Goal: Information Seeking & Learning: Learn about a topic

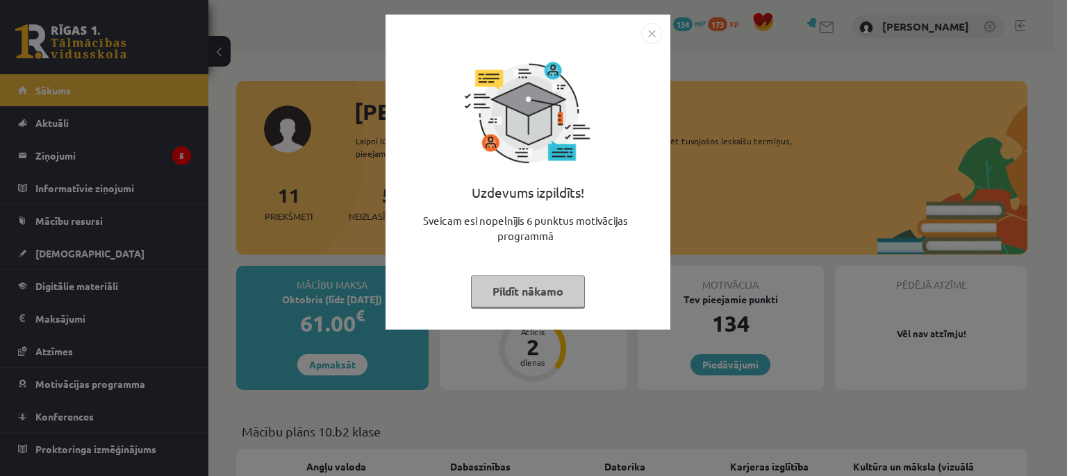
drag, startPoint x: 657, startPoint y: 34, endPoint x: 651, endPoint y: 101, distance: 67.6
click at [655, 34] on img "Close" at bounding box center [651, 33] width 21 height 21
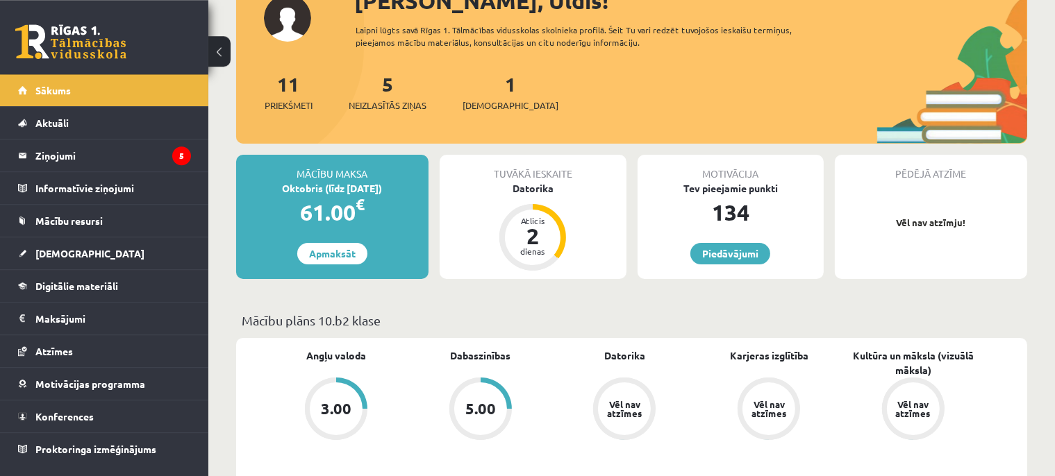
scroll to position [219, 0]
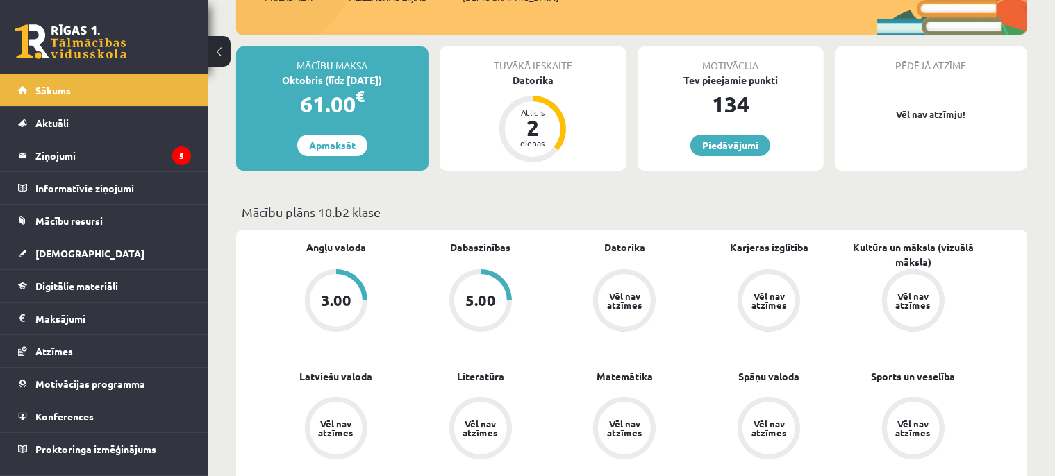
click at [523, 79] on div "Datorika" at bounding box center [533, 80] width 187 height 15
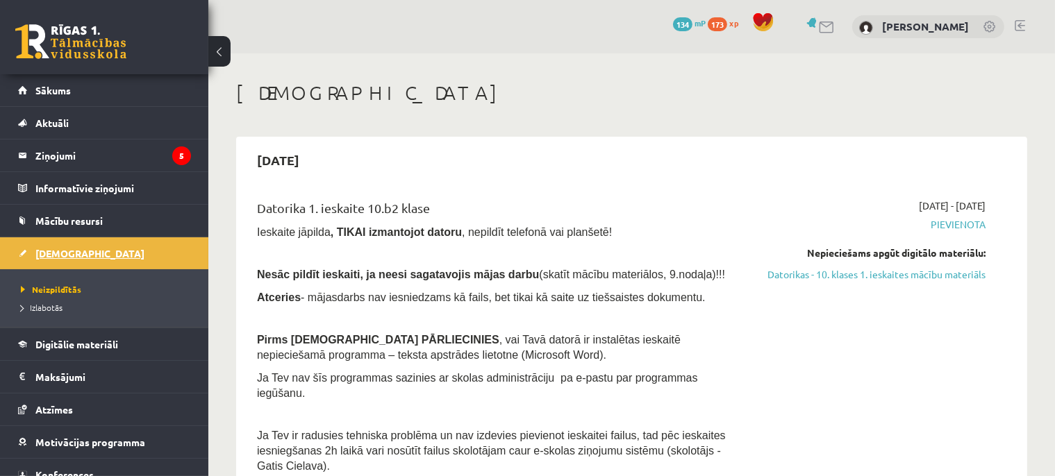
scroll to position [46, 0]
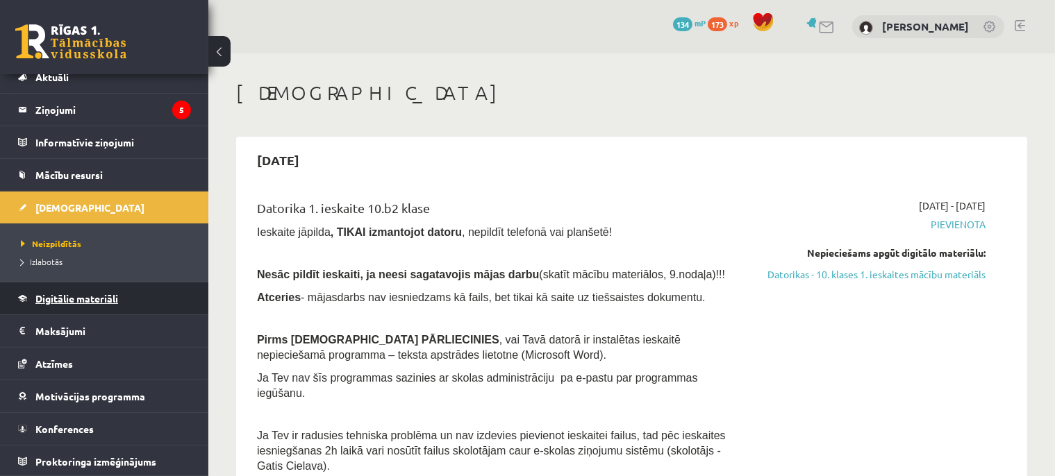
click at [76, 298] on span "Digitālie materiāli" at bounding box center [76, 298] width 83 height 12
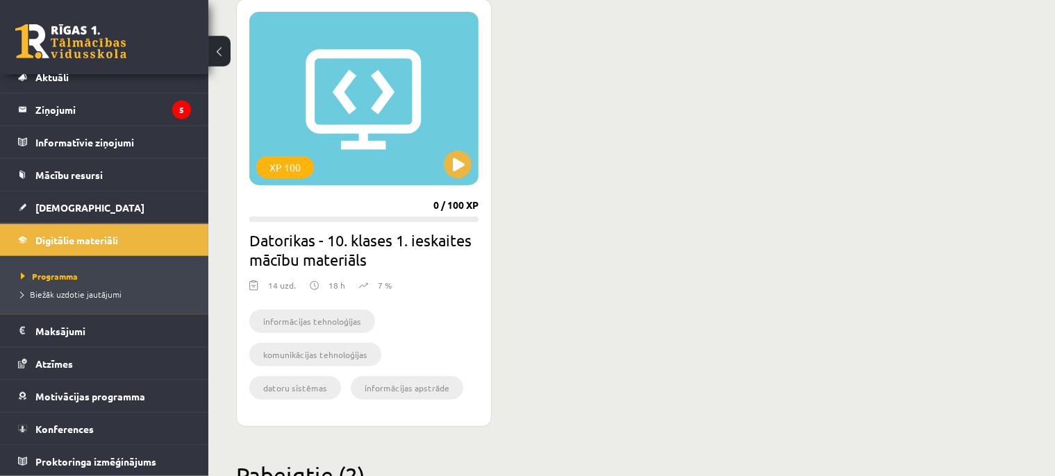
scroll to position [338, 0]
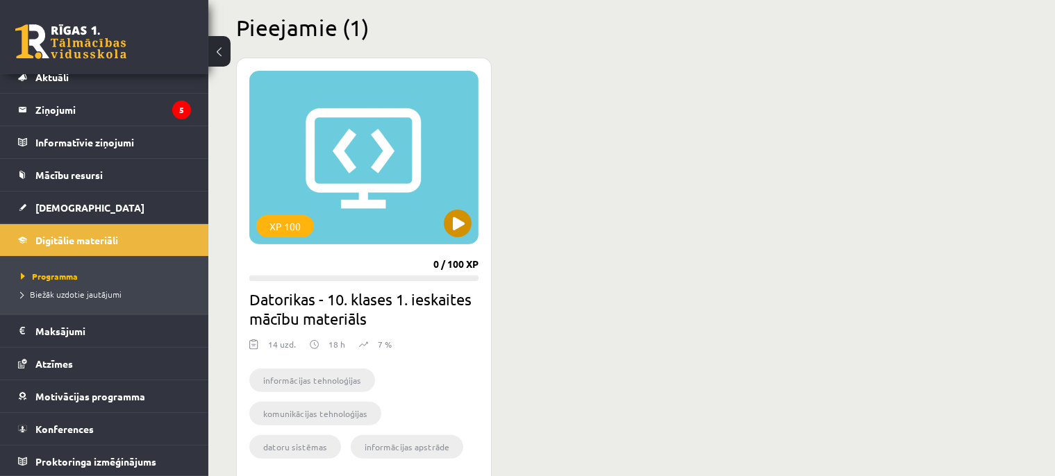
click at [413, 199] on div "XP 100" at bounding box center [363, 158] width 229 height 174
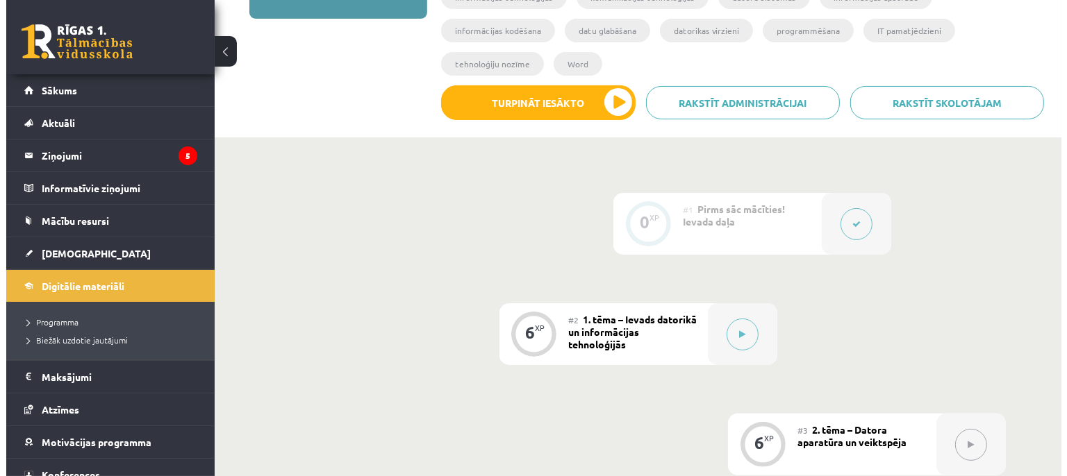
scroll to position [293, 0]
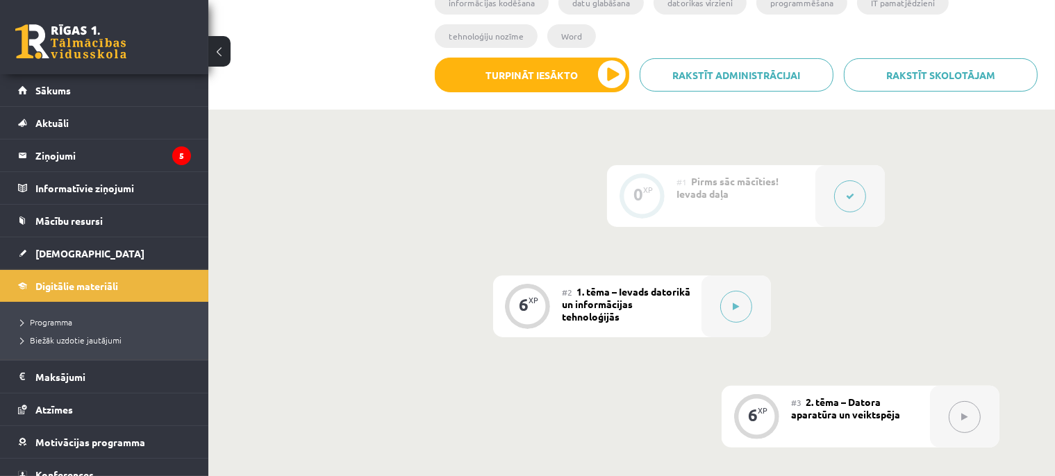
click at [651, 174] on div "0 XP" at bounding box center [642, 195] width 42 height 42
click at [732, 291] on button at bounding box center [736, 307] width 32 height 32
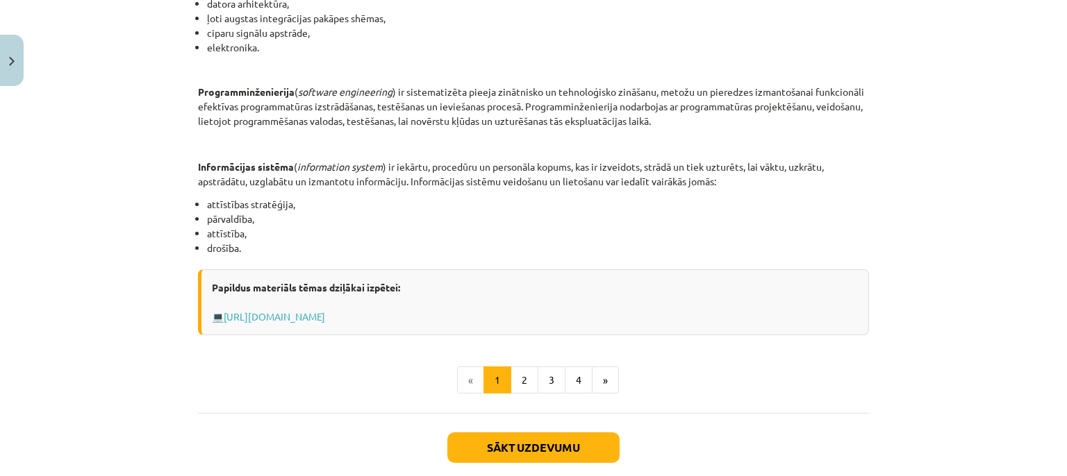
scroll to position [696, 0]
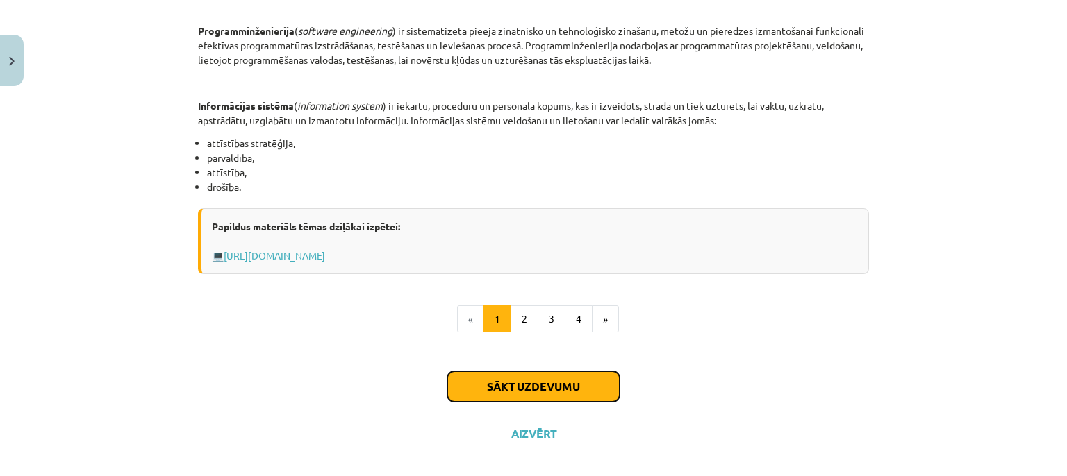
click at [515, 383] on button "Sākt uzdevumu" at bounding box center [533, 386] width 172 height 31
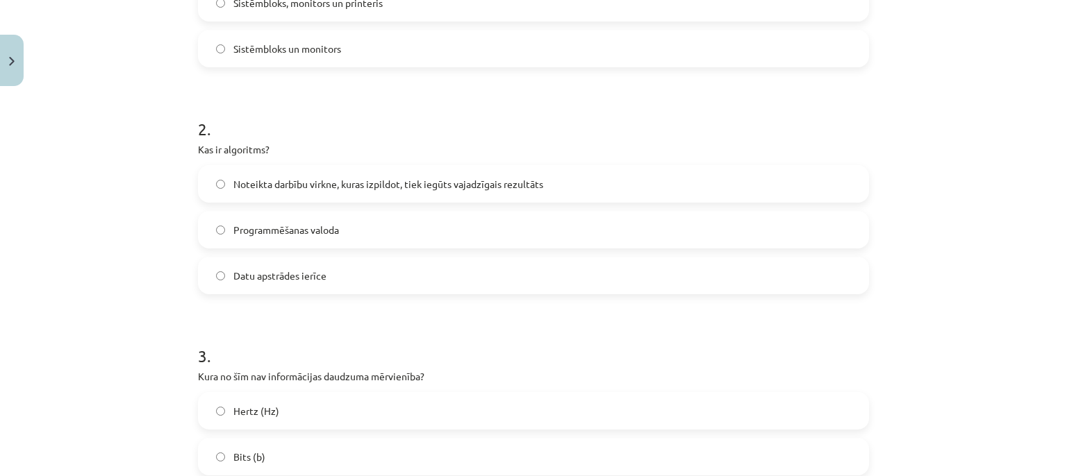
scroll to position [478, 0]
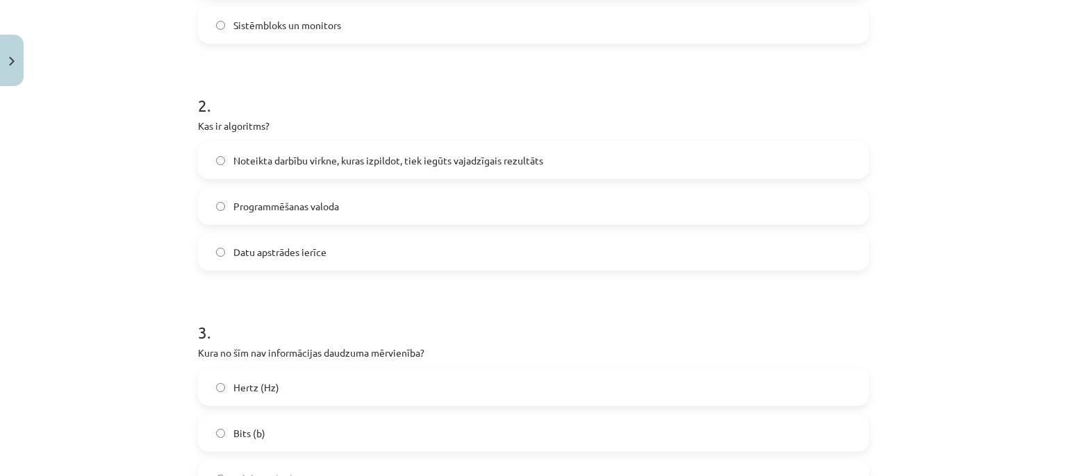
click at [222, 158] on label "Noteikta darbību virkne, kuras izpildot, tiek iegūts vajadzīgais rezultāts" at bounding box center [533, 160] width 668 height 35
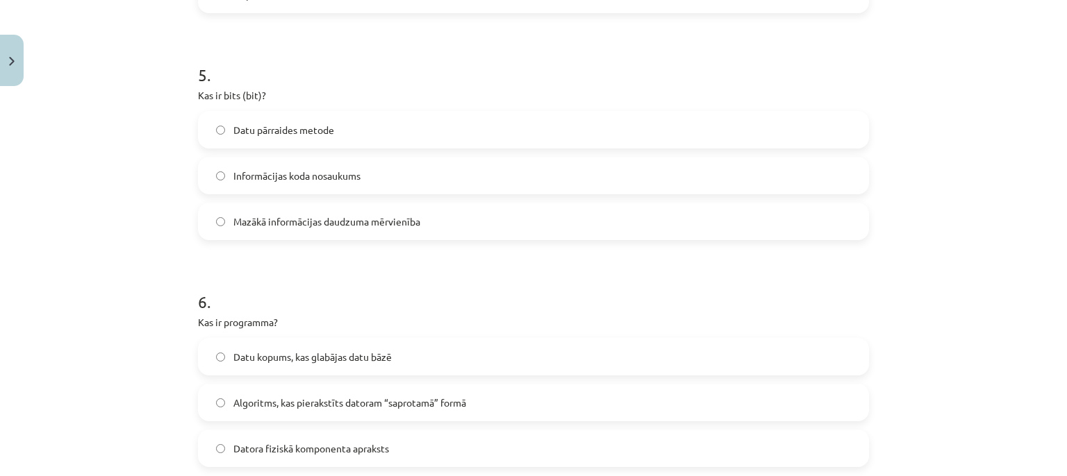
scroll to position [1238, 0]
click at [211, 214] on label "Mazākā informācijas daudzuma mērvienība" at bounding box center [533, 218] width 668 height 35
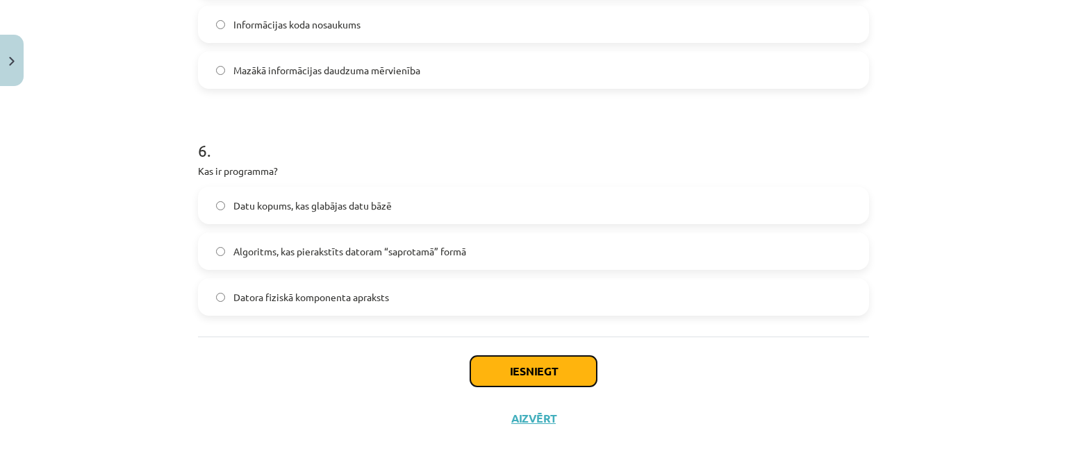
click at [542, 371] on button "Iesniegt" at bounding box center [533, 371] width 126 height 31
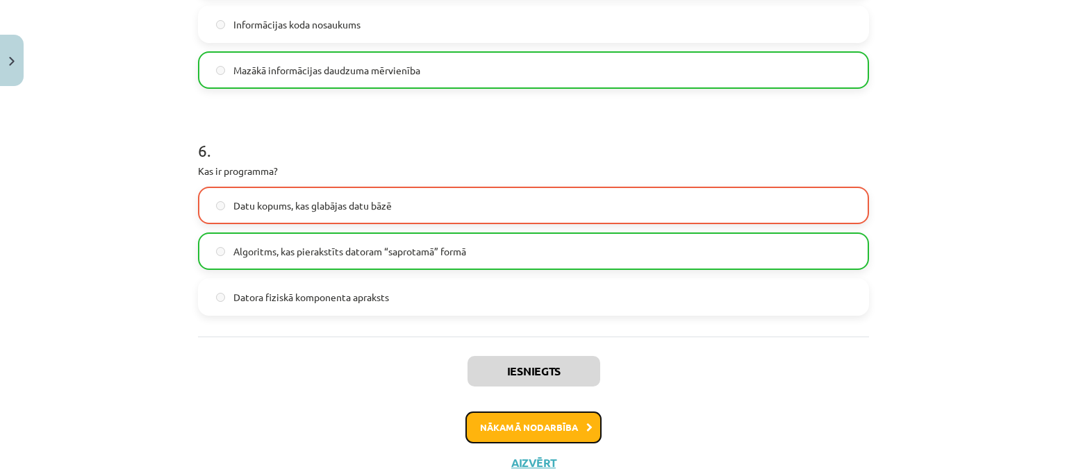
click at [536, 431] on button "Nākamā nodarbība" at bounding box center [533, 428] width 136 height 32
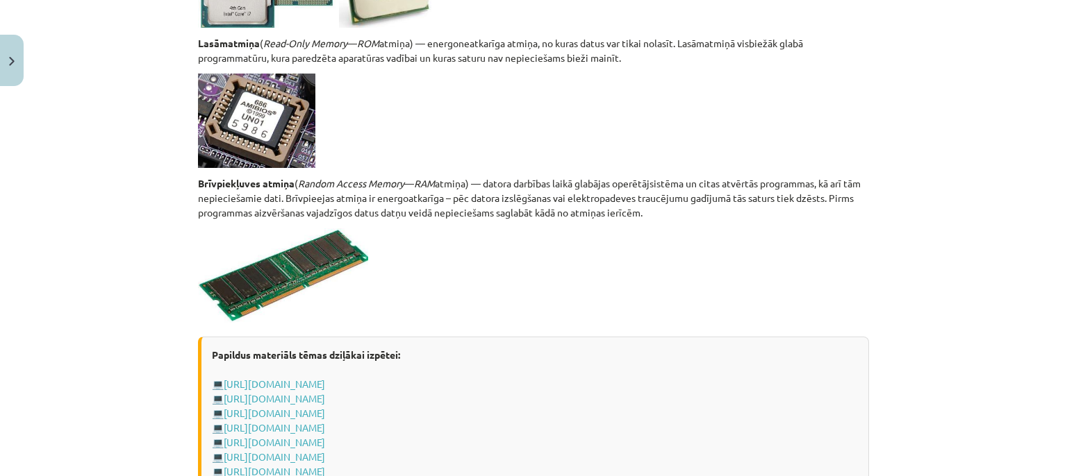
scroll to position [2497, 0]
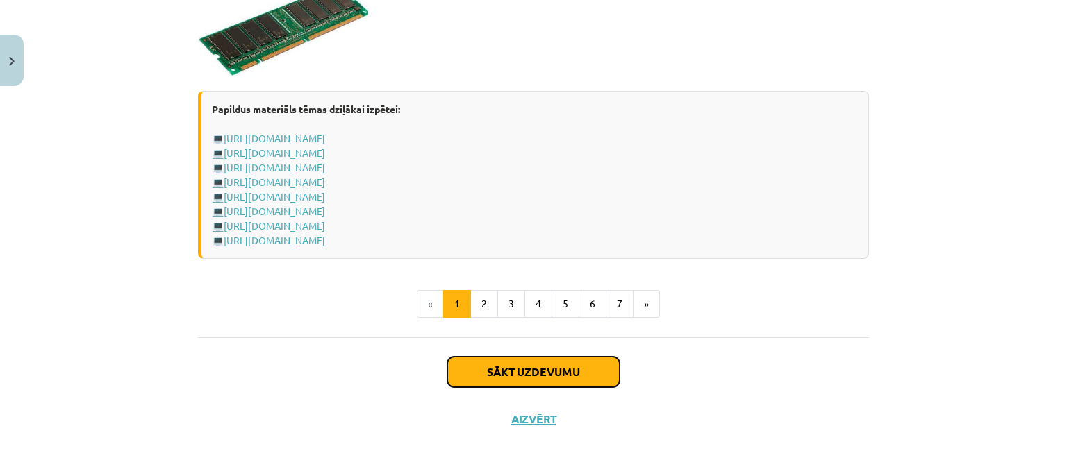
click at [505, 365] on button "Sākt uzdevumu" at bounding box center [533, 372] width 172 height 31
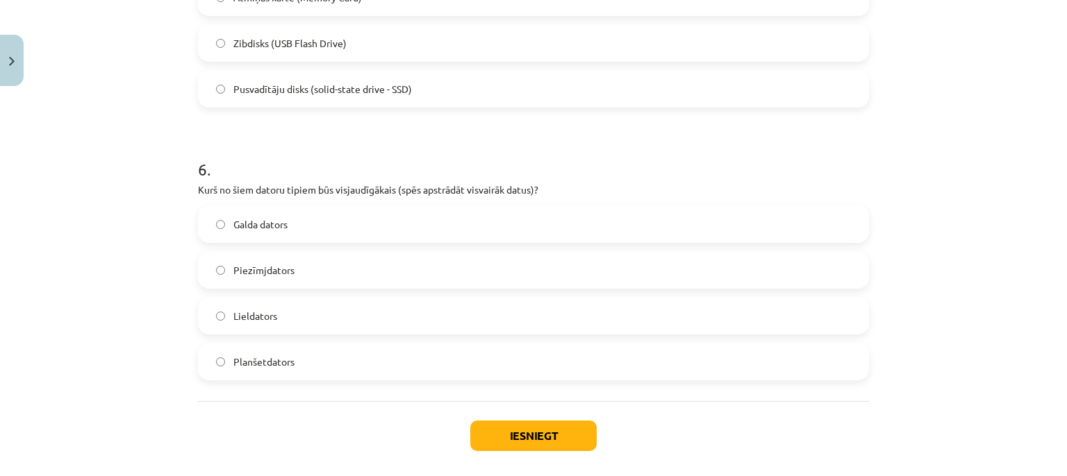
scroll to position [1519, 0]
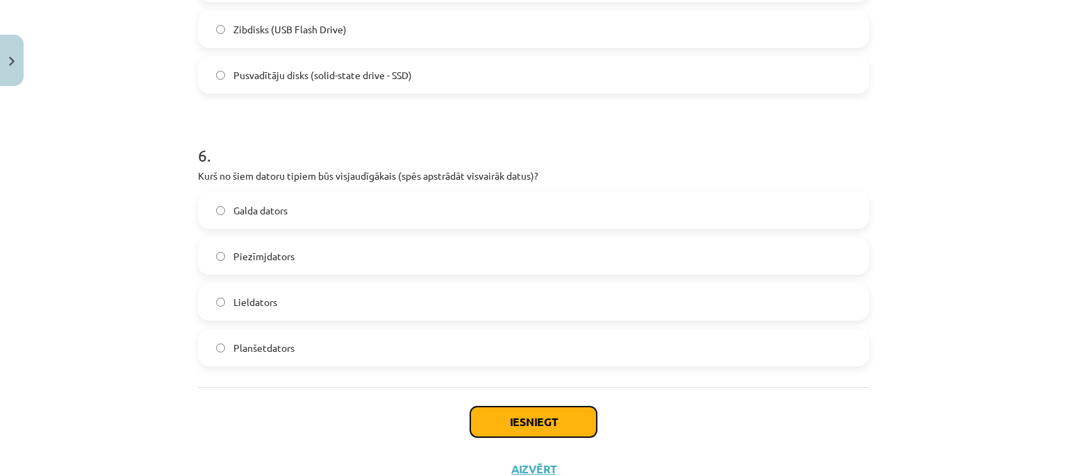
drag, startPoint x: 521, startPoint y: 419, endPoint x: 481, endPoint y: 415, distance: 39.7
click at [522, 419] on button "Iesniegt" at bounding box center [533, 422] width 126 height 31
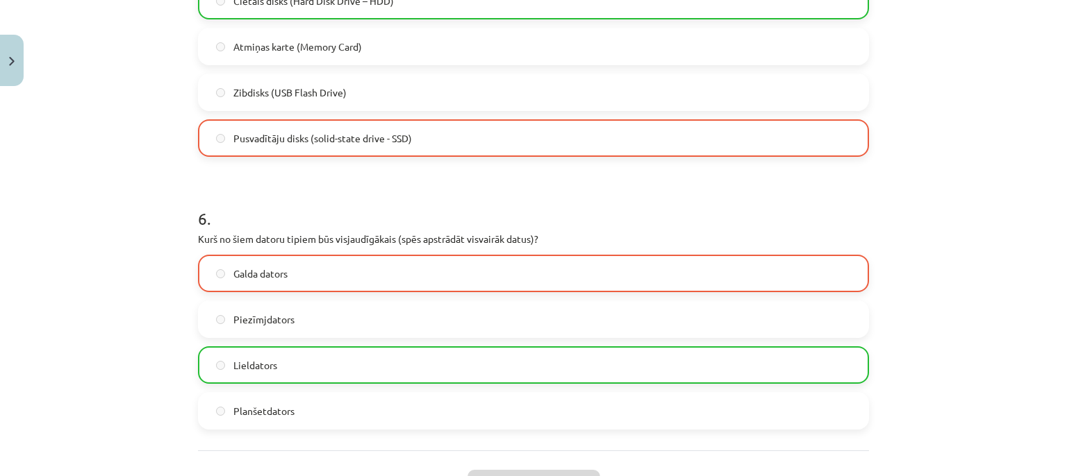
scroll to position [1614, 0]
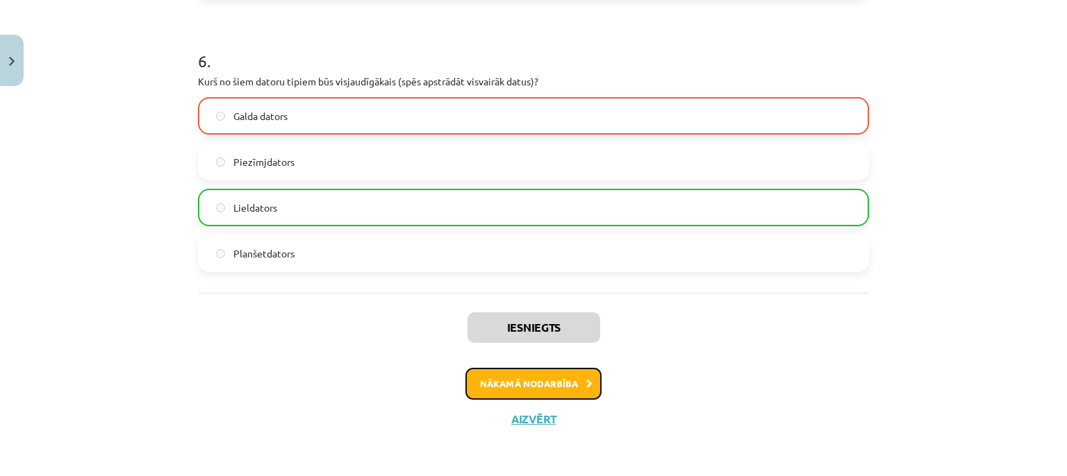
click at [535, 380] on button "Nākamā nodarbība" at bounding box center [533, 384] width 136 height 32
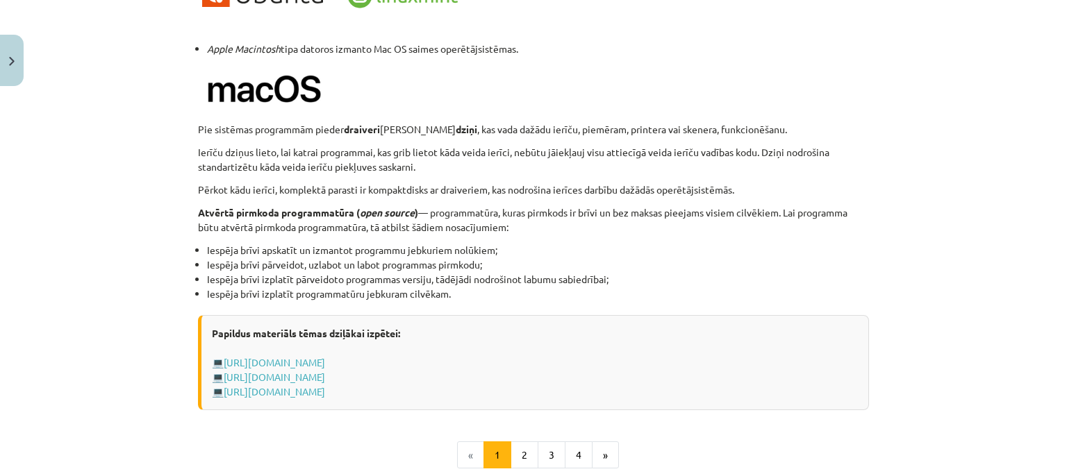
scroll to position [1393, 0]
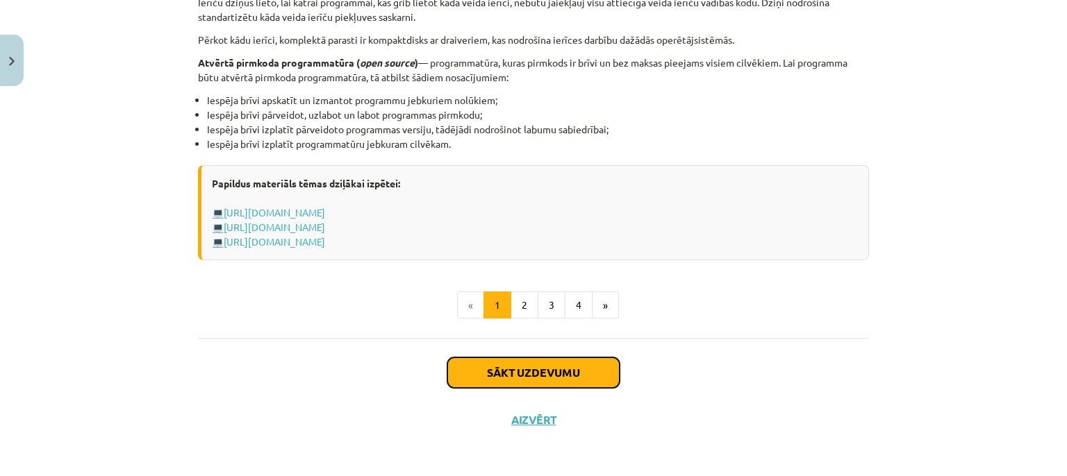
click at [549, 372] on button "Sākt uzdevumu" at bounding box center [533, 373] width 172 height 31
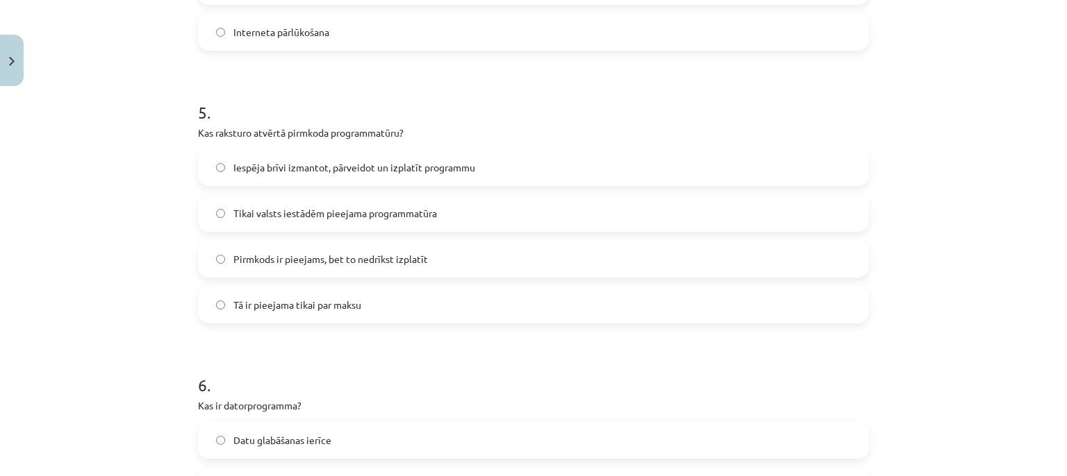
scroll to position [1267, 0]
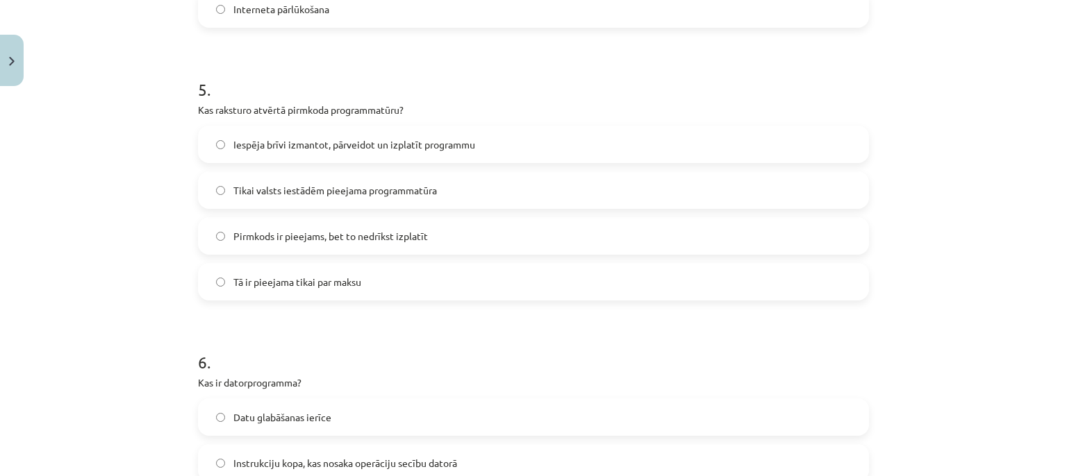
click at [210, 144] on label "Iespēja brīvi izmantot, pārveidot un izplatīt programmu" at bounding box center [533, 144] width 668 height 35
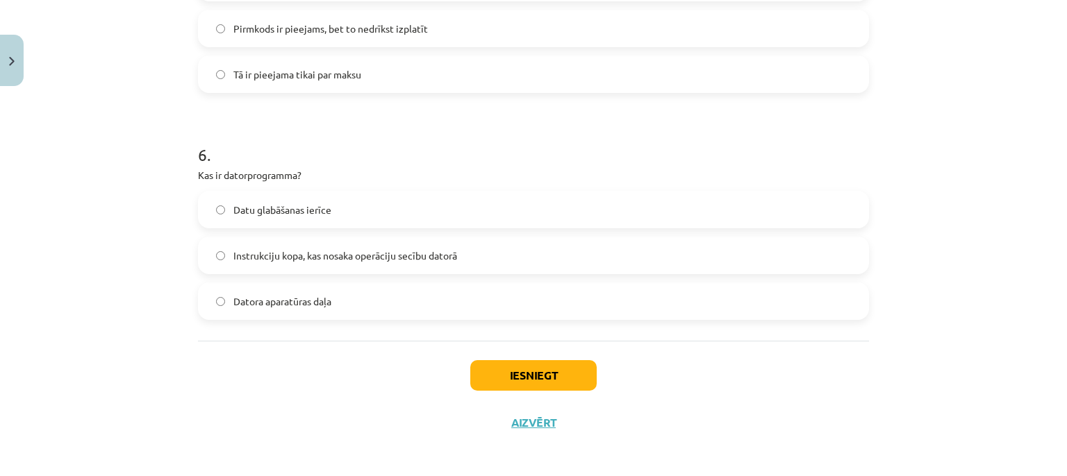
scroll to position [1478, 0]
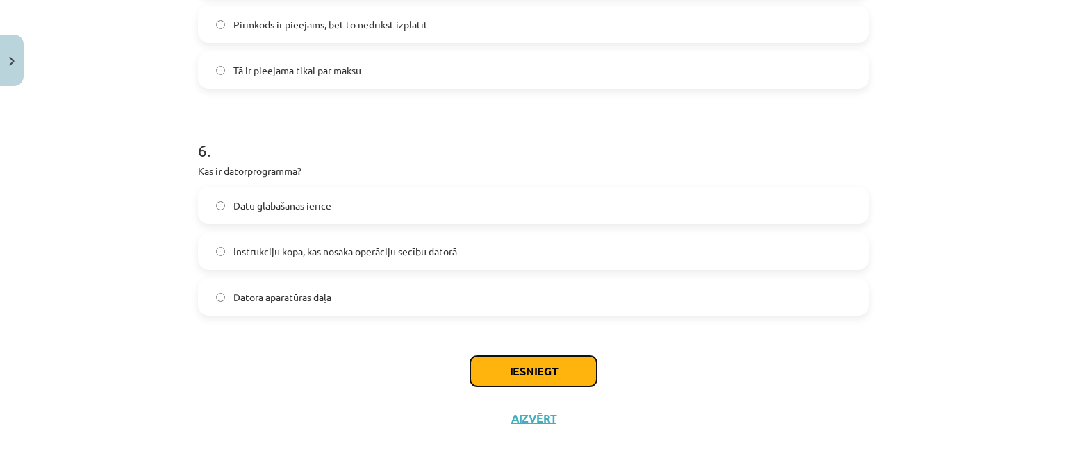
click at [510, 380] on button "Iesniegt" at bounding box center [533, 371] width 126 height 31
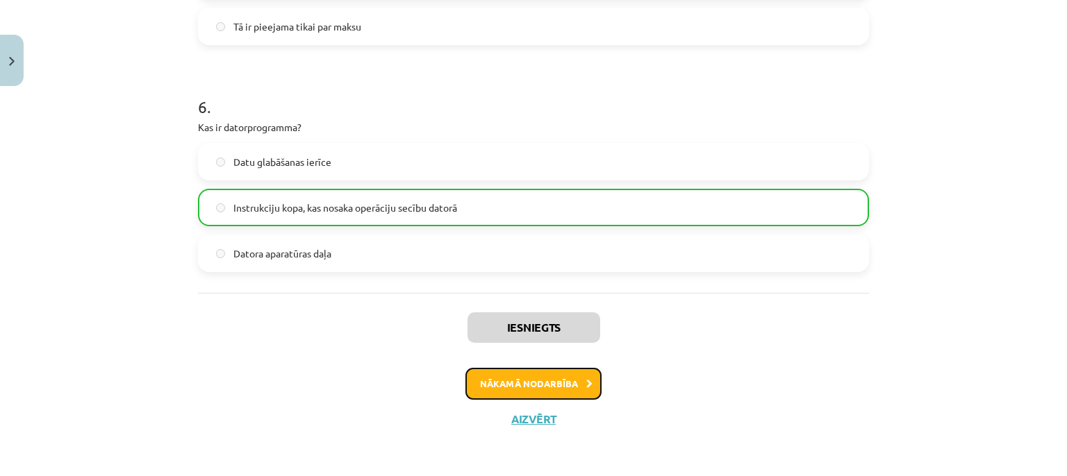
click at [498, 374] on button "Nākamā nodarbība" at bounding box center [533, 384] width 136 height 32
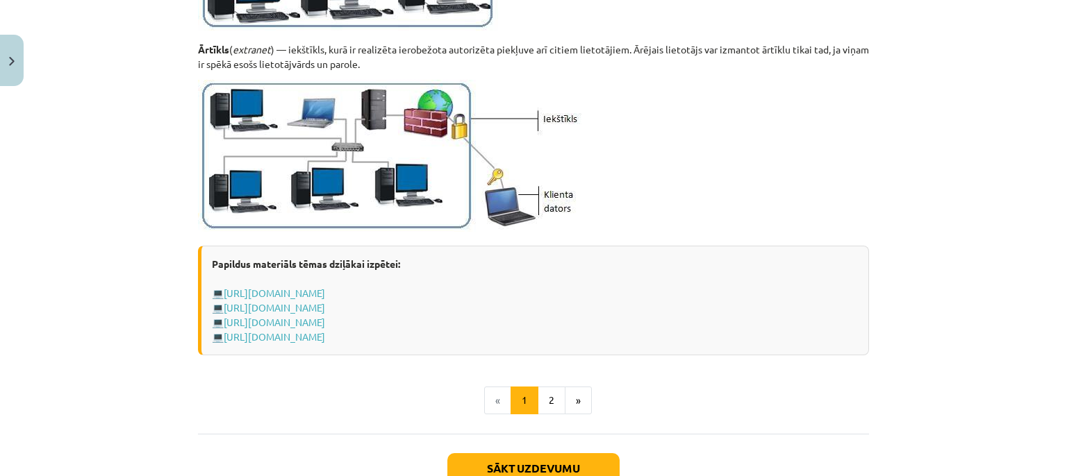
scroll to position [1729, 0]
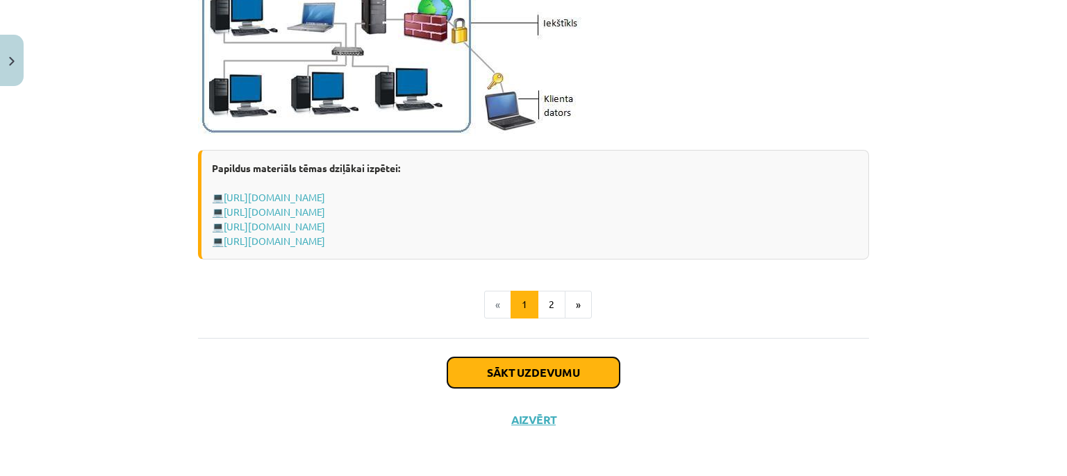
click at [535, 379] on button "Sākt uzdevumu" at bounding box center [533, 373] width 172 height 31
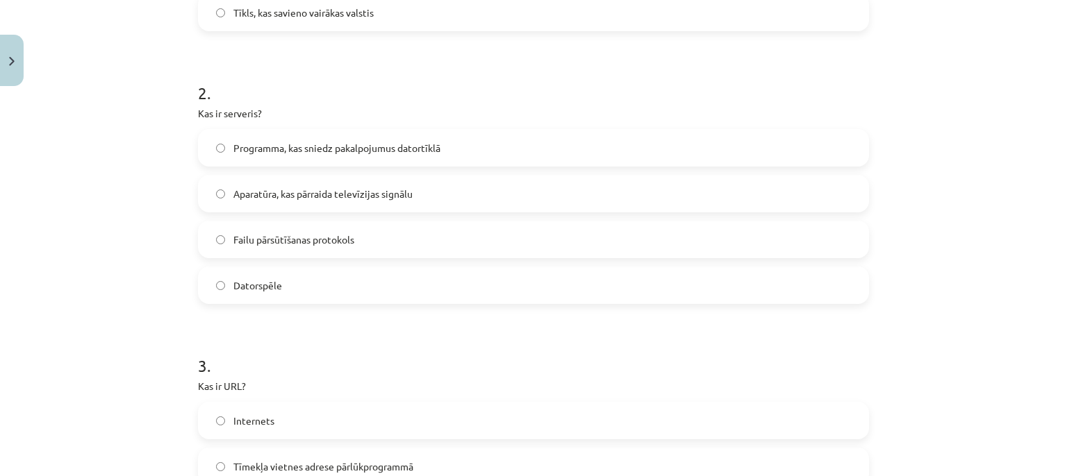
scroll to position [506, 0]
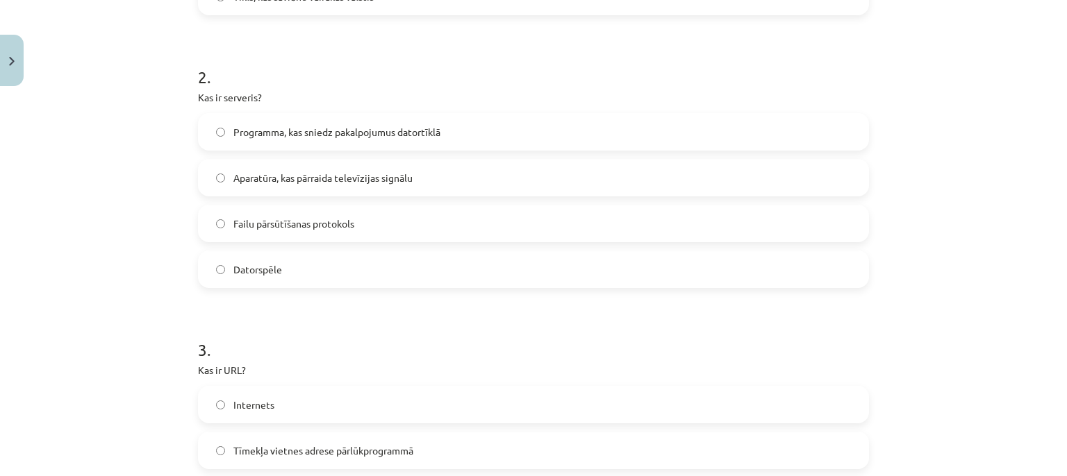
click at [221, 174] on label "Aparatūra, kas pārraida televīzijas signālu" at bounding box center [533, 177] width 668 height 35
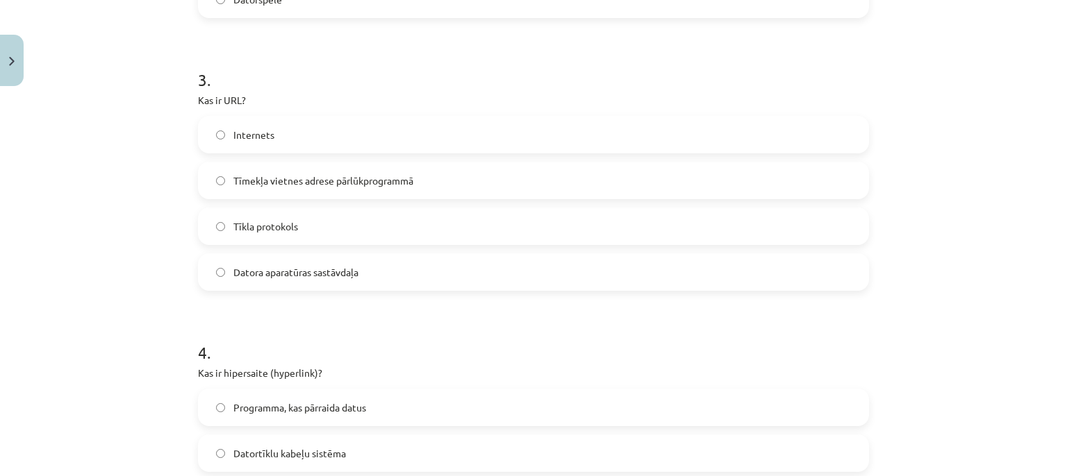
scroll to position [760, 0]
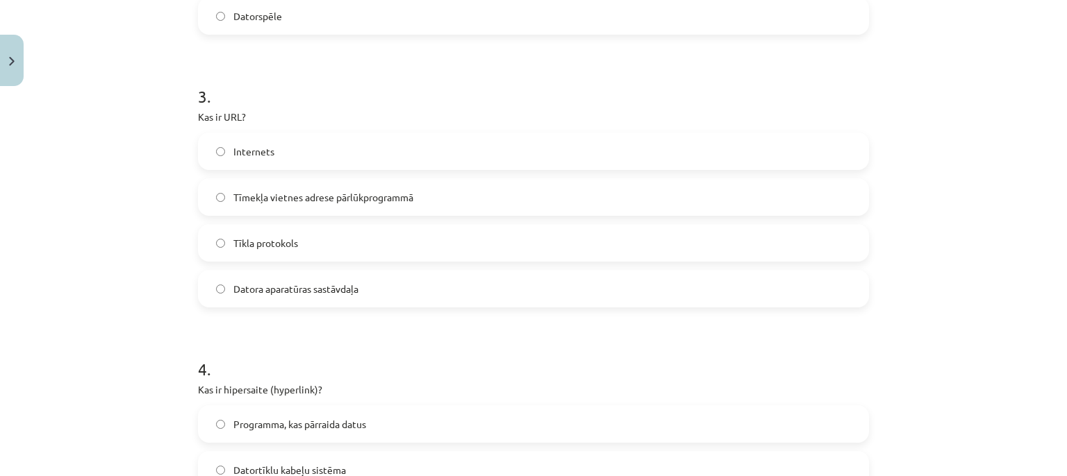
click at [219, 197] on label "Tīmekļa vietnes adrese pārlūkprogrammā" at bounding box center [533, 197] width 668 height 35
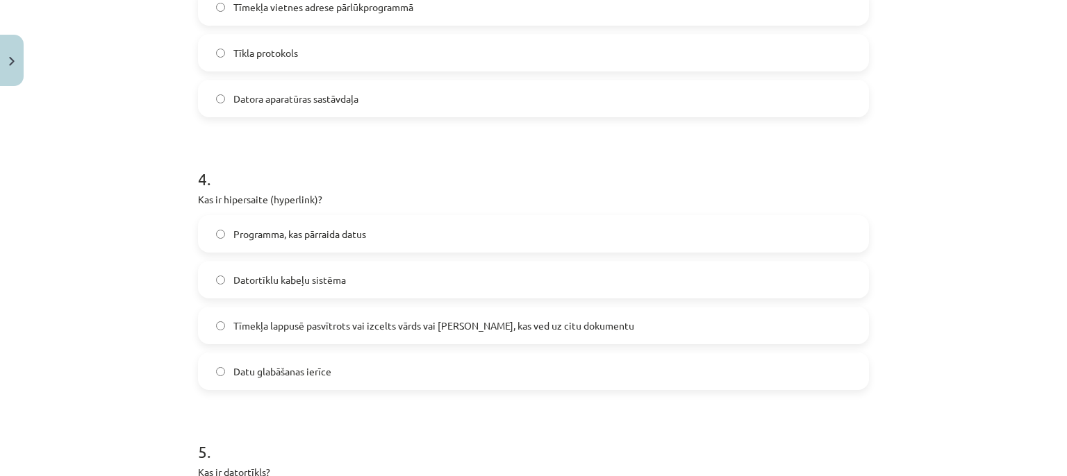
scroll to position [1013, 0]
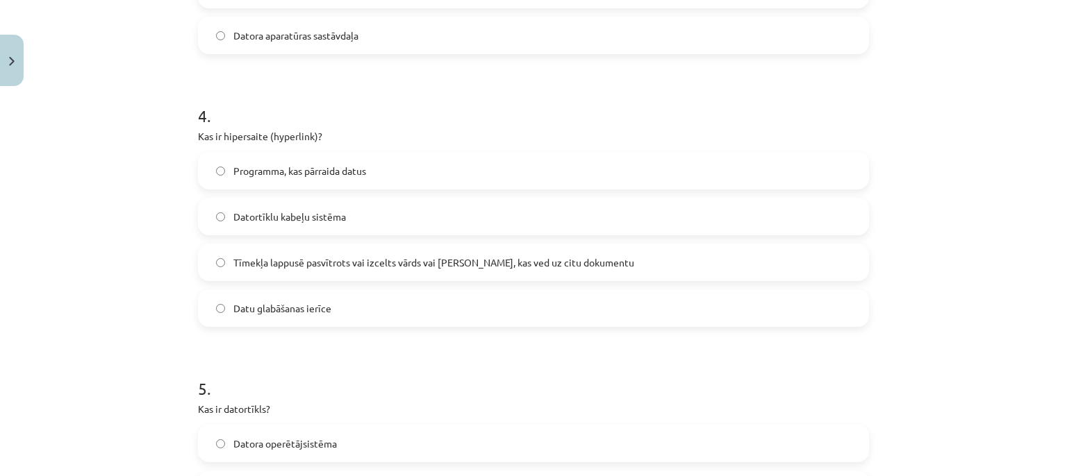
click at [219, 262] on label "Tīmekļa lappusē pasvītrots vai izcelts vārds vai frāze, kas ved uz citu dokumen…" at bounding box center [533, 262] width 668 height 35
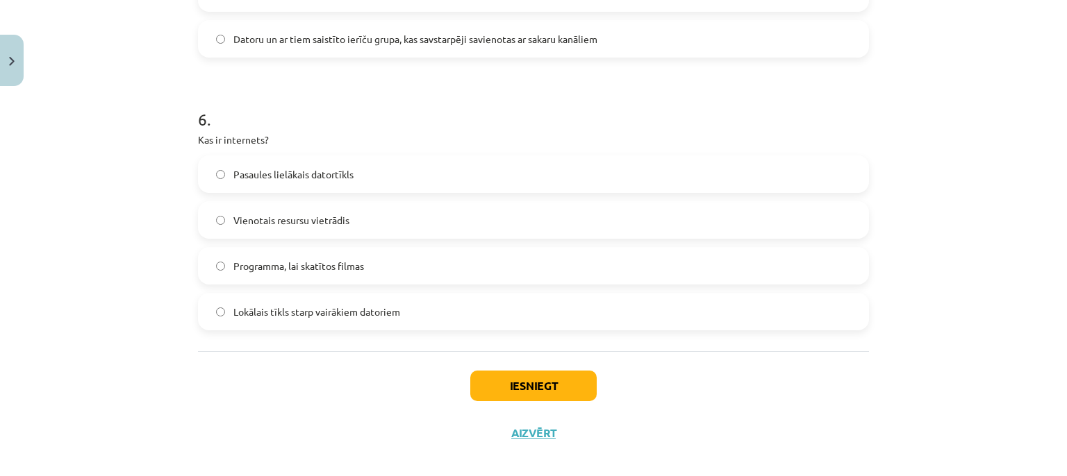
scroll to position [1570, 0]
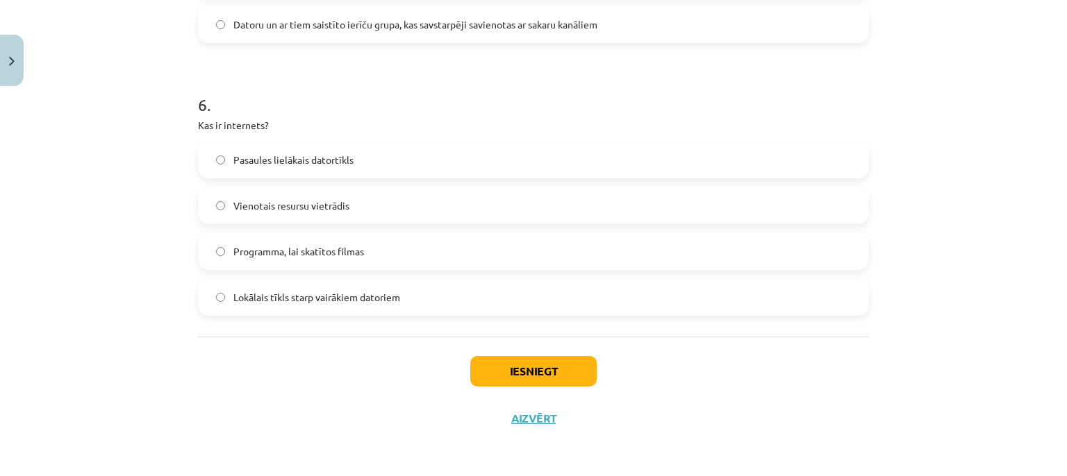
drag, startPoint x: 510, startPoint y: 351, endPoint x: 514, endPoint y: 358, distance: 7.5
click at [514, 358] on div "Iesniegt Aizvērt" at bounding box center [533, 385] width 671 height 97
click at [520, 370] on button "Iesniegt" at bounding box center [533, 371] width 126 height 31
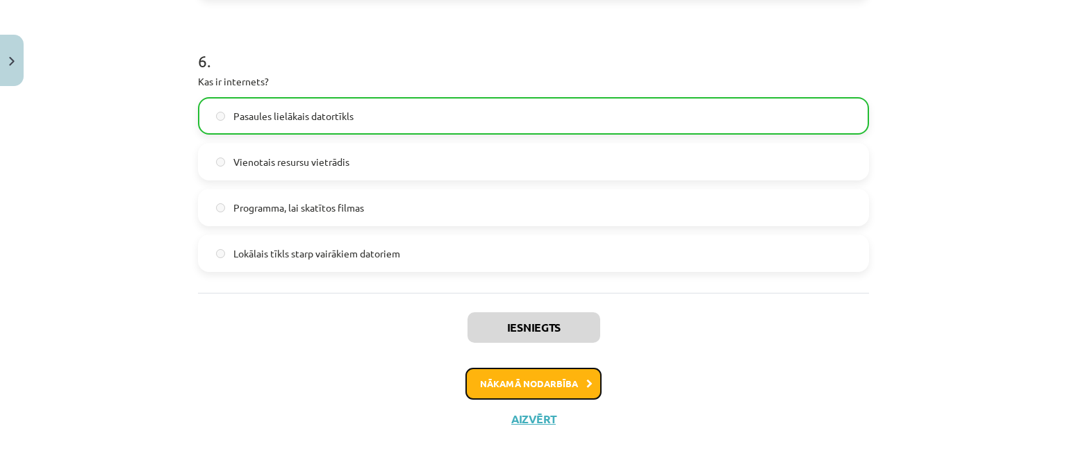
click at [520, 380] on button "Nākamā nodarbība" at bounding box center [533, 384] width 136 height 32
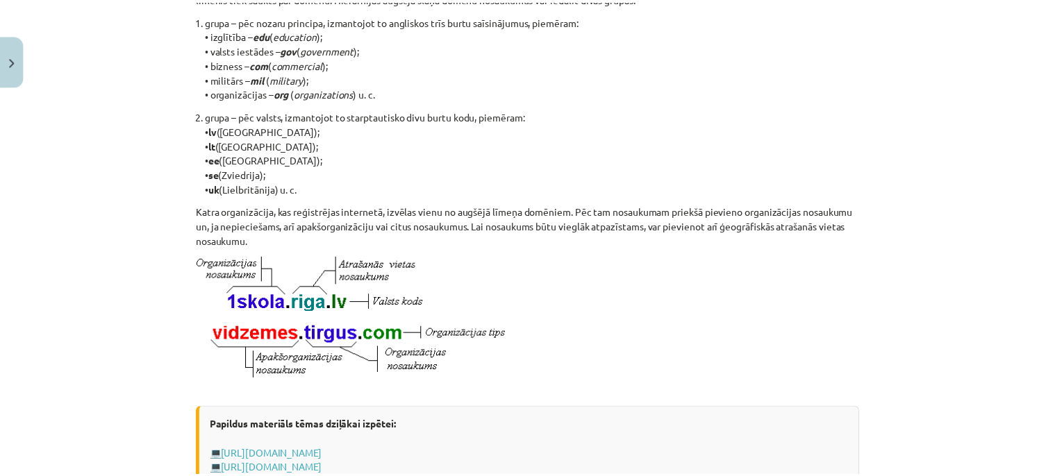
scroll to position [813, 0]
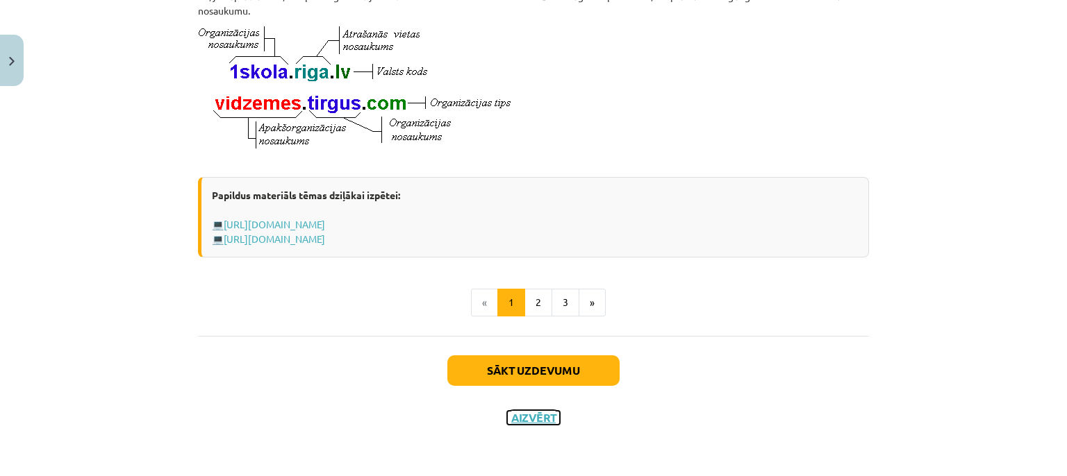
click at [532, 417] on button "Aizvērt" at bounding box center [533, 418] width 53 height 14
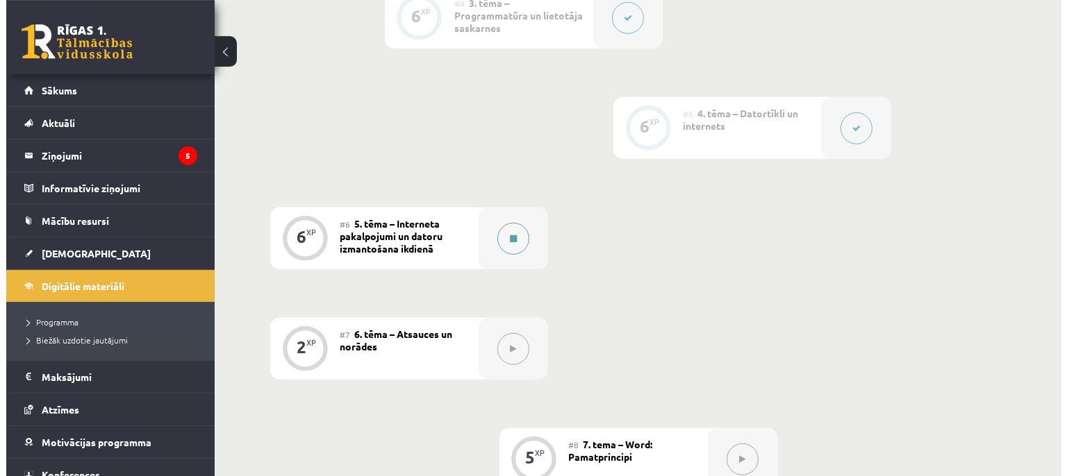
scroll to position [806, 0]
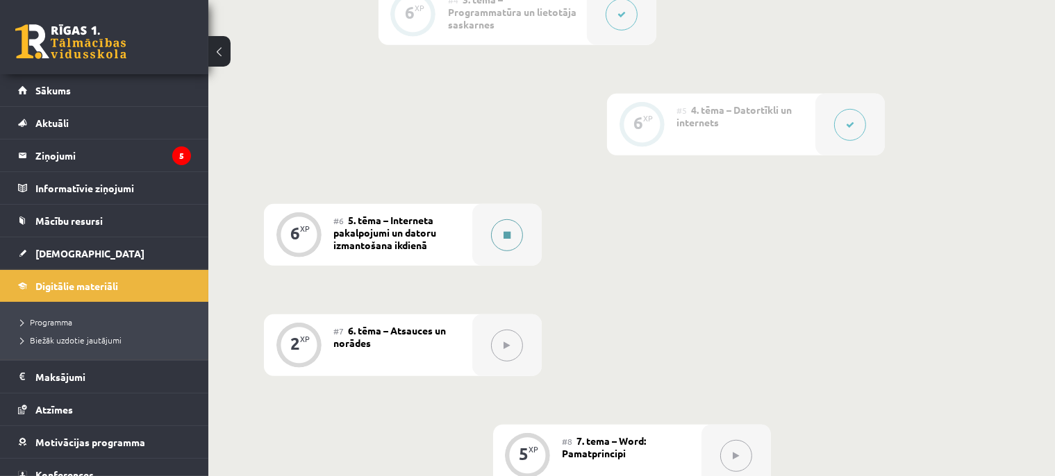
click at [503, 219] on button at bounding box center [507, 235] width 32 height 32
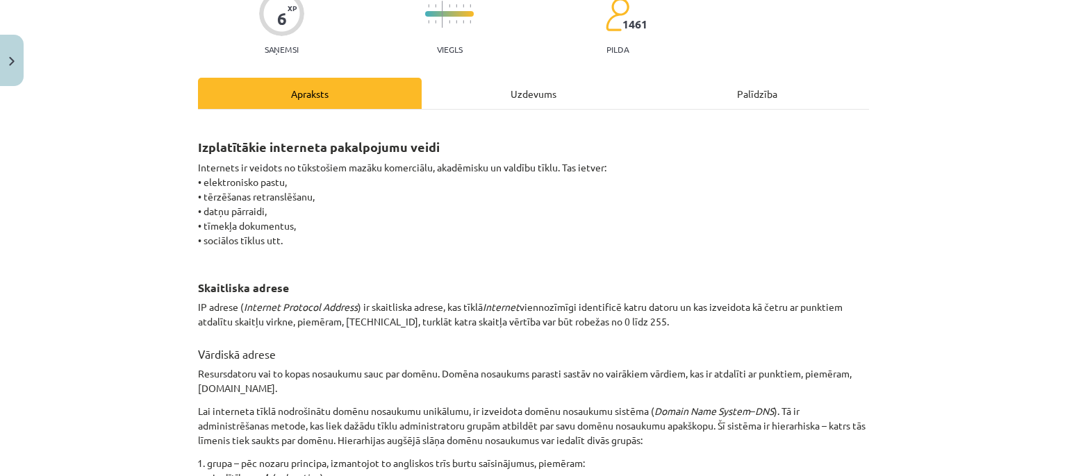
scroll to position [380, 0]
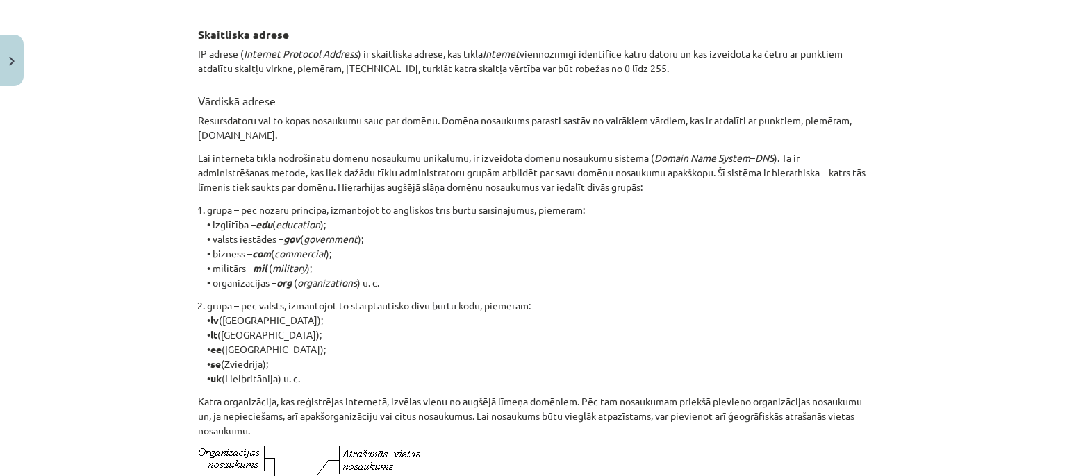
click at [210, 103] on h3 "Vārdiskā adrese" at bounding box center [533, 96] width 671 height 25
drag, startPoint x: 210, startPoint y: 103, endPoint x: 239, endPoint y: 124, distance: 34.9
click at [242, 103] on h3 "Vārdiskā adrese" at bounding box center [533, 96] width 671 height 25
click at [225, 115] on p "Resursdatoru vai to kopas nosaukumu sauc par domēnu. Domēna nosaukums parasti s…" at bounding box center [533, 127] width 671 height 29
drag, startPoint x: 225, startPoint y: 115, endPoint x: 448, endPoint y: 125, distance: 223.1
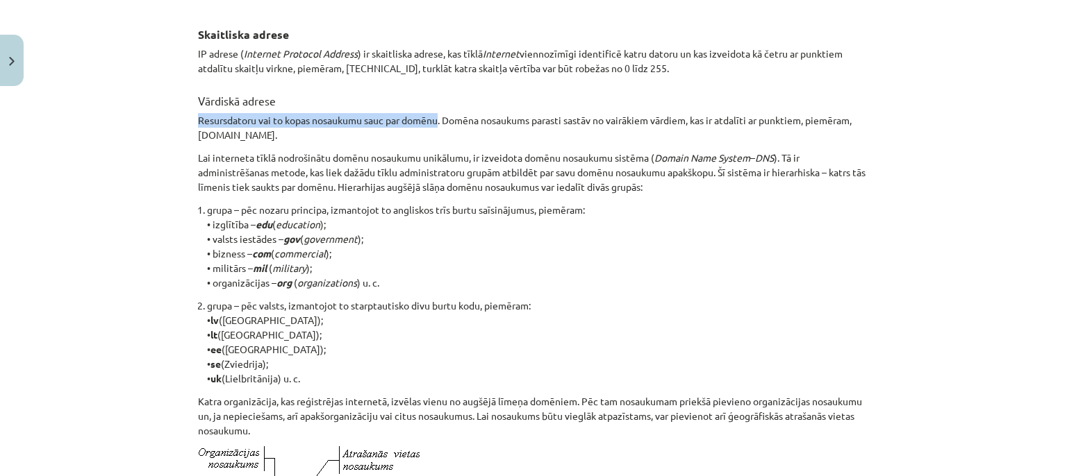
click at [424, 120] on p "Resursdatoru vai to kopas nosaukumu sauc par domēnu. Domēna nosaukums parasti s…" at bounding box center [533, 127] width 671 height 29
click at [455, 123] on p "Resursdatoru vai to kopas nosaukumu sauc par domēnu. Domēna nosaukums parasti s…" at bounding box center [533, 127] width 671 height 29
drag, startPoint x: 455, startPoint y: 123, endPoint x: 458, endPoint y: 133, distance: 10.8
click at [460, 132] on p "Resursdatoru vai to kopas nosaukumu sauc par domēnu. Domēna nosaukums parasti s…" at bounding box center [533, 127] width 671 height 29
click at [241, 160] on p "Lai interneta tīklā nodrošinātu domēnu nosaukumu unikālumu, ir izveidota domēnu…" at bounding box center [533, 173] width 671 height 44
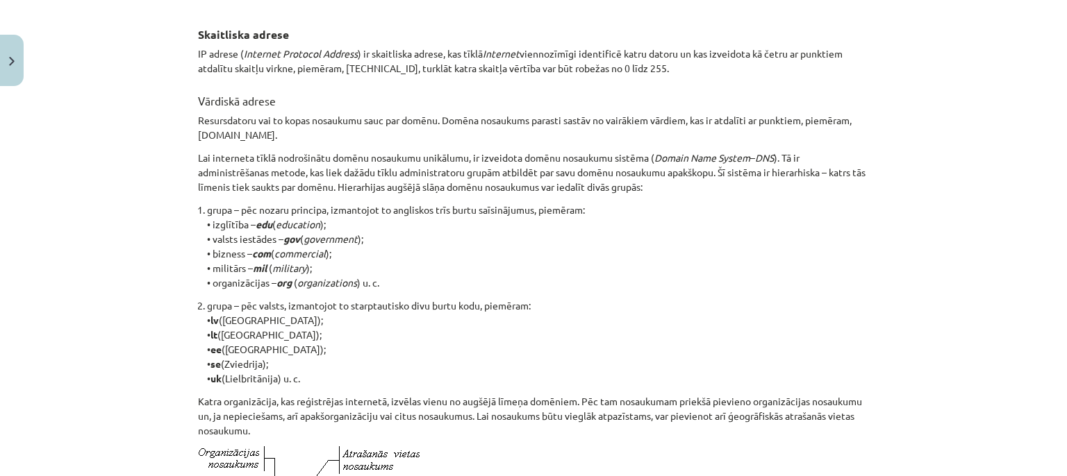
click at [235, 165] on p "Lai interneta tīklā nodrošinātu domēnu nosaukumu unikālumu, ir izveidota domēnu…" at bounding box center [533, 173] width 671 height 44
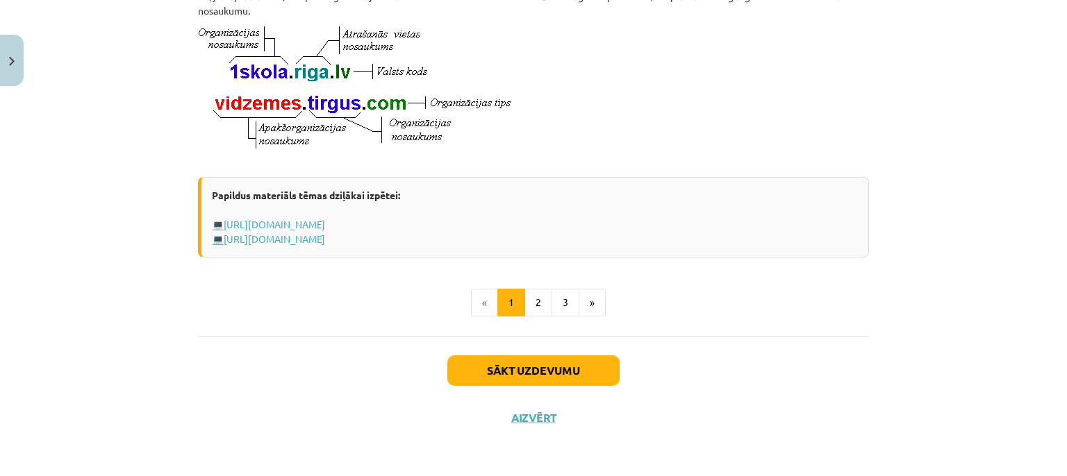
scroll to position [813, 0]
click at [528, 379] on button "Sākt uzdevumu" at bounding box center [533, 371] width 172 height 31
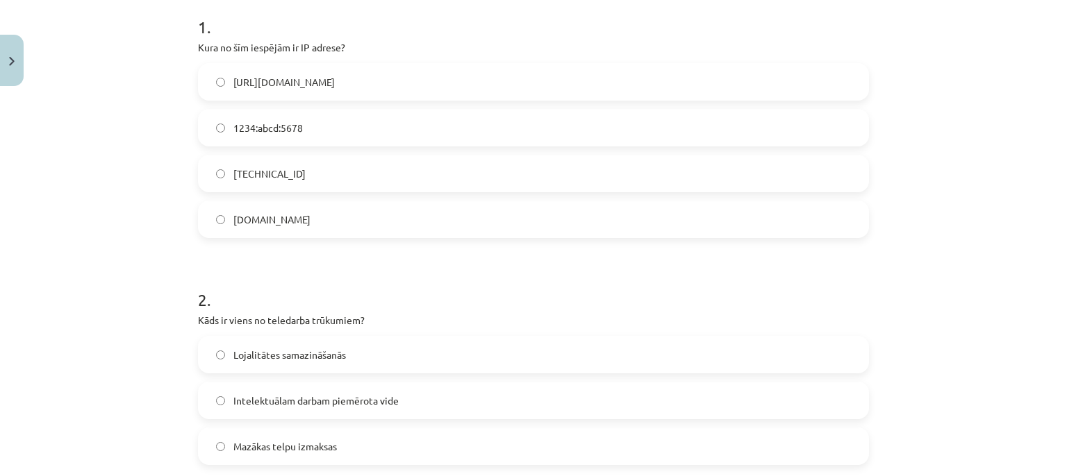
scroll to position [288, 0]
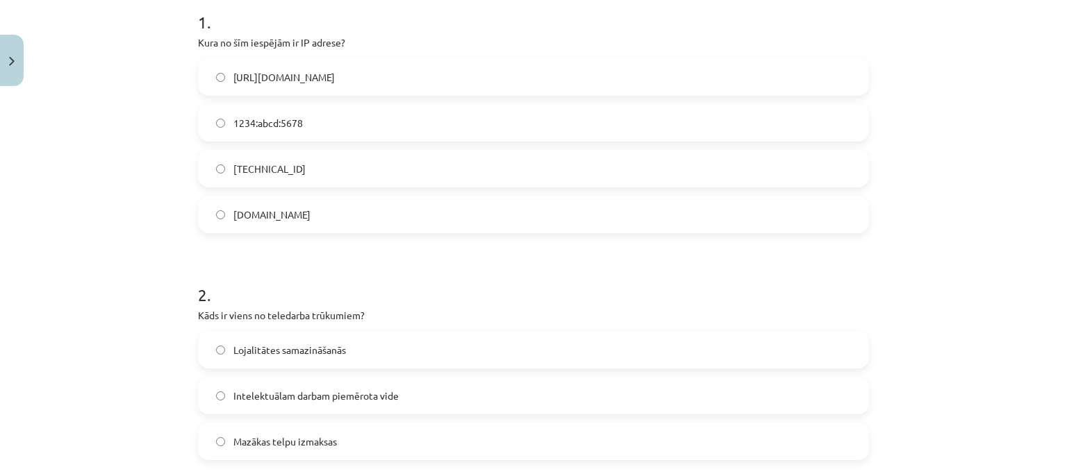
click at [206, 175] on label "192.100.81.101" at bounding box center [533, 168] width 668 height 35
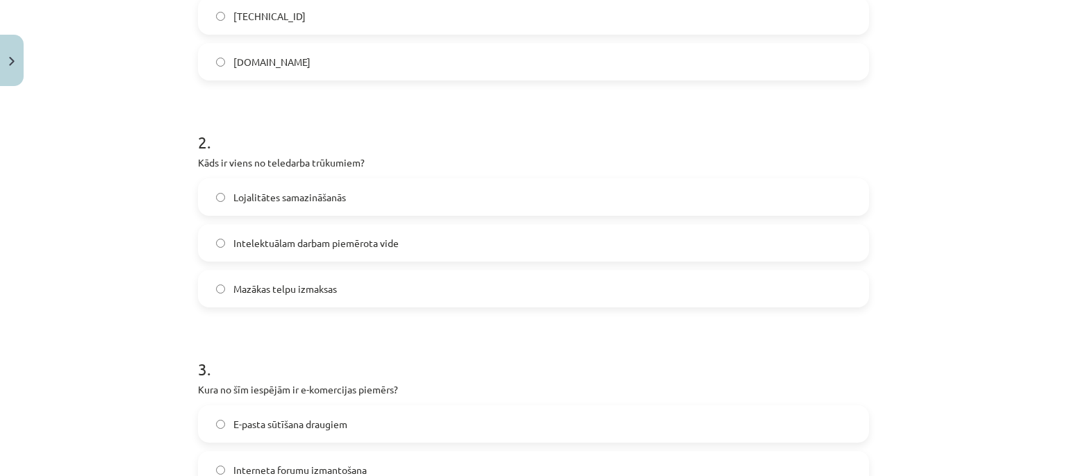
scroll to position [478, 0]
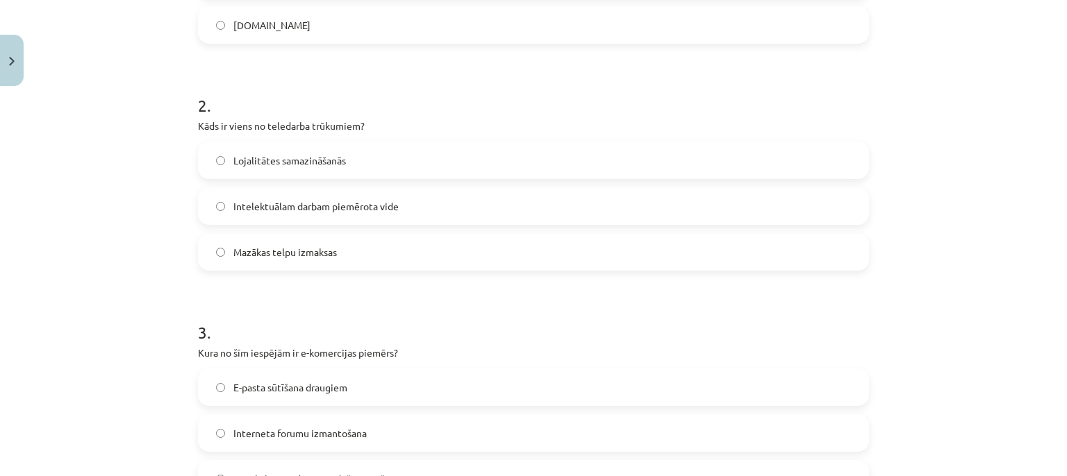
click at [214, 165] on label "Lojalitātes samazināšanās" at bounding box center [533, 160] width 668 height 35
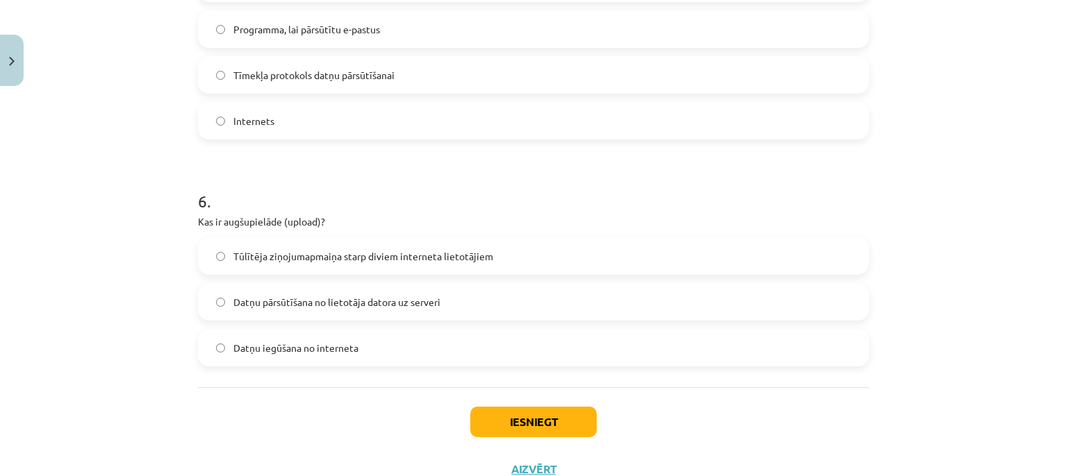
scroll to position [1478, 0]
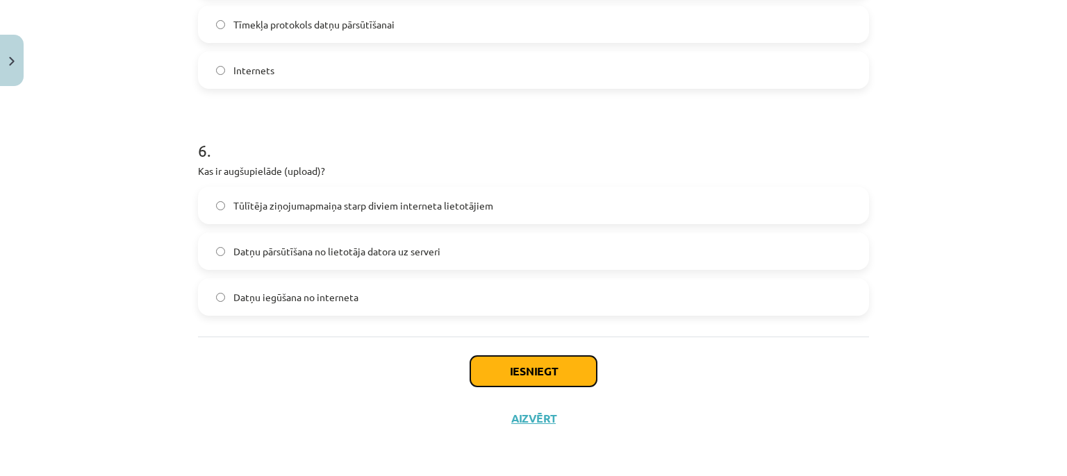
click at [493, 376] on button "Iesniegt" at bounding box center [533, 371] width 126 height 31
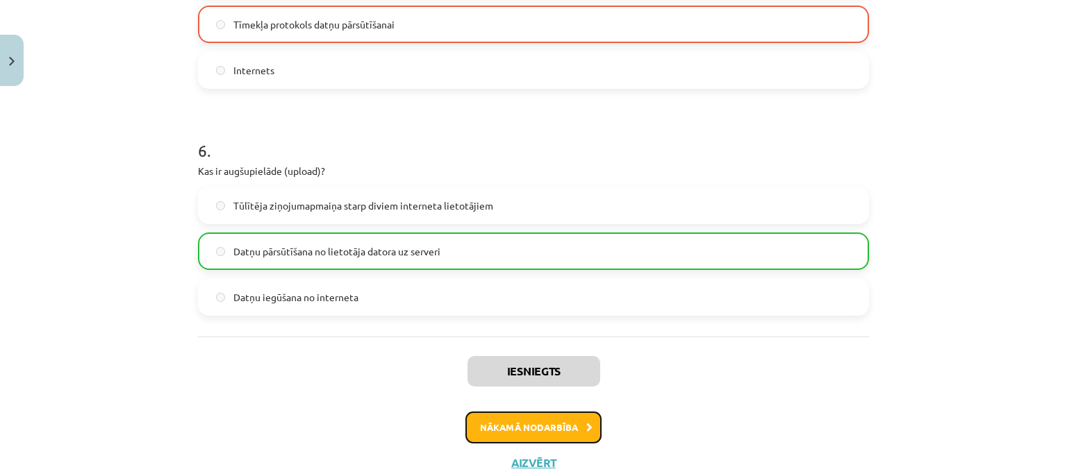
click at [556, 424] on button "Nākamā nodarbība" at bounding box center [533, 428] width 136 height 32
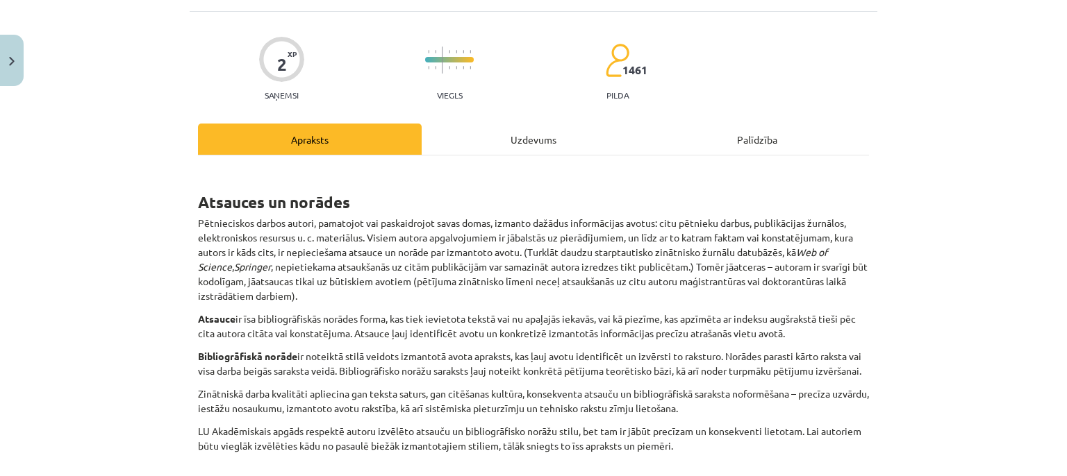
scroll to position [253, 0]
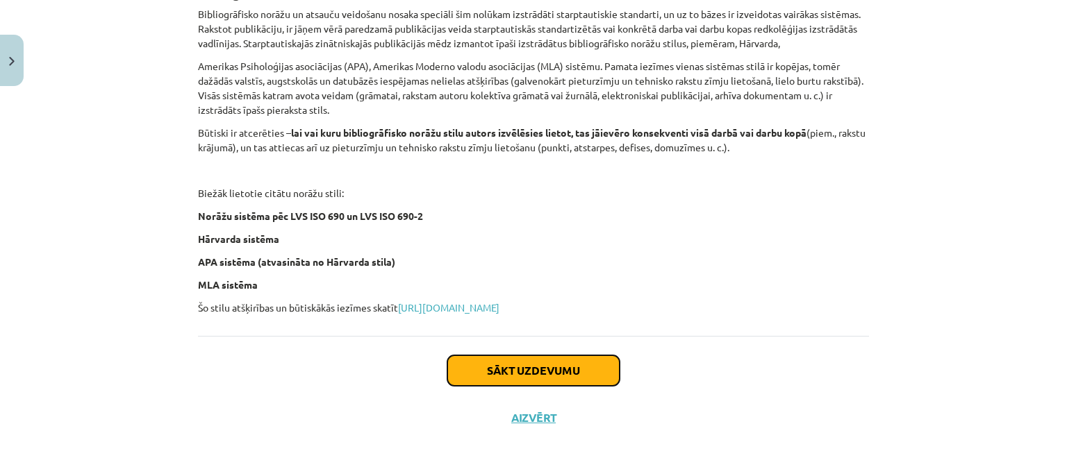
click at [578, 376] on button "Sākt uzdevumu" at bounding box center [533, 371] width 172 height 31
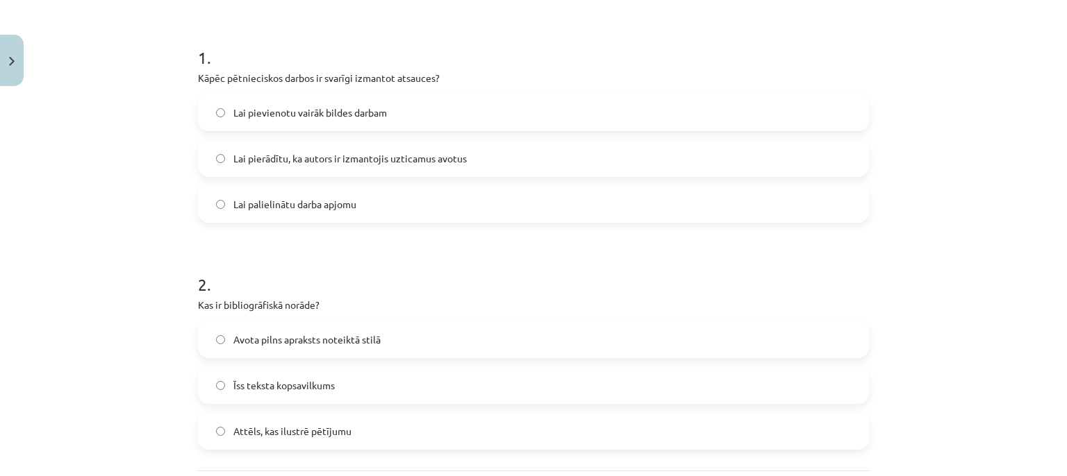
click at [203, 157] on label "Lai pierādītu, ka autors ir izmantojis uzticamus avotus" at bounding box center [533, 158] width 668 height 35
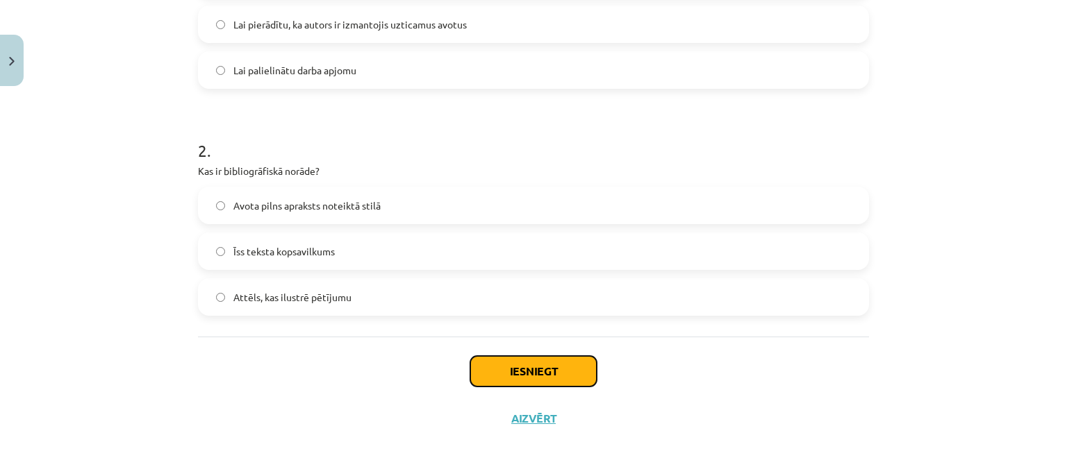
click at [521, 374] on button "Iesniegt" at bounding box center [533, 371] width 126 height 31
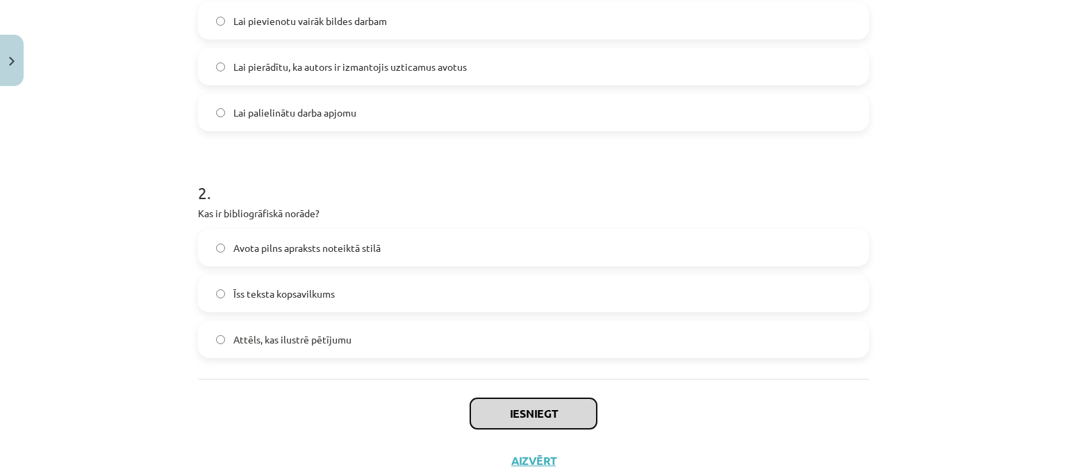
scroll to position [324, 0]
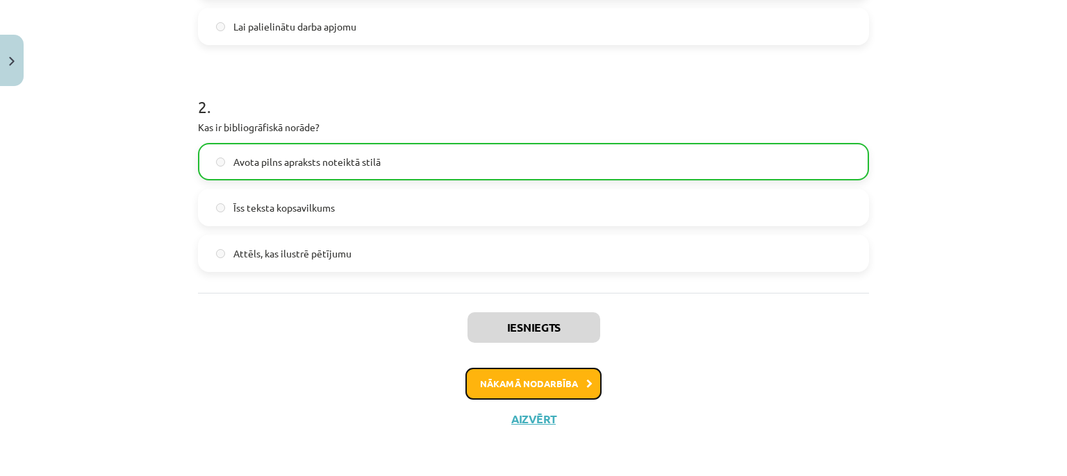
click at [524, 379] on button "Nākamā nodarbība" at bounding box center [533, 384] width 136 height 32
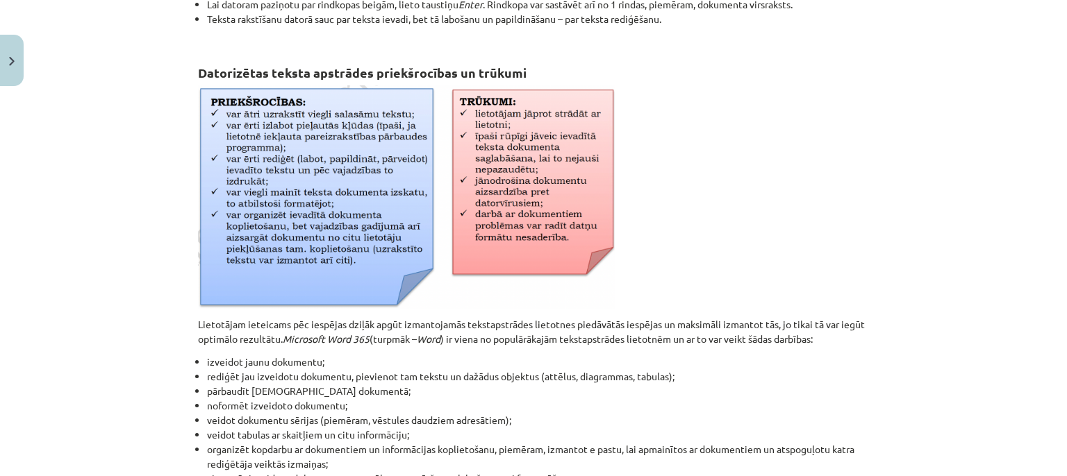
scroll to position [668, 0]
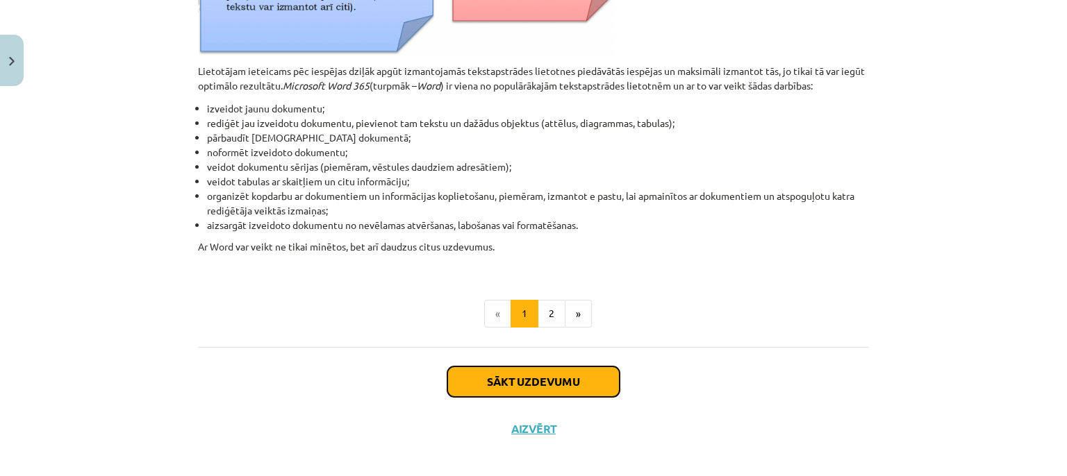
click at [528, 387] on button "Sākt uzdevumu" at bounding box center [533, 382] width 172 height 31
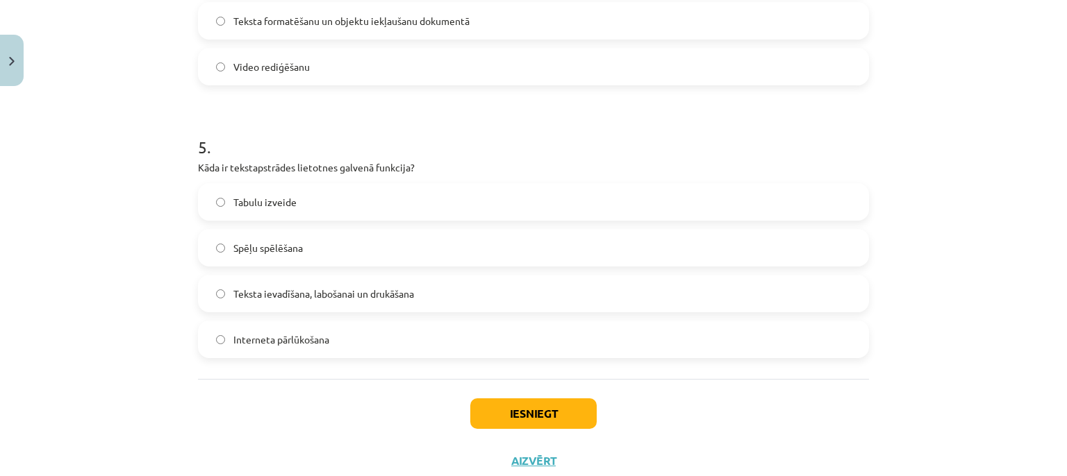
scroll to position [1252, 0]
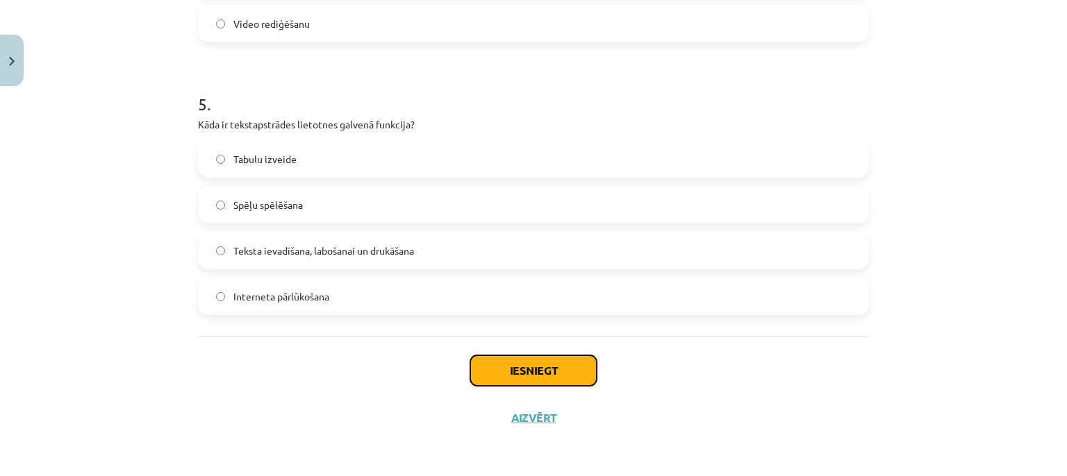
click at [582, 365] on button "Iesniegt" at bounding box center [533, 371] width 126 height 31
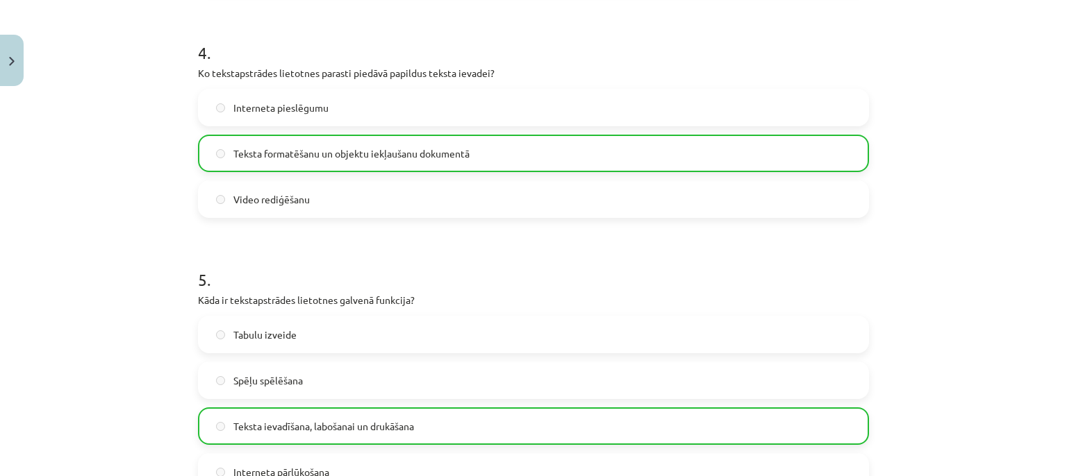
scroll to position [1295, 0]
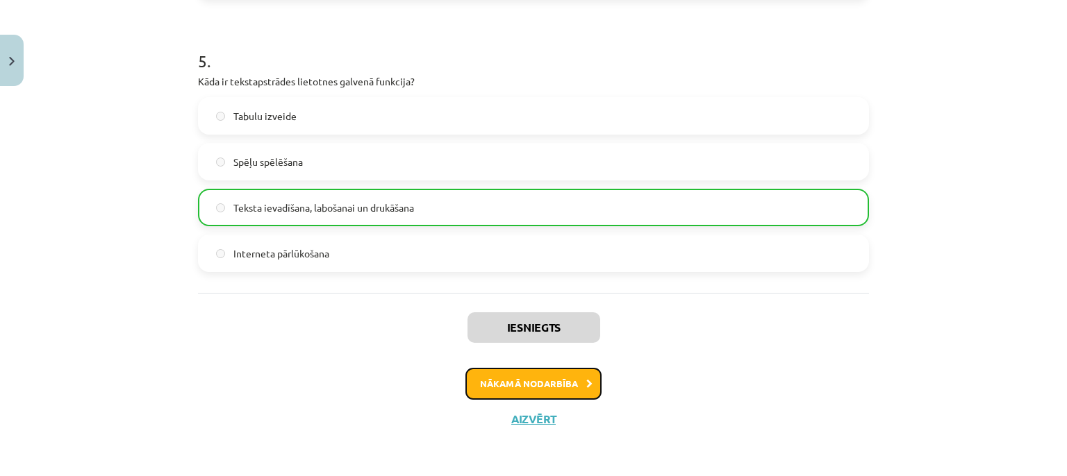
click at [526, 381] on button "Nākamā nodarbība" at bounding box center [533, 384] width 136 height 32
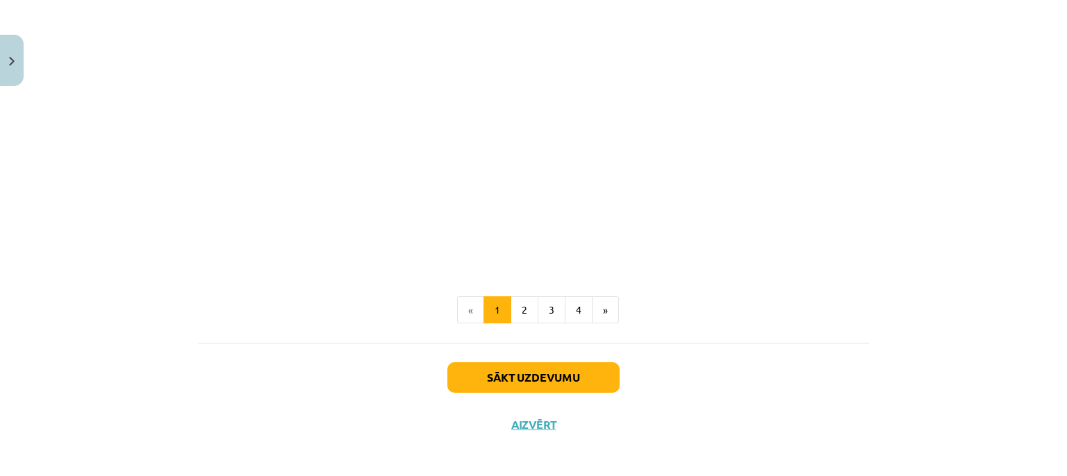
scroll to position [2811, 0]
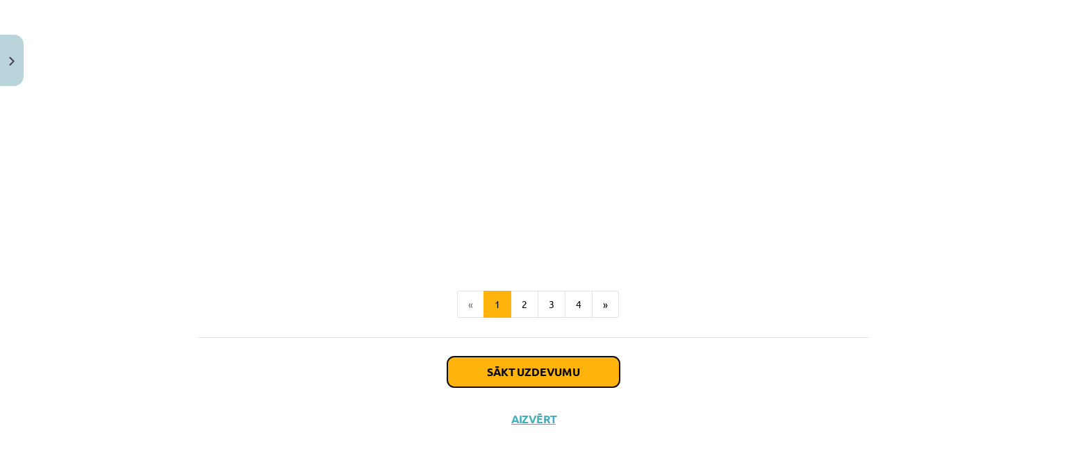
click at [505, 371] on button "Sākt uzdevumu" at bounding box center [533, 372] width 172 height 31
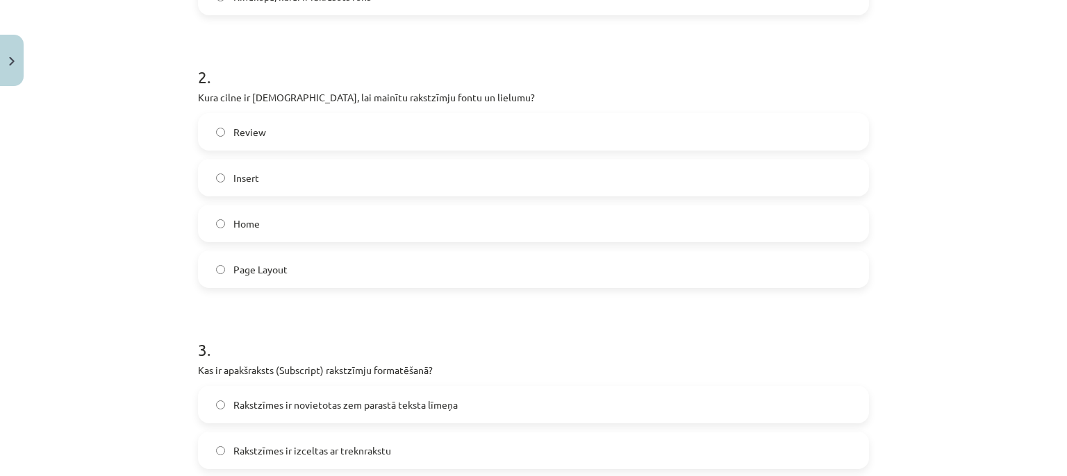
scroll to position [126, 0]
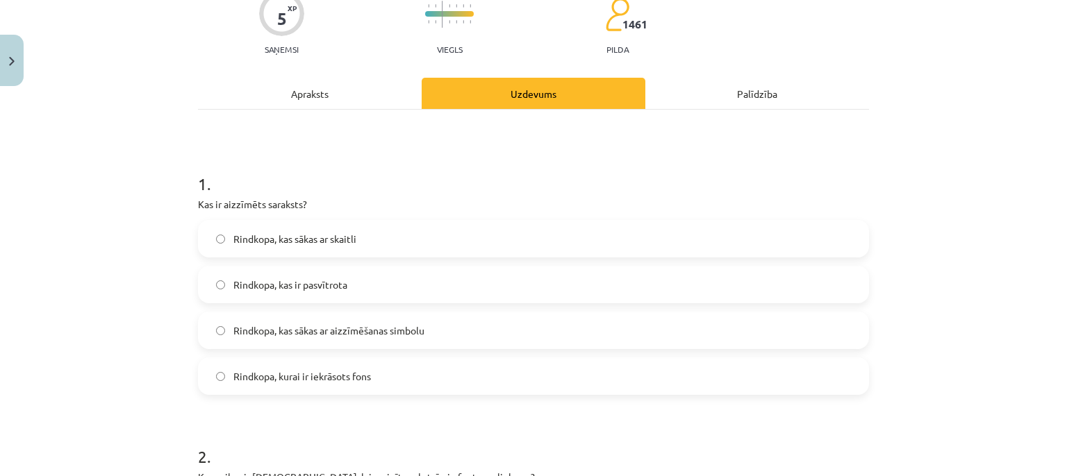
click at [240, 204] on p "Kas ir aizzīmēts saraksts?" at bounding box center [533, 204] width 671 height 15
drag, startPoint x: 240, startPoint y: 204, endPoint x: 283, endPoint y: 201, distance: 42.4
click at [284, 201] on p "Kas ir aizzīmēts saraksts?" at bounding box center [533, 204] width 671 height 15
copy p "aizzīmēts saraksts"
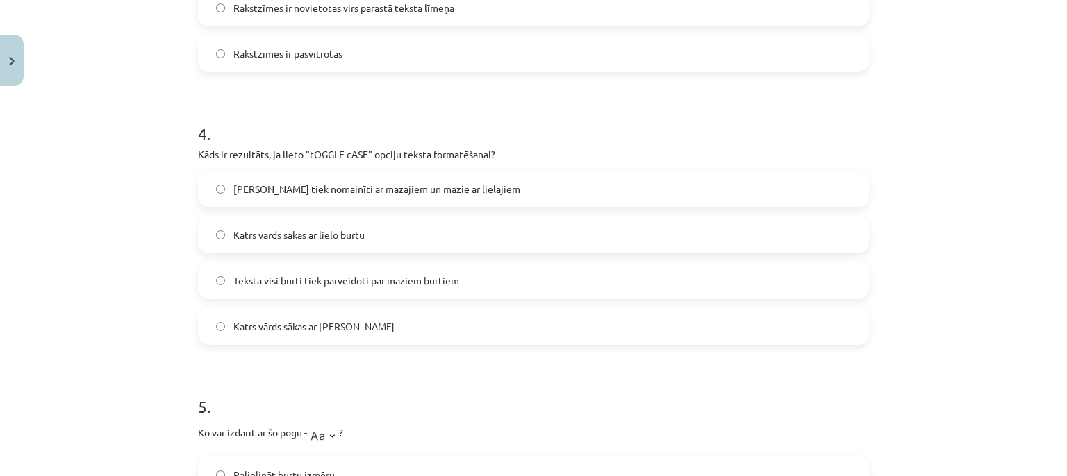
scroll to position [1013, 0]
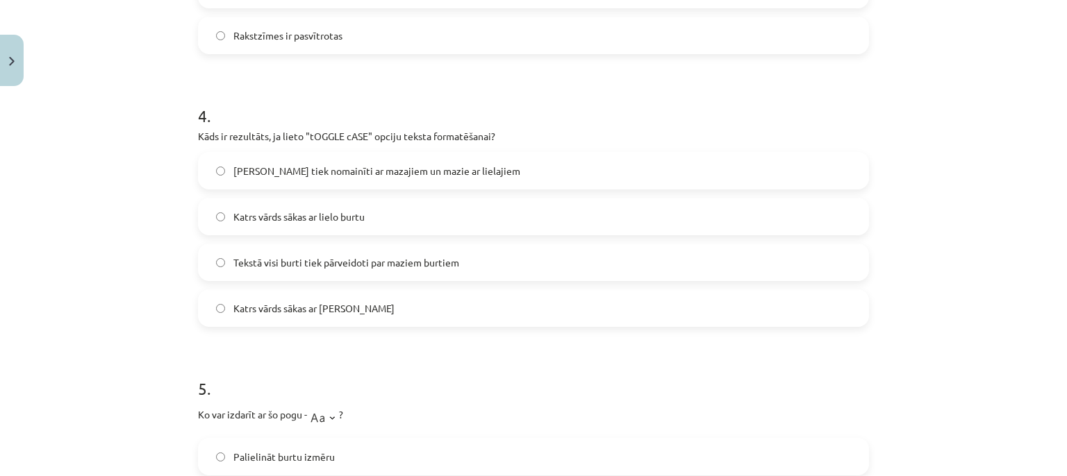
click at [208, 174] on label "Lielie burti tiek nomainīti ar mazajiem un mazie ar lielajiem" at bounding box center [533, 170] width 668 height 35
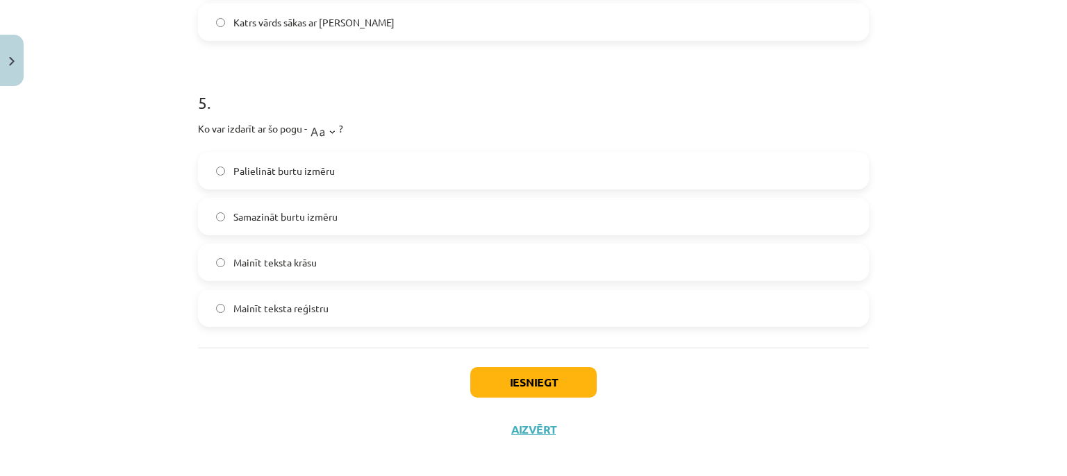
scroll to position [1311, 0]
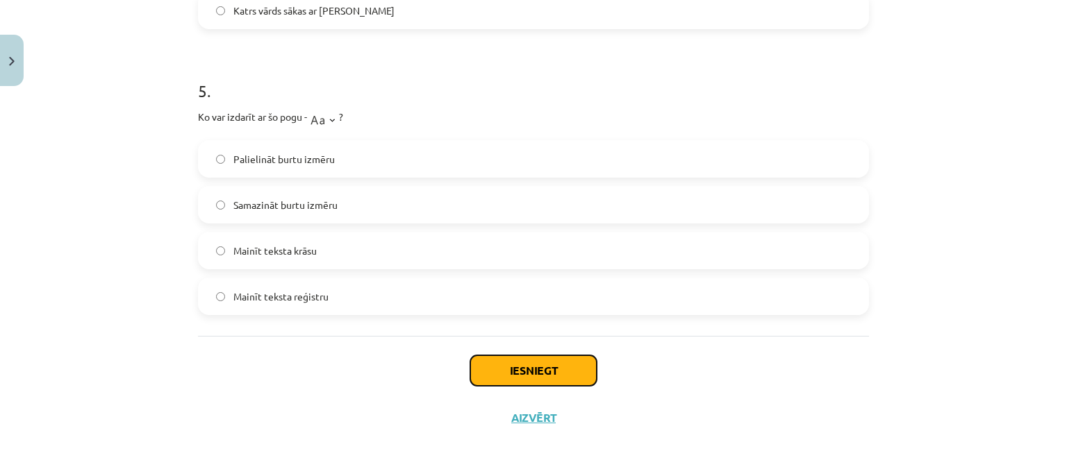
drag, startPoint x: 526, startPoint y: 374, endPoint x: 305, endPoint y: 362, distance: 221.1
click at [526, 374] on button "Iesniegt" at bounding box center [533, 371] width 126 height 31
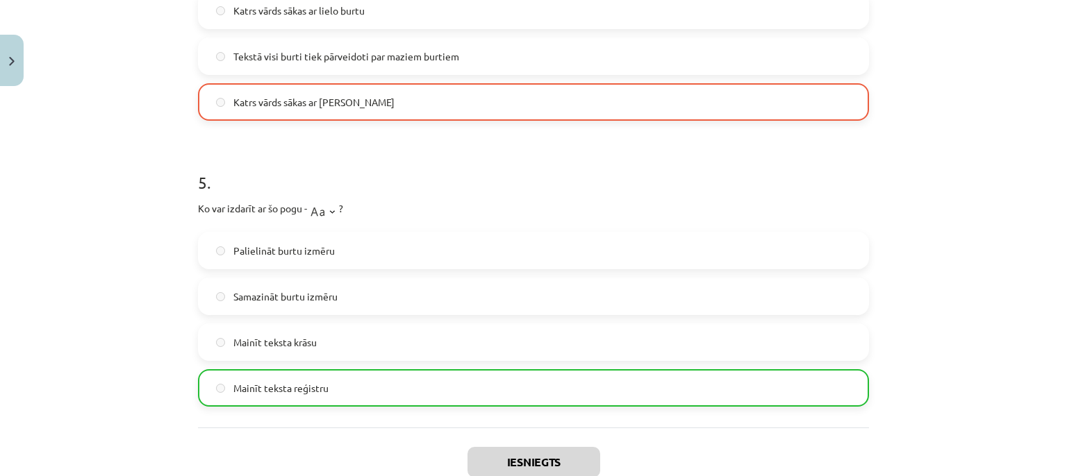
scroll to position [1355, 0]
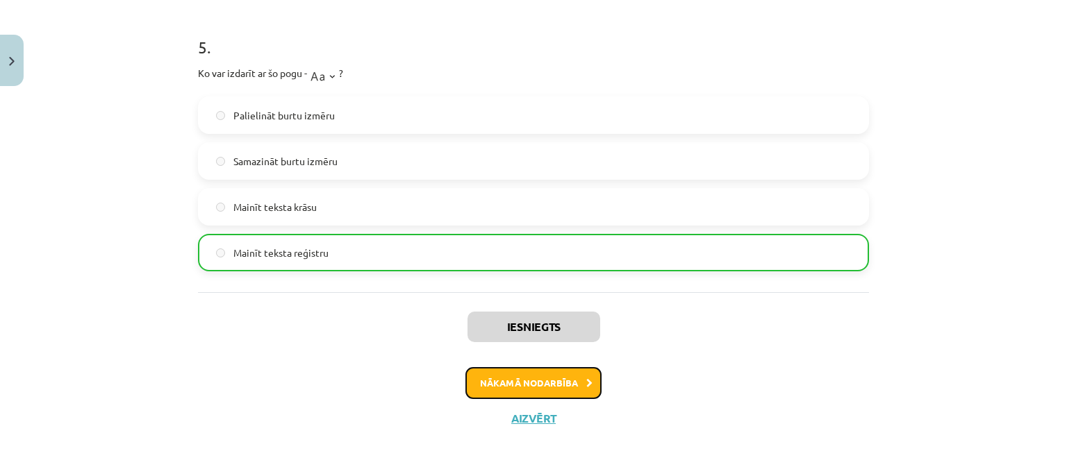
click at [501, 381] on button "Nākamā nodarbība" at bounding box center [533, 383] width 136 height 32
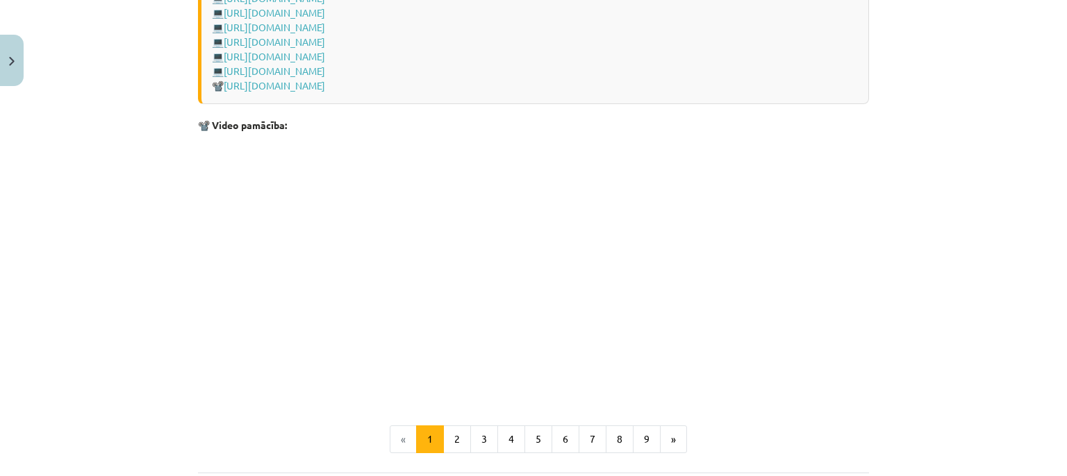
scroll to position [2953, 0]
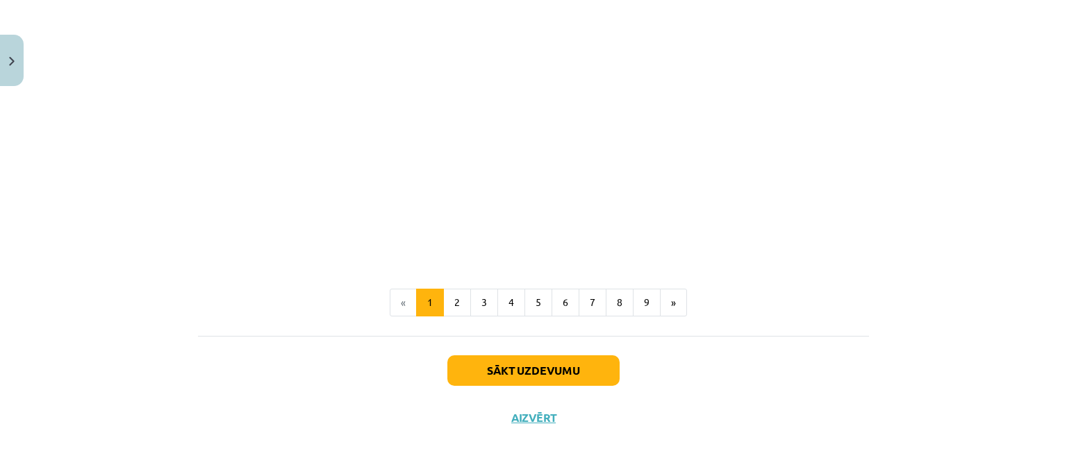
drag, startPoint x: 492, startPoint y: 365, endPoint x: 529, endPoint y: 386, distance: 42.9
click at [529, 396] on div "Sākt uzdevumu Aizvērt" at bounding box center [533, 384] width 671 height 97
click at [531, 383] on button "Sākt uzdevumu" at bounding box center [533, 371] width 172 height 31
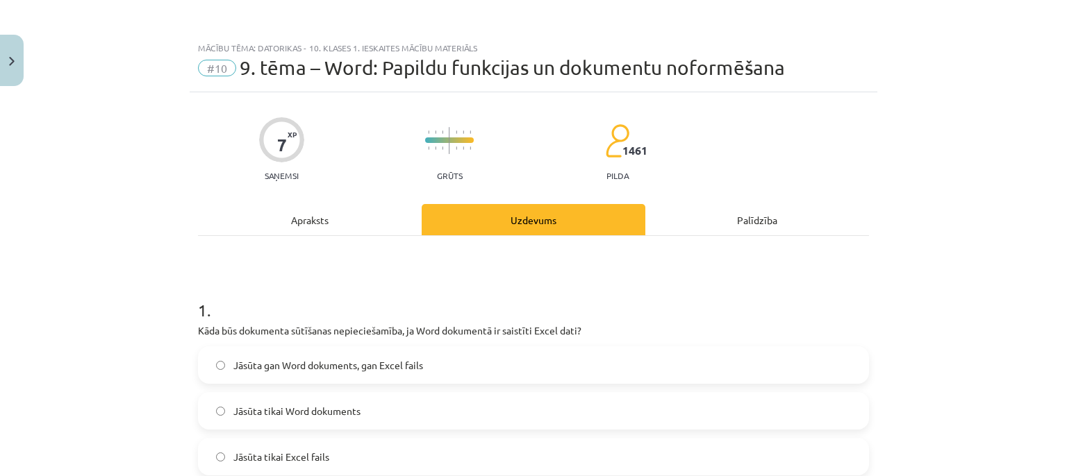
scroll to position [190, 0]
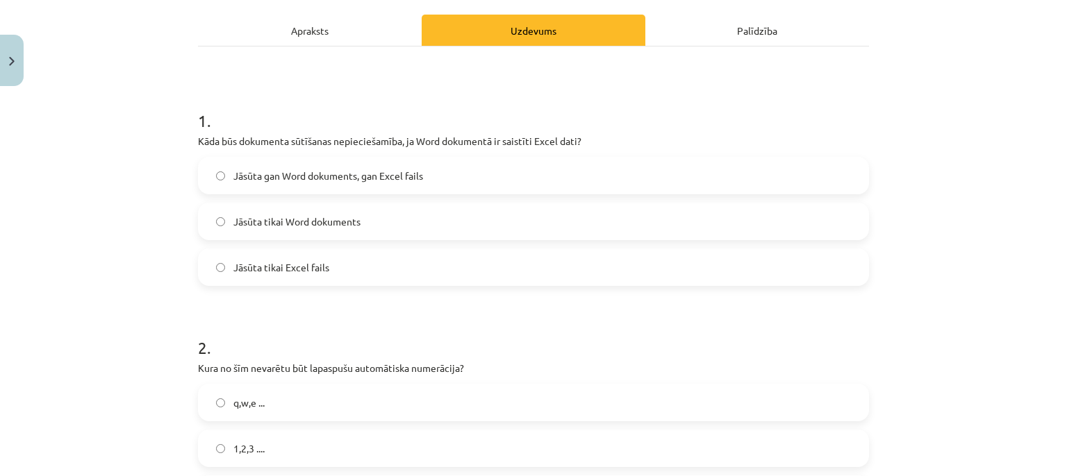
click at [206, 172] on label "Jāsūta gan Word dokuments, gan Excel fails" at bounding box center [533, 175] width 668 height 35
click at [212, 215] on label "Jāsūta tikai Word dokuments" at bounding box center [533, 221] width 668 height 35
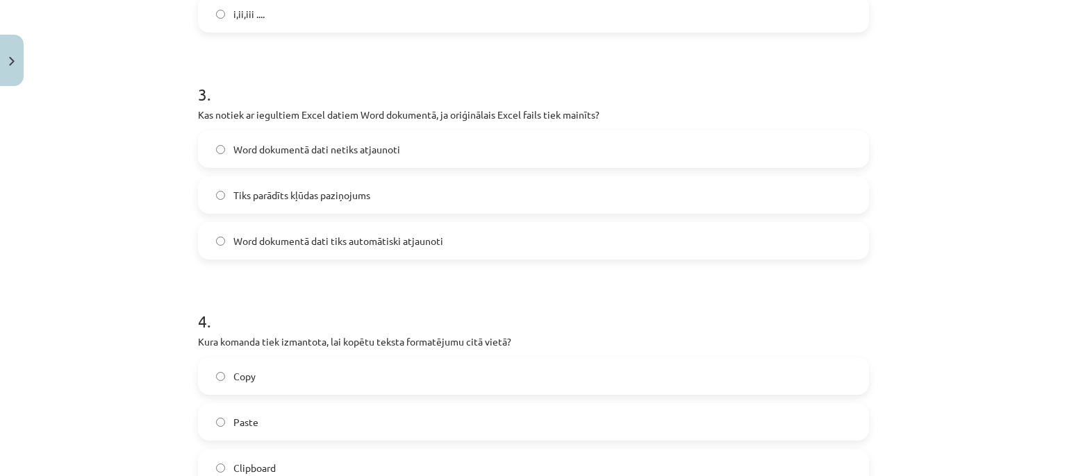
scroll to position [696, 0]
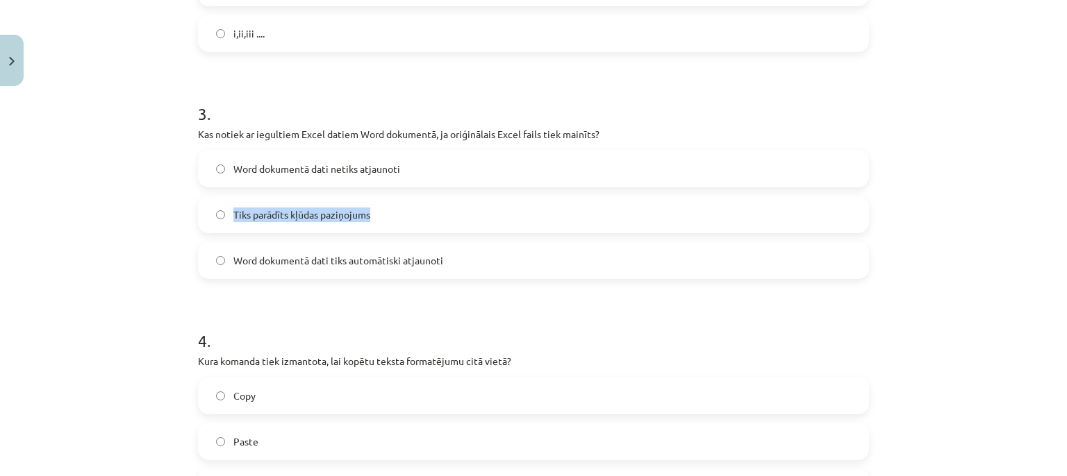
click at [218, 274] on div "Word dokumentā dati netiks atjaunoti Tiks parādīts kļūdas paziņojums Word dokum…" at bounding box center [533, 214] width 671 height 129
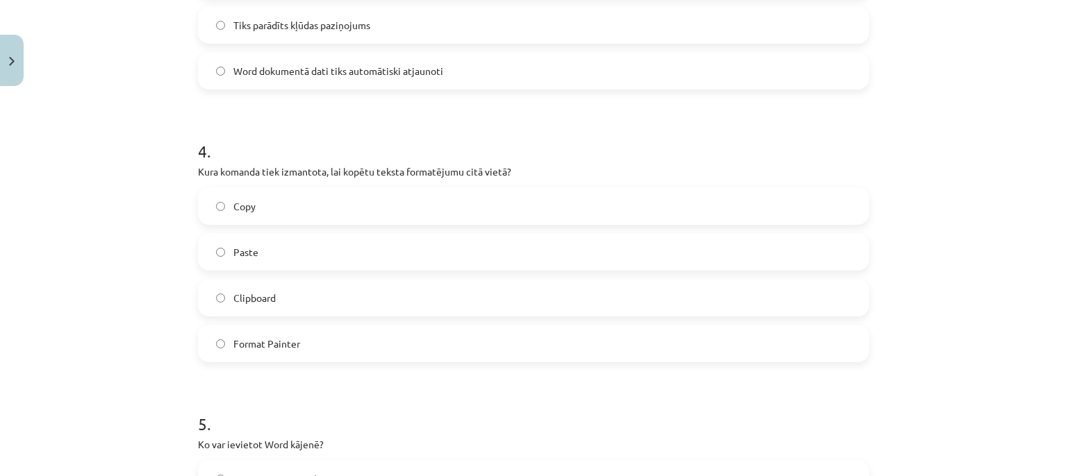
click at [79, 172] on div "Mācību tēma: Datorikas - 10. klases 1. ieskaites mācību materiāls #10 9. tēma –…" at bounding box center [533, 238] width 1067 height 476
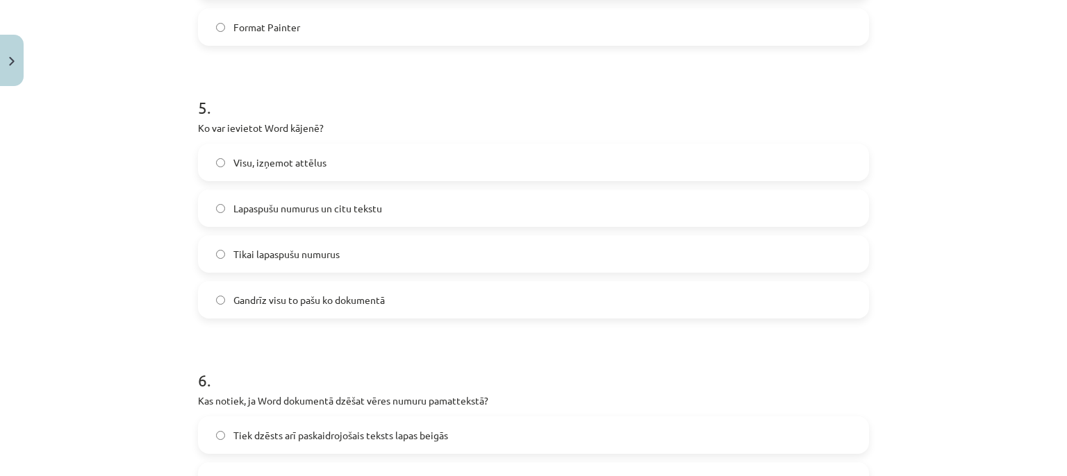
scroll to position [950, 0]
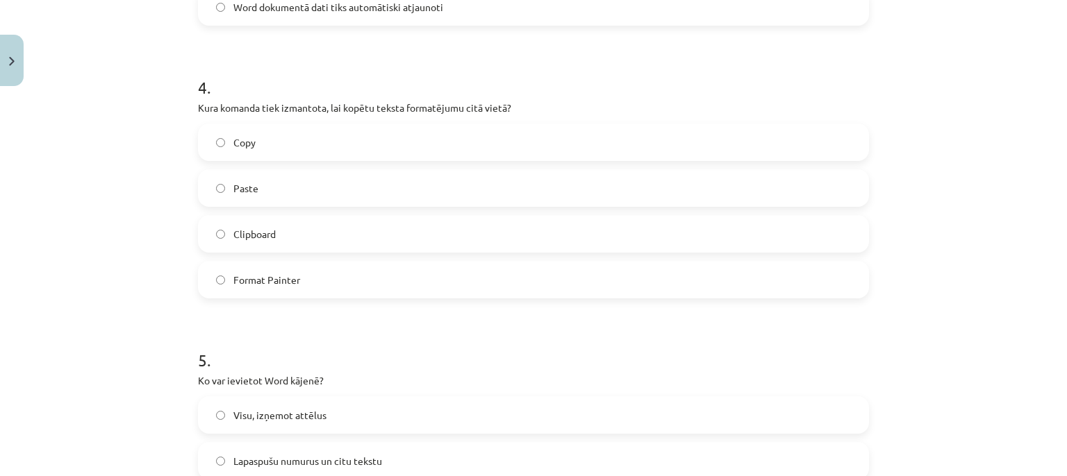
drag, startPoint x: 222, startPoint y: 138, endPoint x: 199, endPoint y: 160, distance: 31.9
click at [222, 137] on label "Copy" at bounding box center [533, 142] width 668 height 35
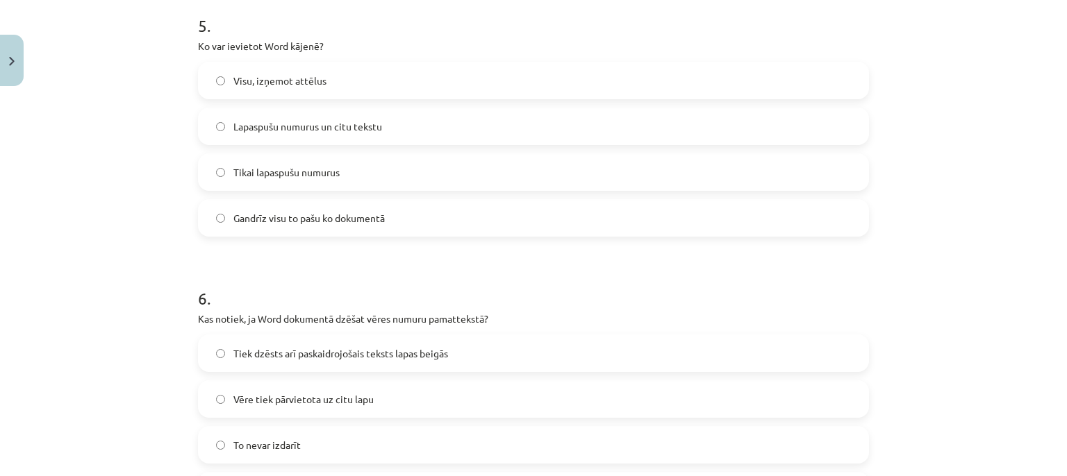
scroll to position [1267, 0]
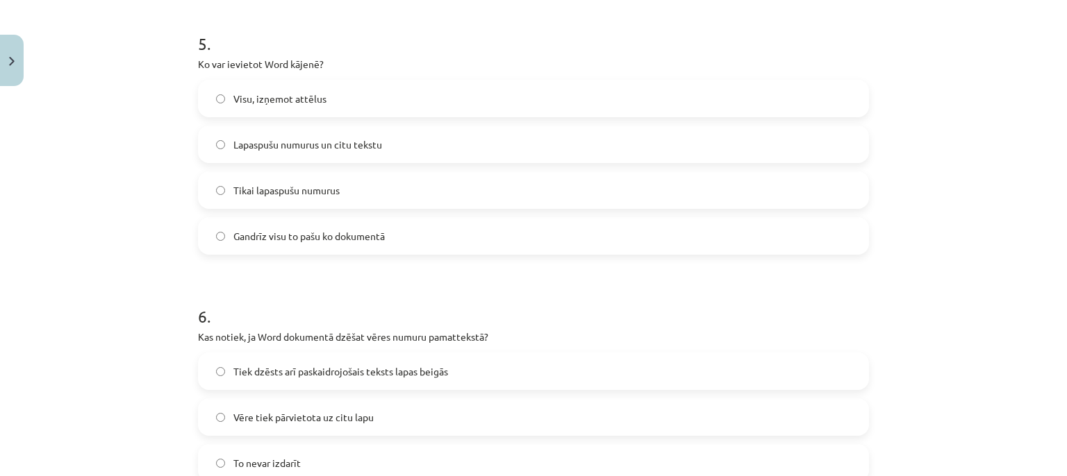
click at [221, 185] on label "Tikai lapaspušu numurus" at bounding box center [533, 190] width 668 height 35
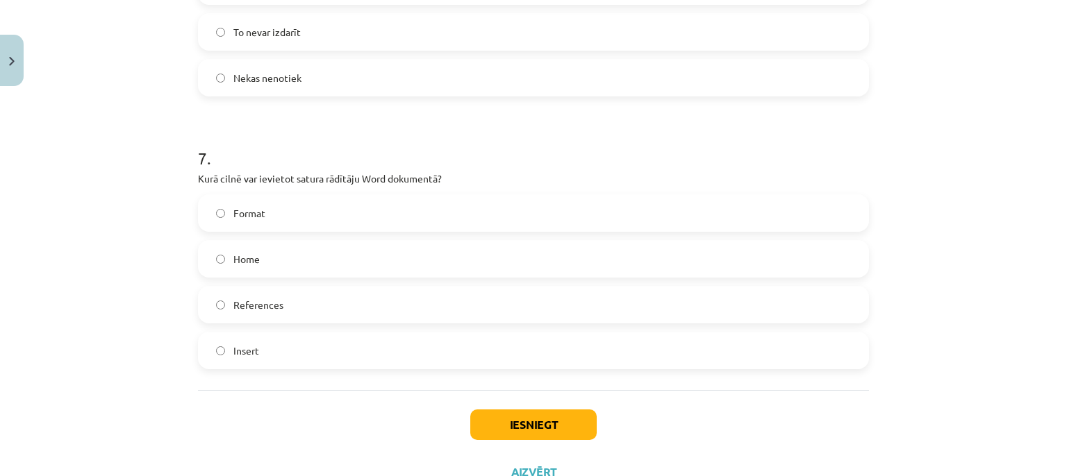
scroll to position [1710, 0]
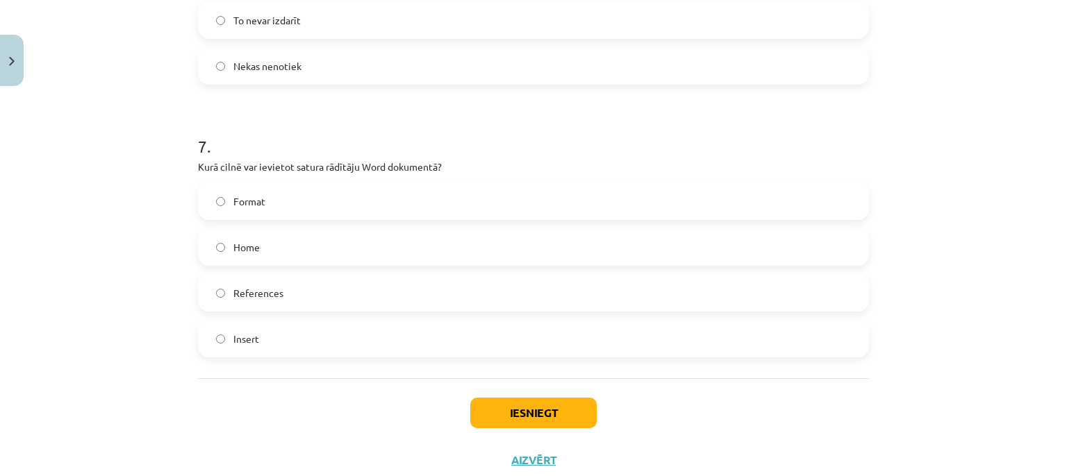
click at [233, 339] on span "Insert" at bounding box center [246, 339] width 26 height 15
click at [529, 415] on button "Iesniegt" at bounding box center [533, 413] width 126 height 31
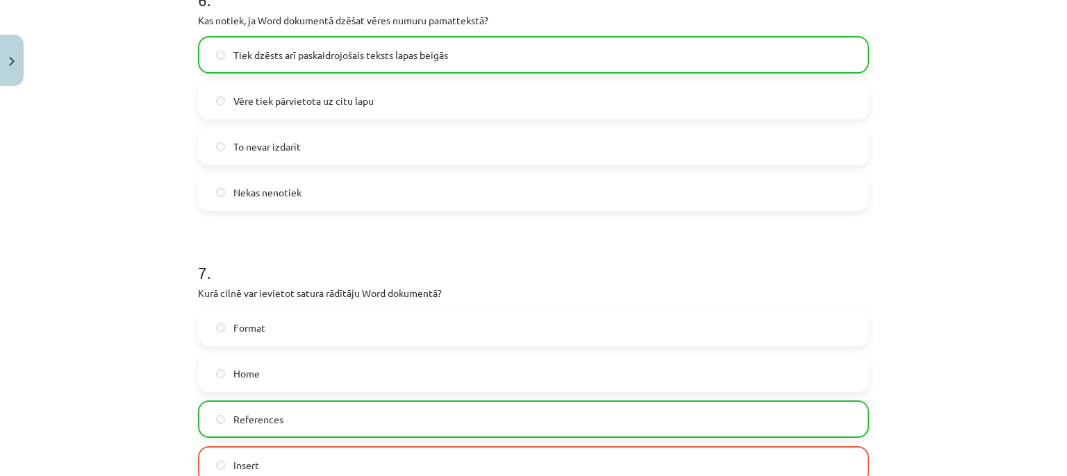
scroll to position [1795, 0]
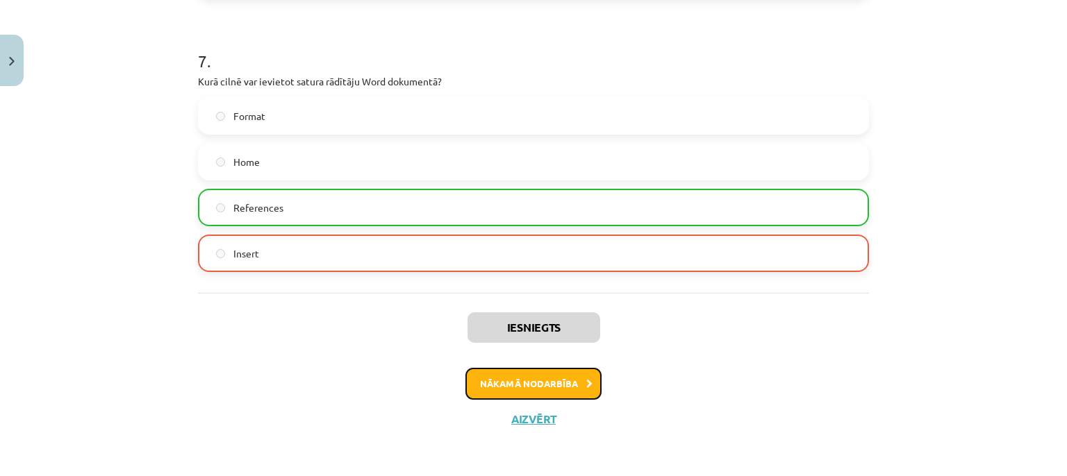
click at [524, 383] on button "Nākamā nodarbība" at bounding box center [533, 384] width 136 height 32
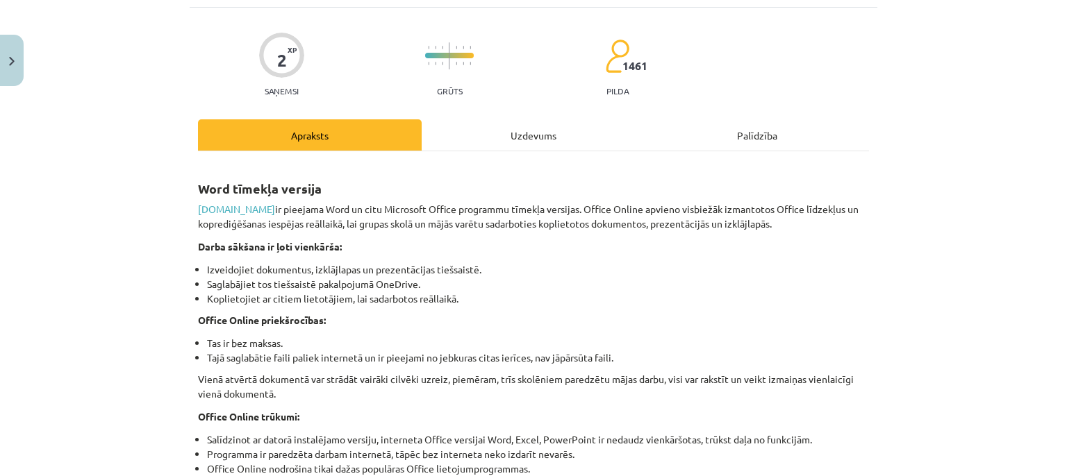
scroll to position [126, 0]
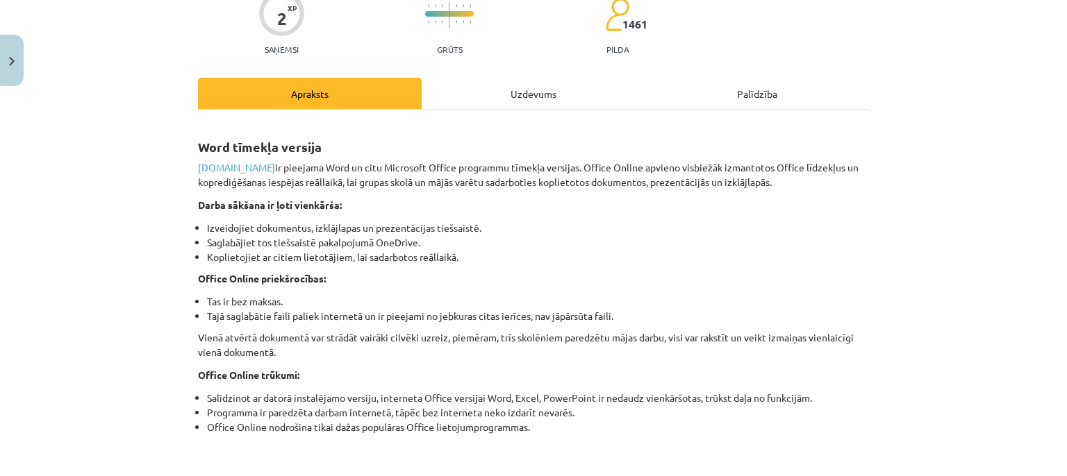
click at [522, 101] on div "Uzdevums" at bounding box center [533, 93] width 224 height 31
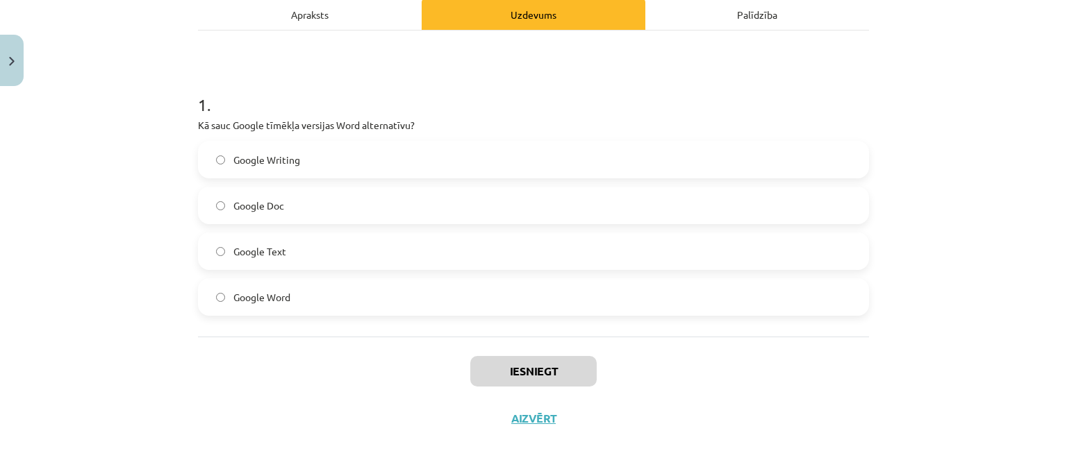
scroll to position [0, 0]
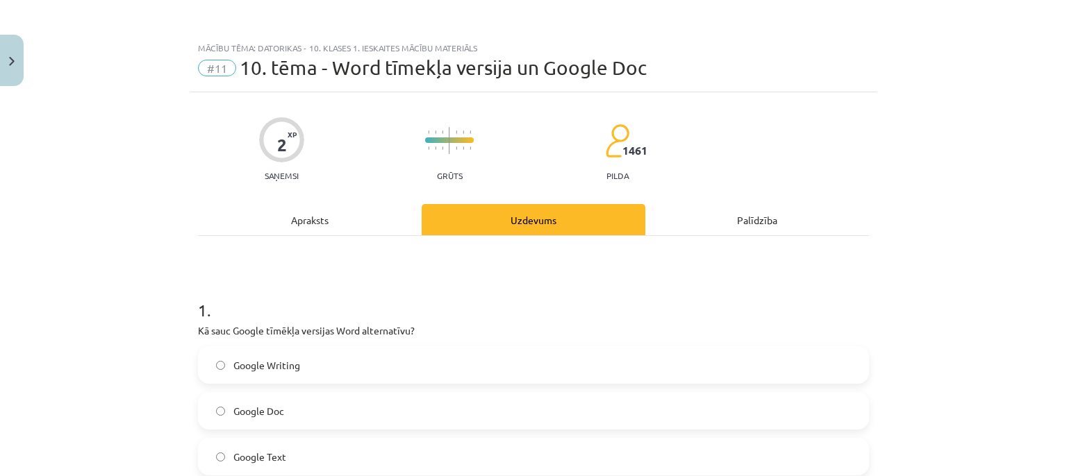
drag, startPoint x: 337, startPoint y: 222, endPoint x: 328, endPoint y: 230, distance: 11.8
click at [337, 222] on div "Apraksts" at bounding box center [310, 219] width 224 height 31
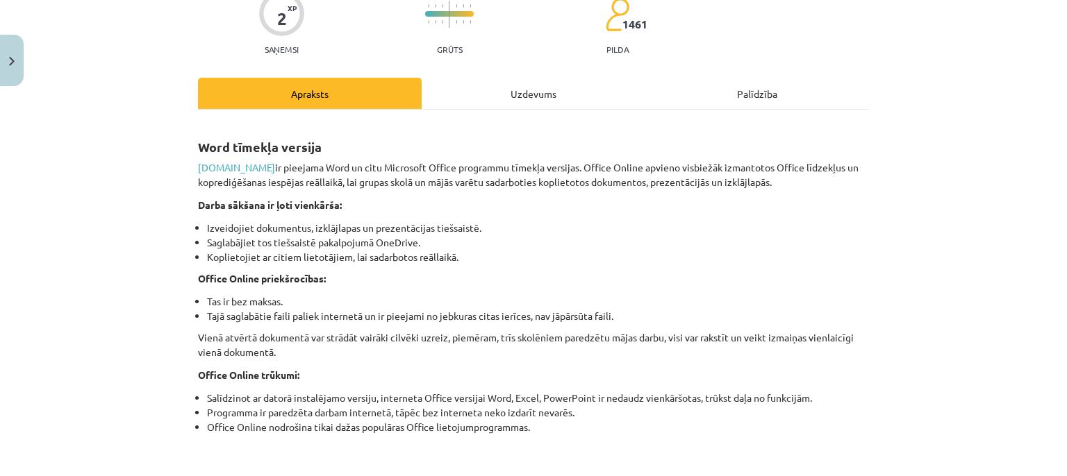
scroll to position [190, 0]
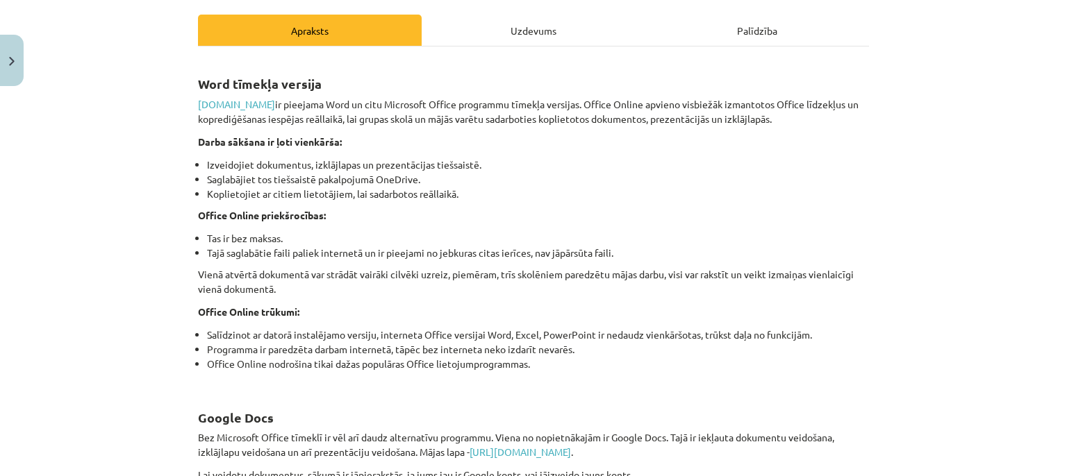
click at [228, 159] on li "Izveidojiet dokumentus, izklājlapas un prezentācijas tiešsaistē." at bounding box center [538, 165] width 662 height 15
drag, startPoint x: 228, startPoint y: 159, endPoint x: 268, endPoint y: 162, distance: 40.4
click at [268, 162] on li "Izveidojiet dokumentus, izklājlapas un prezentācijas tiešsaistē." at bounding box center [538, 165] width 662 height 15
click at [327, 166] on li "Izveidojiet dokumentus, izklājlapas un prezentācijas tiešsaistē." at bounding box center [538, 165] width 662 height 15
drag, startPoint x: 334, startPoint y: 166, endPoint x: 349, endPoint y: 166, distance: 15.3
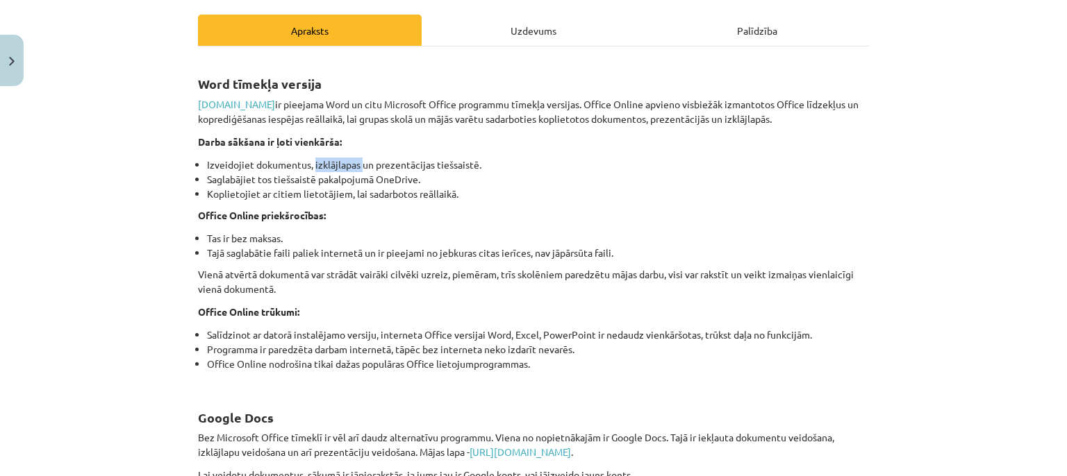
click at [349, 166] on li "Izveidojiet dokumentus, izklājlapas un prezentācijas tiešsaistē." at bounding box center [538, 165] width 662 height 15
copy li "izklājlapas"
click at [128, 235] on div "Mācību tēma: Datorikas - 10. klases 1. ieskaites mācību materiāls #11 10. tēma …" at bounding box center [533, 238] width 1067 height 476
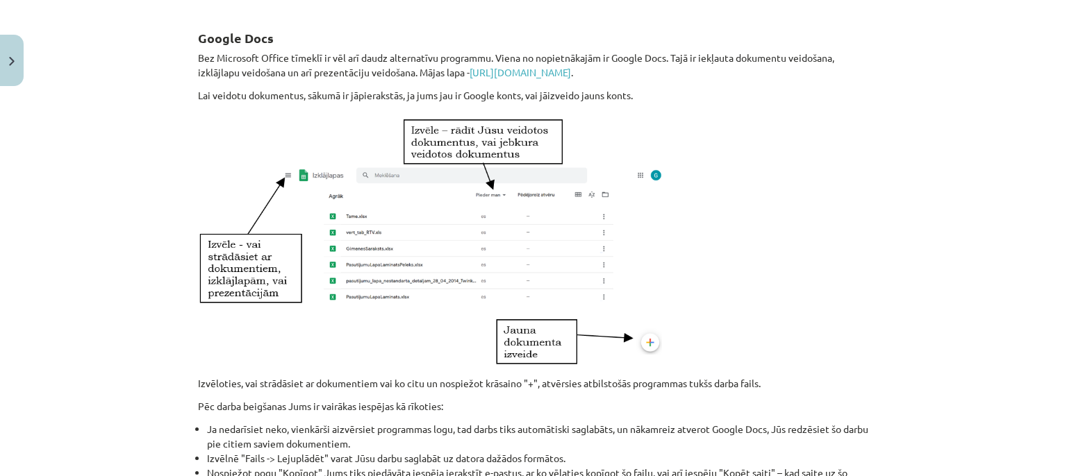
scroll to position [864, 0]
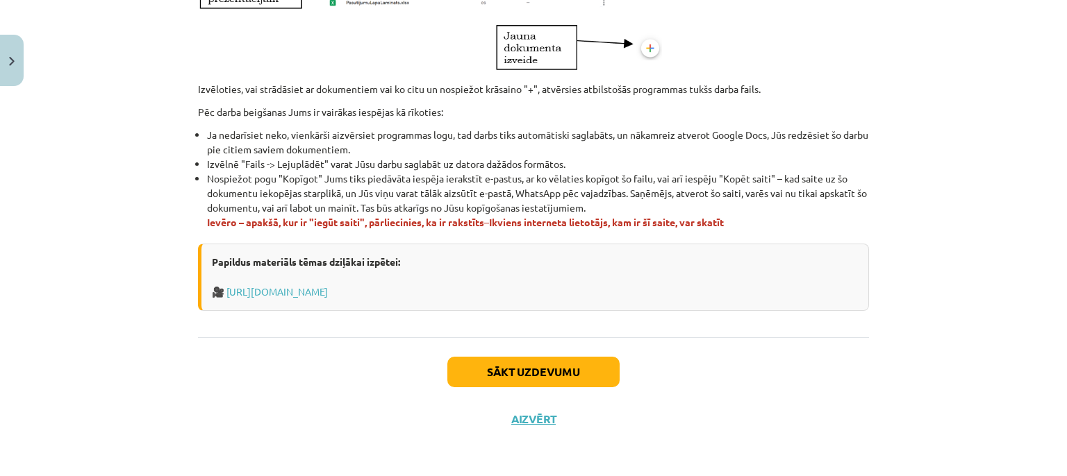
click at [219, 128] on li "Ja nedarīsiet neko, vienkārši aizvērsiet programmas logu, tad darbs tiks automā…" at bounding box center [538, 142] width 662 height 29
drag, startPoint x: 219, startPoint y: 128, endPoint x: 269, endPoint y: 132, distance: 50.8
click at [269, 132] on li "Ja nedarīsiet neko, vienkārši aizvērsiet programmas logu, tad darbs tiks automā…" at bounding box center [538, 142] width 662 height 29
click at [299, 131] on li "Ja nedarīsiet neko, vienkārši aizvērsiet programmas logu, tad darbs tiks automā…" at bounding box center [538, 142] width 662 height 29
drag, startPoint x: 299, startPoint y: 131, endPoint x: 444, endPoint y: 143, distance: 145.7
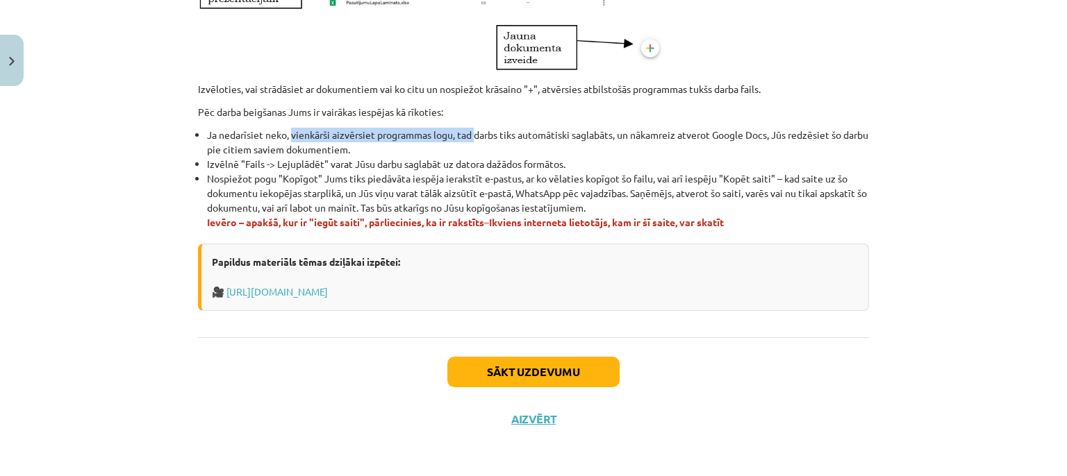
click at [449, 140] on li "Ja nedarīsiet neko, vienkārši aizvērsiet programmas logu, tad darbs tiks automā…" at bounding box center [538, 142] width 662 height 29
click at [212, 162] on li "Izvēlnē "Fails -> Lejuplādēt" varat Jūsu darbu saglabāt uz datora dažādos formā…" at bounding box center [538, 164] width 662 height 15
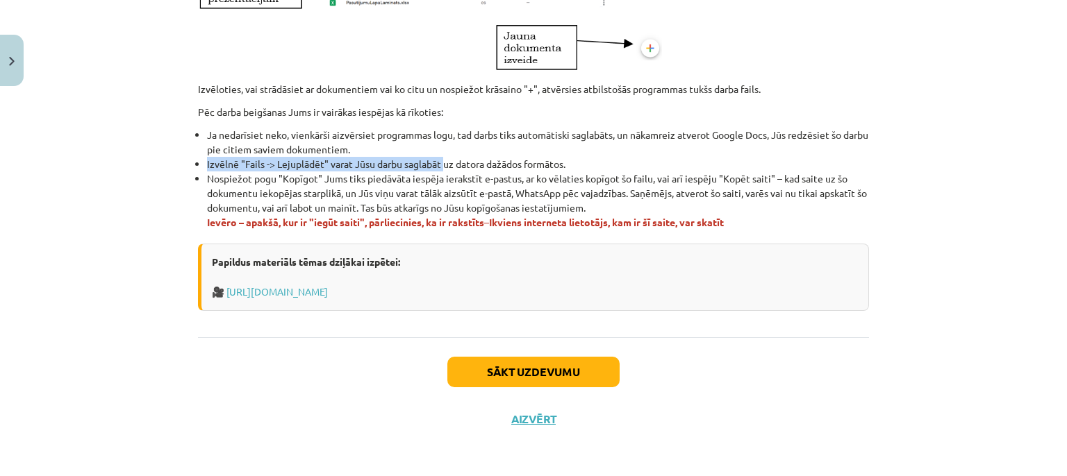
drag, startPoint x: 212, startPoint y: 162, endPoint x: 390, endPoint y: 166, distance: 177.8
click at [403, 168] on li "Izvēlnē "Fails -> Lejuplādēt" varat Jūsu darbu saglabāt uz datora dažādos formā…" at bounding box center [538, 164] width 662 height 15
click at [386, 164] on li "Izvēlnē "Fails -> Lejuplādēt" varat Jūsu darbu saglabāt uz datora dažādos formā…" at bounding box center [538, 164] width 662 height 15
click at [446, 164] on li "Izvēlnē "Fails -> Lejuplādēt" varat Jūsu darbu saglabāt uz datora dažādos formā…" at bounding box center [538, 164] width 662 height 15
drag, startPoint x: 441, startPoint y: 164, endPoint x: 390, endPoint y: 165, distance: 50.7
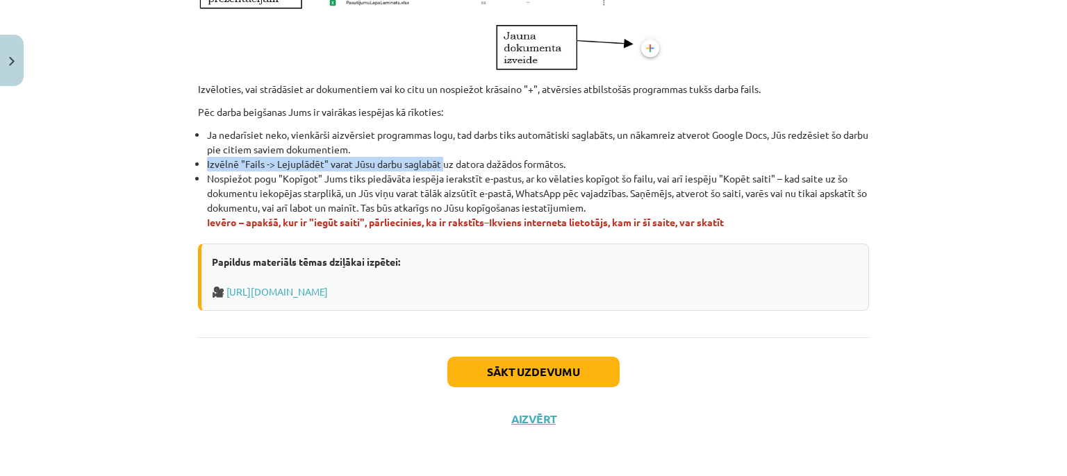
click at [442, 162] on li "Izvēlnē "Fails -> Lejuplādēt" varat Jūsu darbu saglabāt uz datora dažādos formā…" at bounding box center [538, 164] width 662 height 15
click at [391, 165] on li "Izvēlnē "Fails -> Lejuplādēt" varat Jūsu darbu saglabāt uz datora dažādos formā…" at bounding box center [538, 164] width 662 height 15
drag, startPoint x: 393, startPoint y: 165, endPoint x: 581, endPoint y: 167, distance: 188.2
click at [582, 165] on li "Izvēlnē "Fails -> Lejuplādēt" varat Jūsu darbu saglabāt uz datora dažādos formā…" at bounding box center [538, 164] width 662 height 15
click at [214, 177] on li "Nospiežot pogu "Kopīgot" Jums tiks piedāvāta iespēja ierakstīt e-pastus, ar ko …" at bounding box center [538, 201] width 662 height 58
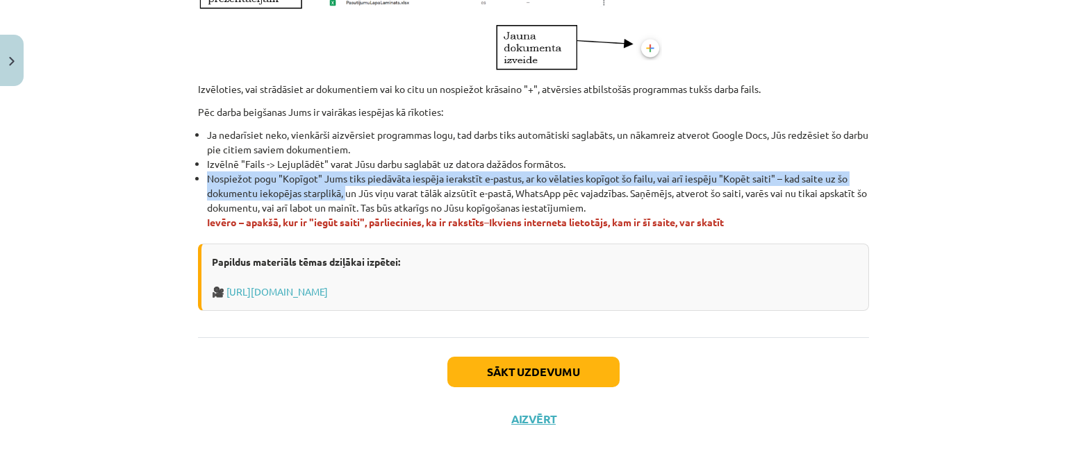
drag, startPoint x: 214, startPoint y: 177, endPoint x: 336, endPoint y: 191, distance: 123.0
click at [336, 191] on li "Nospiežot pogu "Kopīgot" Jums tiks piedāvāta iespēja ierakstīt e-pastus, ar ko …" at bounding box center [538, 201] width 662 height 58
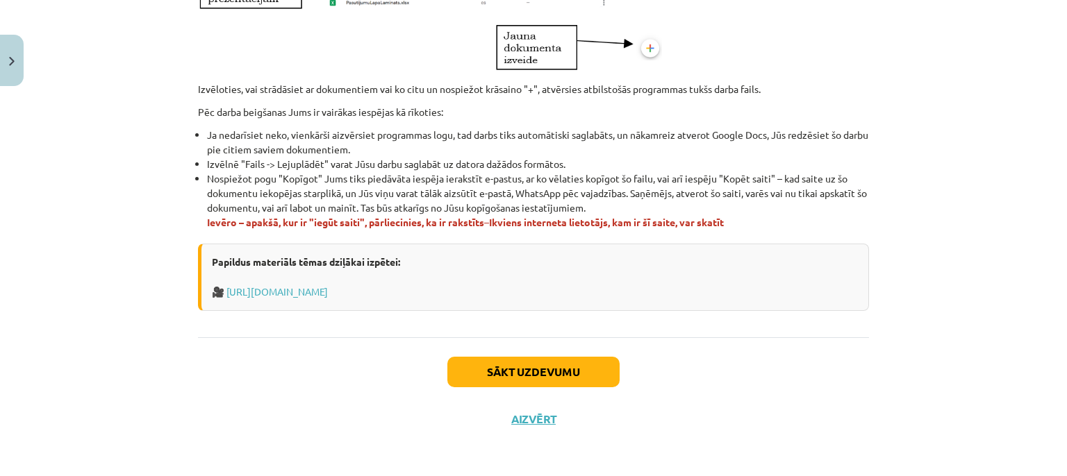
click at [344, 192] on li "Nospiežot pogu "Kopīgot" Jums tiks piedāvāta iespēja ierakstīt e-pastus, ar ko …" at bounding box center [538, 201] width 662 height 58
drag, startPoint x: 344, startPoint y: 192, endPoint x: 532, endPoint y: 199, distance: 188.3
click at [536, 199] on li "Nospiežot pogu "Kopīgot" Jums tiks piedāvāta iespēja ierakstīt e-pastus, ar ko …" at bounding box center [538, 201] width 662 height 58
click at [575, 188] on li "Nospiežot pogu "Kopīgot" Jums tiks piedāvāta iespēja ierakstīt e-pastus, ar ko …" at bounding box center [538, 201] width 662 height 58
drag, startPoint x: 575, startPoint y: 188, endPoint x: 602, endPoint y: 188, distance: 27.1
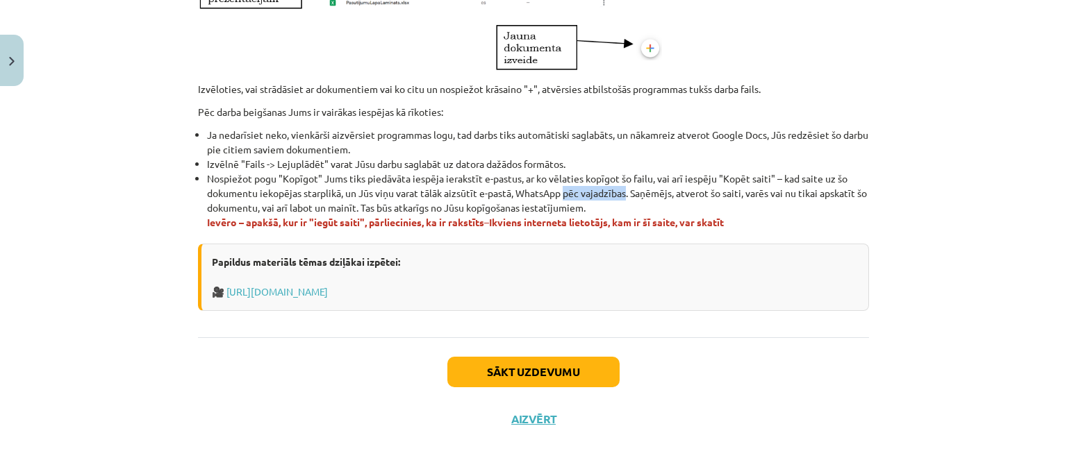
click at [602, 188] on li "Nospiežot pogu "Kopīgot" Jums tiks piedāvāta iespēja ierakstīt e-pastus, ar ko …" at bounding box center [538, 201] width 662 height 58
click at [647, 187] on li "Nospiežot pogu "Kopīgot" Jums tiks piedāvāta iespēja ierakstīt e-pastus, ar ko …" at bounding box center [538, 201] width 662 height 58
drag, startPoint x: 647, startPoint y: 187, endPoint x: 754, endPoint y: 190, distance: 107.0
click at [754, 190] on li "Nospiežot pogu "Kopīgot" Jums tiks piedāvāta iespēja ierakstīt e-pastus, ar ko …" at bounding box center [538, 201] width 662 height 58
click at [765, 191] on li "Nospiežot pogu "Kopīgot" Jums tiks piedāvāta iespēja ierakstīt e-pastus, ar ko …" at bounding box center [538, 201] width 662 height 58
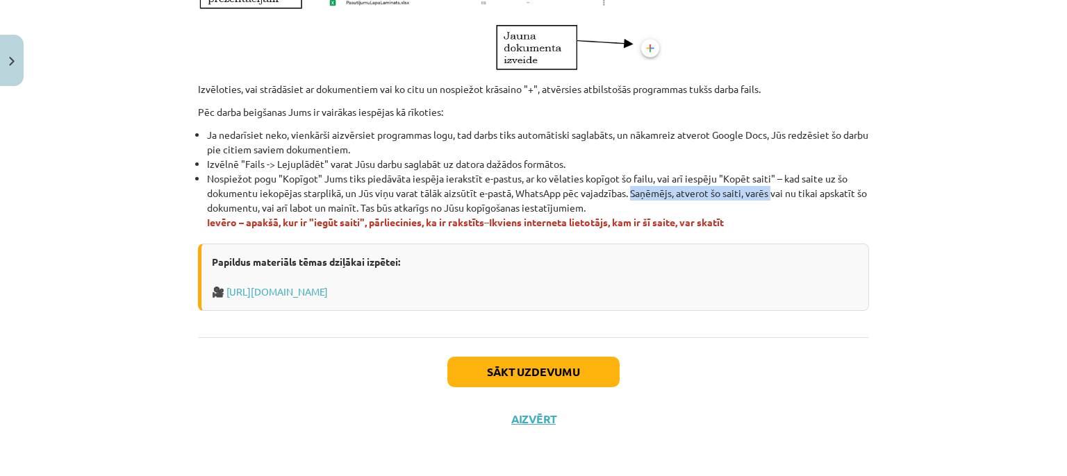
drag, startPoint x: 765, startPoint y: 191, endPoint x: 657, endPoint y: 205, distance: 108.5
click at [647, 208] on li "Nospiežot pogu "Kopīgot" Jums tiks piedāvāta iespēja ierakstīt e-pastus, ar ko …" at bounding box center [538, 201] width 662 height 58
click at [652, 204] on li "Nospiežot pogu "Kopīgot" Jums tiks piedāvāta iespēja ierakstīt e-pastus, ar ko …" at bounding box center [538, 201] width 662 height 58
click at [212, 224] on span "Ievēro – apakšā, kur ir "iegūt saiti", pārliecinies, ka ir rakstīts" at bounding box center [345, 222] width 277 height 12
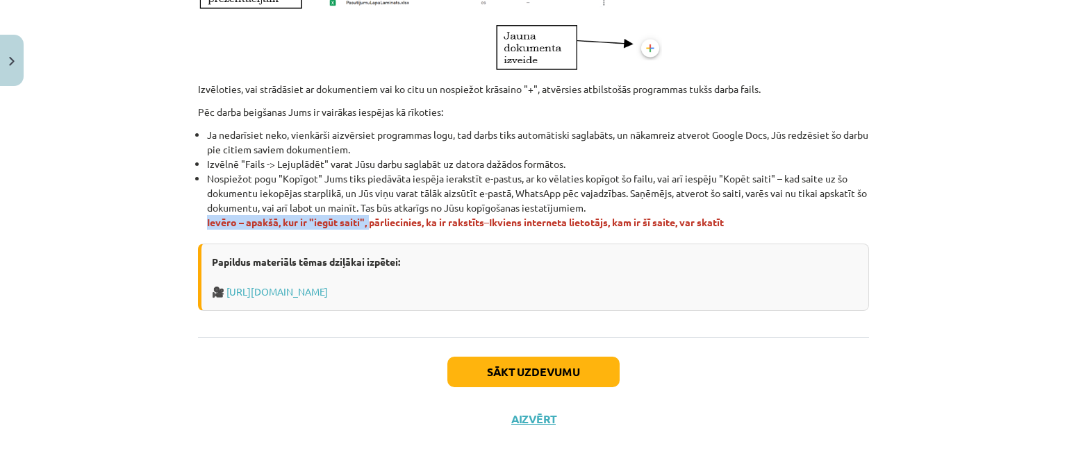
drag, startPoint x: 212, startPoint y: 224, endPoint x: 360, endPoint y: 222, distance: 147.2
click at [360, 222] on span "Ievēro – apakšā, kur ir "iegūt saiti", pārliecinies, ka ir rakstīts" at bounding box center [345, 222] width 277 height 12
click at [387, 221] on span "Ievēro – apakšā, kur ir "iegūt saiti", pārliecinies, ka ir rakstīts" at bounding box center [345, 222] width 277 height 12
click at [419, 223] on span "Ievēro – apakšā, kur ir "iegūt saiti", pārliecinies, ka ir rakstīts" at bounding box center [345, 222] width 277 height 12
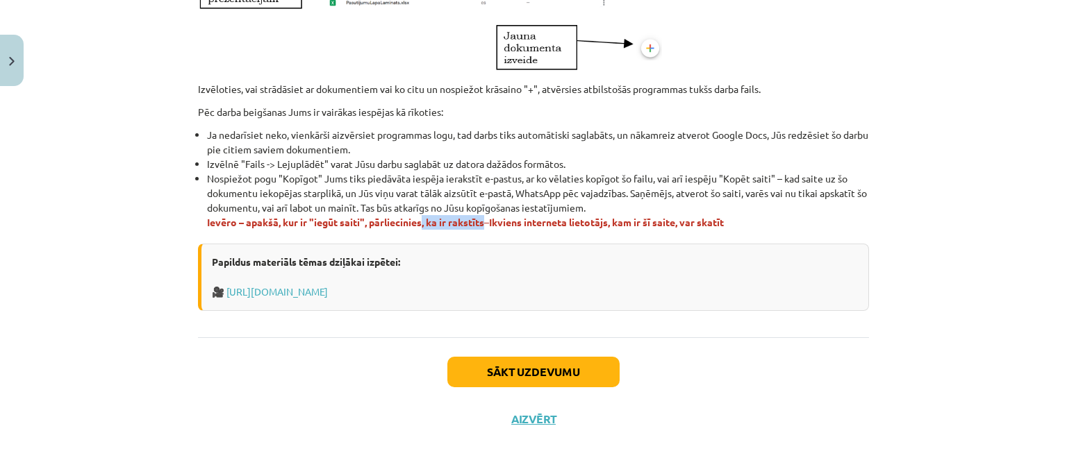
drag, startPoint x: 419, startPoint y: 223, endPoint x: 504, endPoint y: 230, distance: 85.7
click at [479, 226] on span "Ievēro – apakšā, kur ir "iegūt saiti", pārliecinies, ka ir rakstīts" at bounding box center [345, 222] width 277 height 12
click at [503, 220] on strong "Ikviens interneta lietotājs, kam ir šī saite, var skatīt" at bounding box center [606, 222] width 235 height 12
drag, startPoint x: 503, startPoint y: 220, endPoint x: 747, endPoint y: 226, distance: 244.5
click at [749, 226] on p "Ievēro – apakšā, kur ir "iegūt saiti", pārliecinies, ka ir rakstīts – Ikviens i…" at bounding box center [538, 222] width 662 height 15
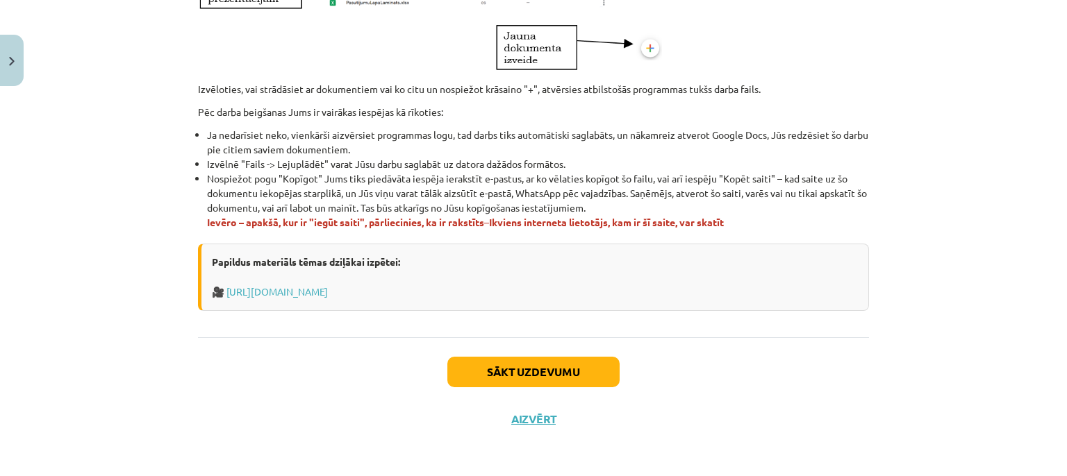
click at [746, 224] on p "Ievēro – apakšā, kur ir "iegūt saiti", pārliecinies, ka ir rakstīts – Ikviens i…" at bounding box center [538, 222] width 662 height 15
click at [519, 371] on button "Sākt uzdevumu" at bounding box center [533, 372] width 172 height 31
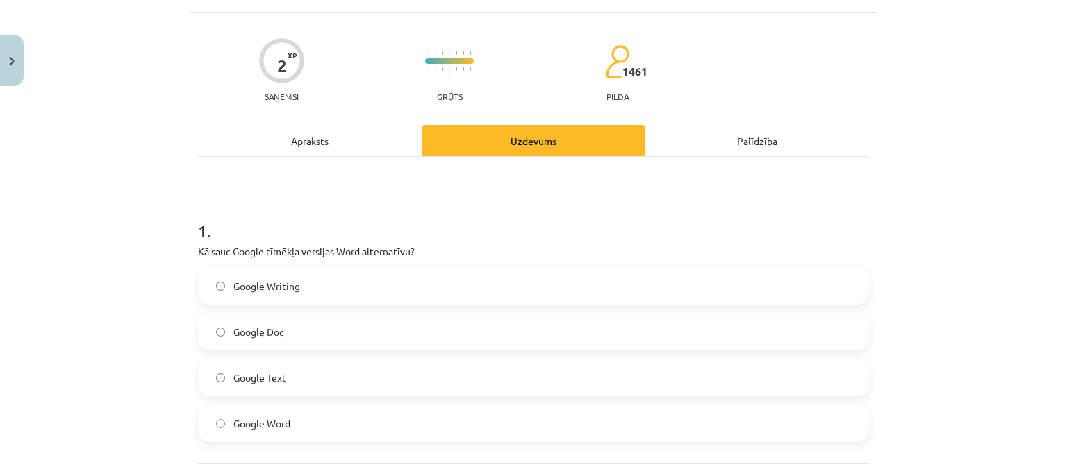
scroll to position [206, 0]
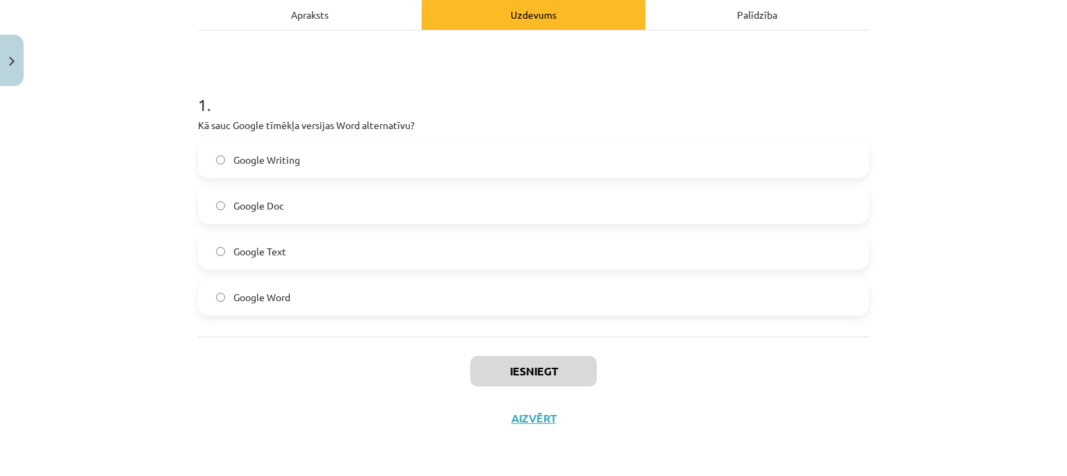
click at [237, 201] on span "Google Doc" at bounding box center [258, 206] width 51 height 15
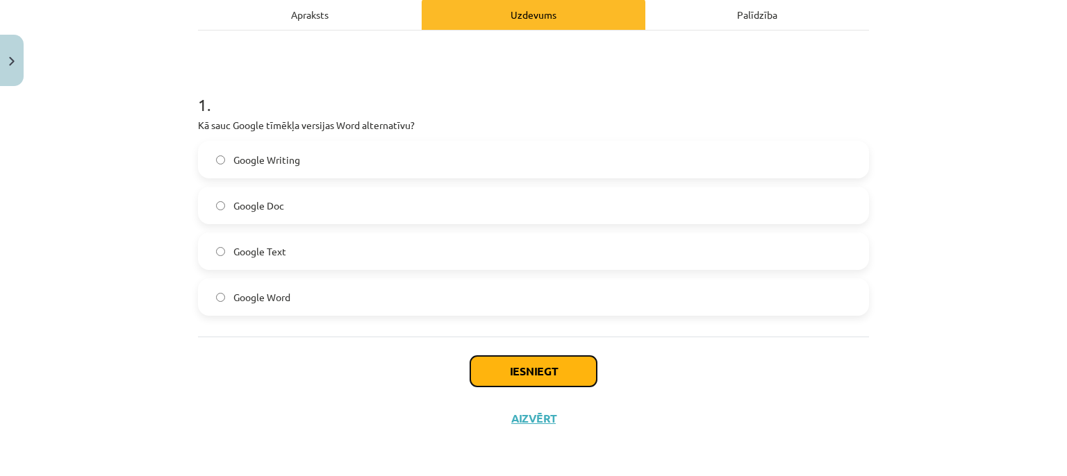
click at [515, 375] on button "Iesniegt" at bounding box center [533, 371] width 126 height 31
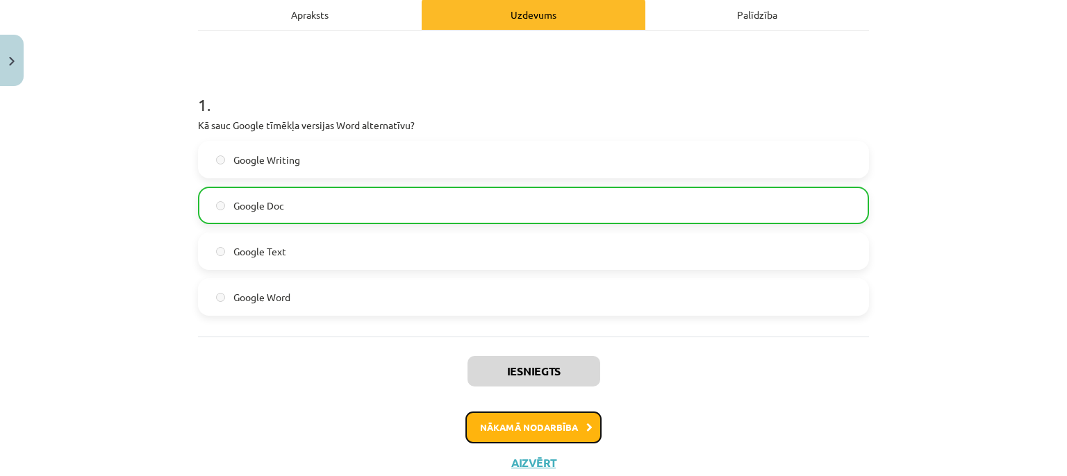
click at [515, 426] on button "Nākamā nodarbība" at bounding box center [533, 428] width 136 height 32
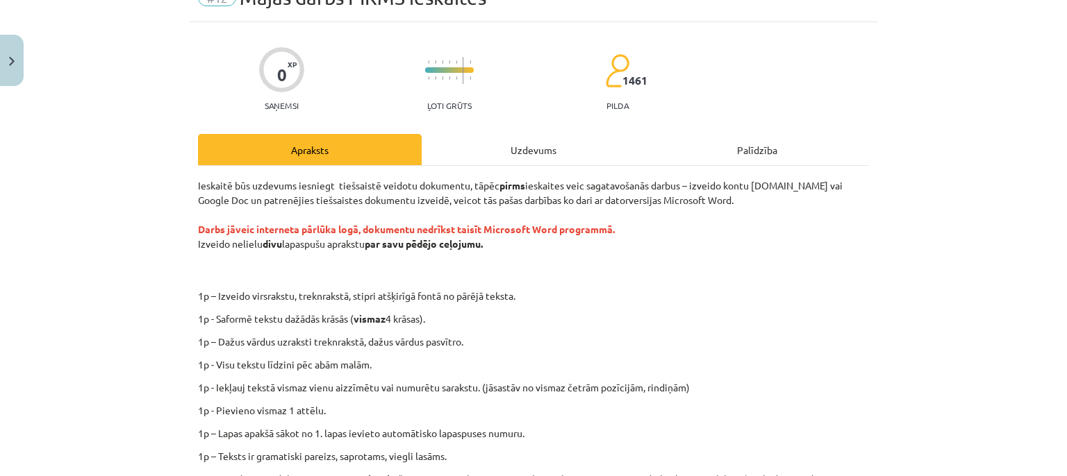
scroll to position [161, 0]
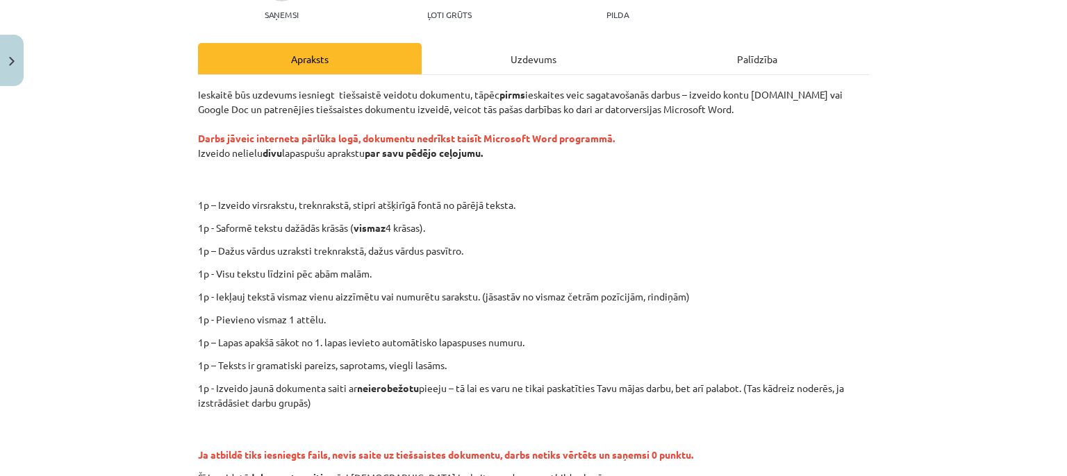
click at [351, 111] on p "Ieskaitē būs uzdevums iesniegt tiešsaistē veidotu dokumentu, tāpēc pirms ieskai…" at bounding box center [533, 138] width 671 height 102
drag, startPoint x: 351, startPoint y: 112, endPoint x: 396, endPoint y: 115, distance: 45.3
click at [396, 115] on p "Ieskaitē būs uzdevums iesniegt tiešsaistē veidotu dokumentu, tāpēc pirms ieskai…" at bounding box center [533, 138] width 671 height 102
click at [425, 110] on p "Ieskaitē būs uzdevums iesniegt tiešsaistē veidotu dokumentu, tāpēc pirms ieskai…" at bounding box center [533, 138] width 671 height 102
drag, startPoint x: 425, startPoint y: 110, endPoint x: 526, endPoint y: 112, distance: 100.7
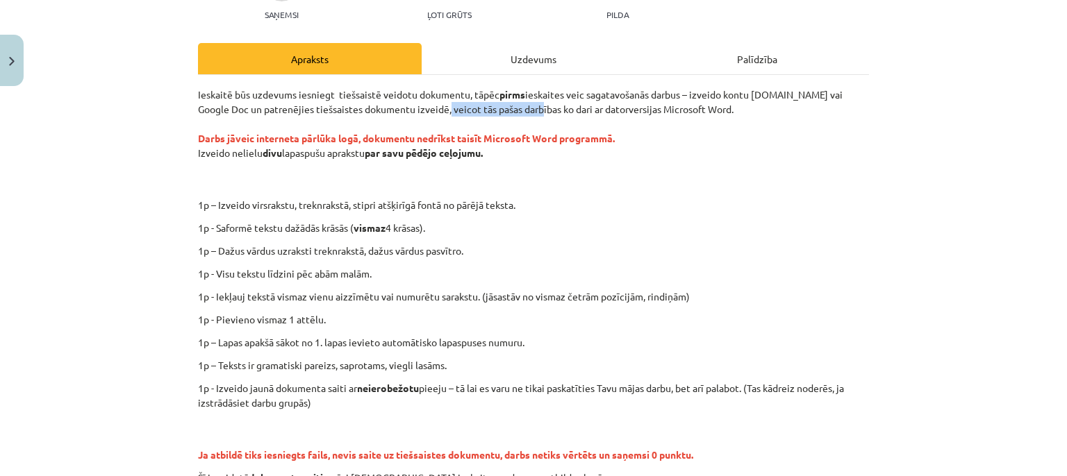
click at [526, 111] on p "Ieskaitē būs uzdevums iesniegt tiešsaistē veidotu dokumentu, tāpēc pirms ieskai…" at bounding box center [533, 138] width 671 height 102
click at [468, 106] on p "Ieskaitē būs uzdevums iesniegt tiešsaistē veidotu dokumentu, tāpēc pirms ieskai…" at bounding box center [533, 138] width 671 height 102
drag, startPoint x: 468, startPoint y: 106, endPoint x: 648, endPoint y: 119, distance: 180.3
click at [665, 114] on p "Ieskaitē būs uzdevums iesniegt tiešsaistē veidotu dokumentu, tāpēc pirms ieskai…" at bounding box center [533, 138] width 671 height 102
click at [558, 109] on p "Ieskaitē būs uzdevums iesniegt tiešsaistē veidotu dokumentu, tāpēc pirms ieskai…" at bounding box center [533, 138] width 671 height 102
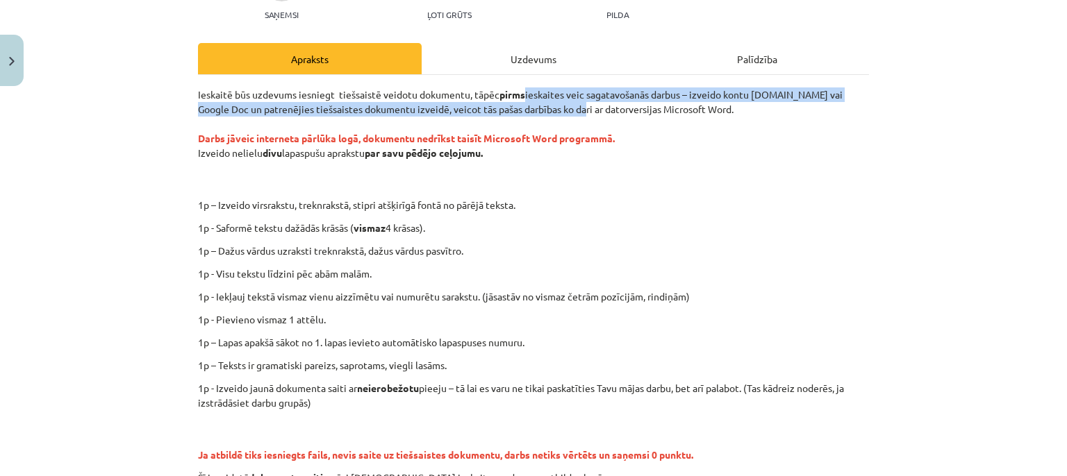
drag, startPoint x: 558, startPoint y: 110, endPoint x: 717, endPoint y: 112, distance: 159.0
click at [717, 112] on p "Ieskaitē būs uzdevums iesniegt tiešsaistē veidotu dokumentu, tāpēc pirms ieskai…" at bounding box center [533, 138] width 671 height 102
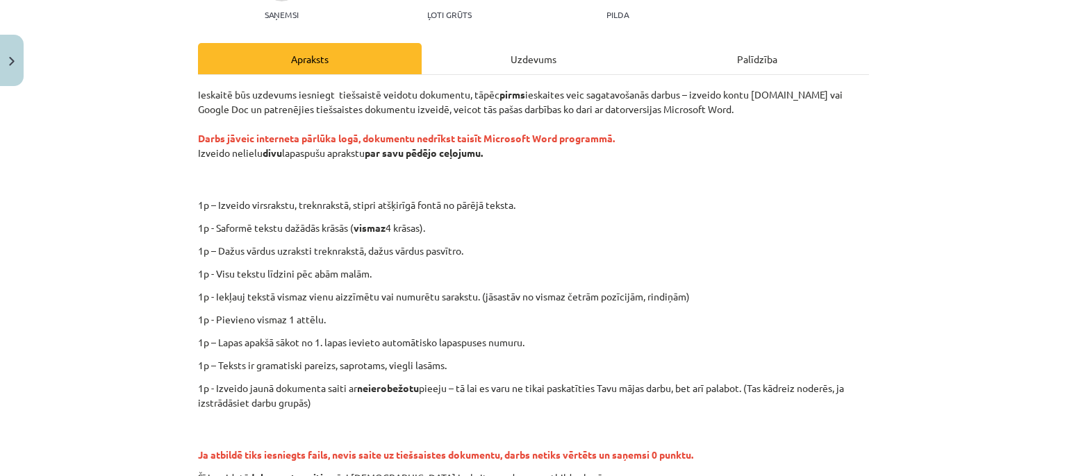
click at [710, 120] on p "Ieskaitē būs uzdevums iesniegt tiešsaistē veidotu dokumentu, tāpēc pirms ieskai…" at bounding box center [533, 138] width 671 height 102
click at [273, 140] on strong "Darbs jāveic interneta pārlūka logā, dokumentu nedrīkst taisīt Microsoft Word p…" at bounding box center [406, 138] width 417 height 12
drag, startPoint x: 284, startPoint y: 137, endPoint x: 543, endPoint y: 147, distance: 259.2
click at [619, 142] on p "Ieskaitē būs uzdevums iesniegt tiešsaistē veidotu dokumentu, tāpēc pirms ieskai…" at bounding box center [533, 138] width 671 height 102
click at [198, 151] on p "Ieskaitē būs uzdevums iesniegt tiešsaistē veidotu dokumentu, tāpēc pirms ieskai…" at bounding box center [533, 138] width 671 height 102
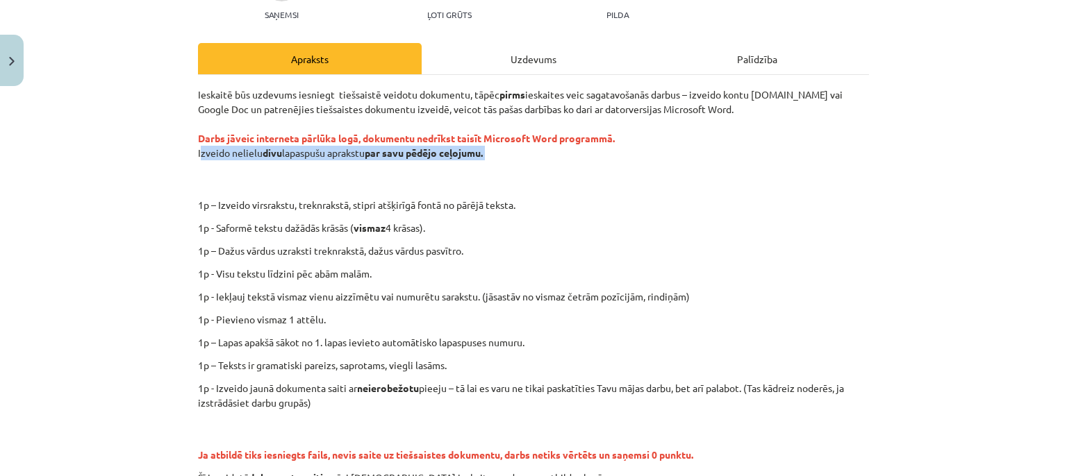
drag, startPoint x: 194, startPoint y: 151, endPoint x: 490, endPoint y: 165, distance: 296.2
click at [490, 165] on p "Ieskaitē būs uzdevums iesniegt tiešsaistē veidotu dokumentu, tāpēc pirms ieskai…" at bounding box center [533, 138] width 671 height 102
click at [483, 152] on strong "par savu pēdējo ceļojumu." at bounding box center [424, 153] width 118 height 12
click at [396, 215] on div "Ieskaitē būs uzdevums iesniegt tiešsaistē veidotu dokumentu, tāpēc pirms ieskai…" at bounding box center [533, 286] width 671 height 398
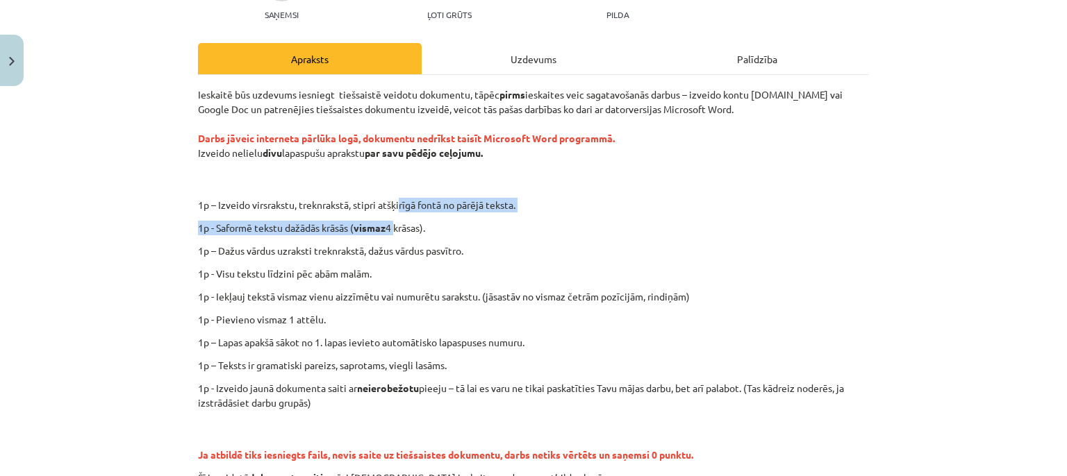
click at [253, 216] on div "Ieskaitē būs uzdevums iesniegt tiešsaistē veidotu dokumentu, tāpēc pirms ieskai…" at bounding box center [533, 286] width 671 height 398
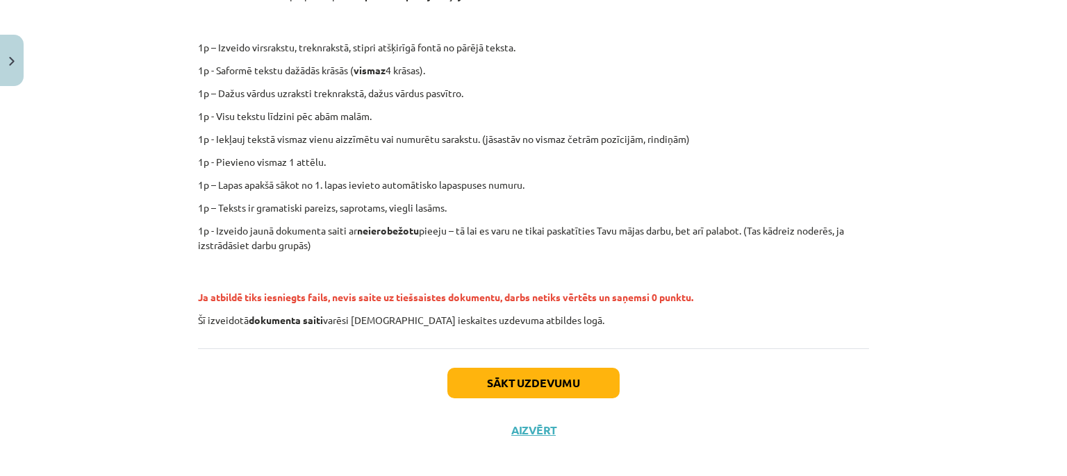
scroll to position [331, 0]
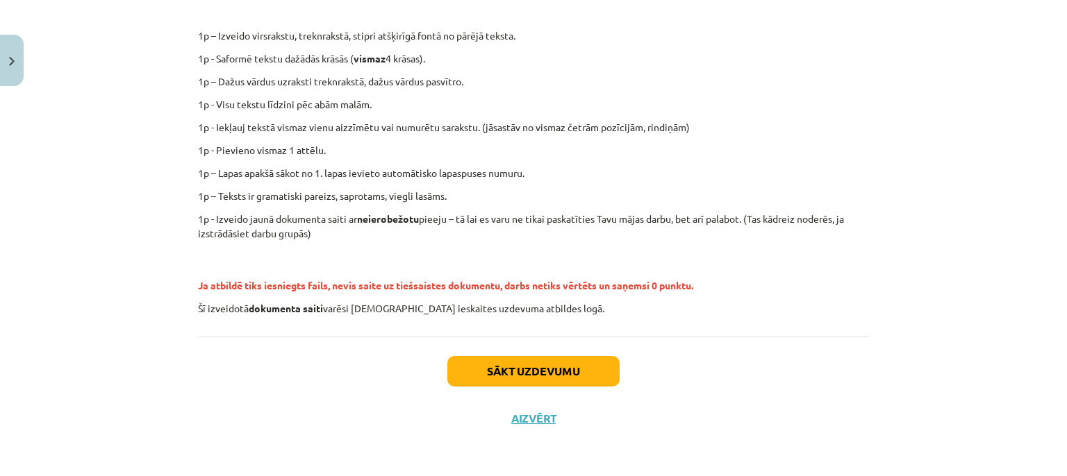
drag, startPoint x: 1066, startPoint y: 462, endPoint x: 1051, endPoint y: 471, distance: 17.5
click at [1054, 468] on div "Mācību tēma: Datorikas - 10. klases 1. ieskaites mācību materiāls #12 Mājas dar…" at bounding box center [533, 238] width 1067 height 476
click at [749, 429] on div "0 XP Saņemsi Ļoti grūts 1461 pilda Apraksts Uzdevums Palīdzība Ieskaitē būs uzd…" at bounding box center [533, 102] width 687 height 681
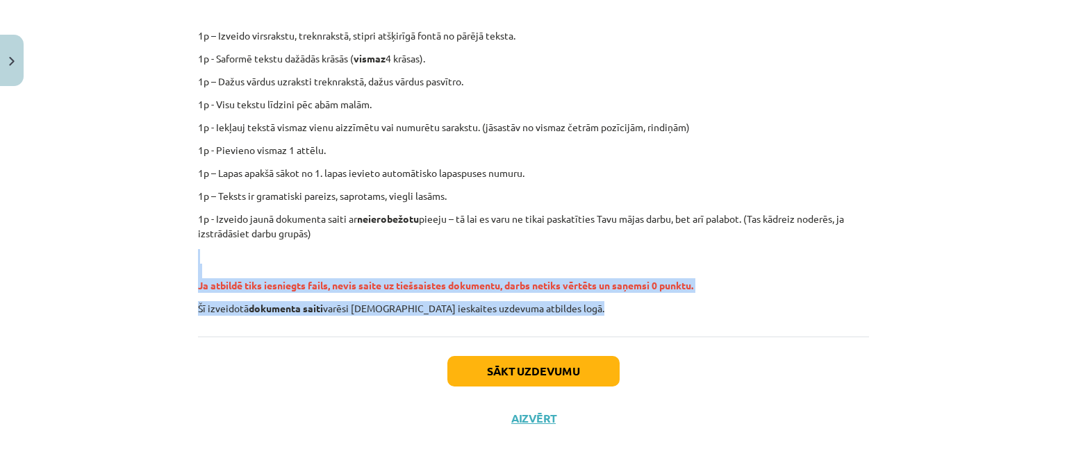
click at [267, 276] on p "Ja atbildē tiks iesniegts fails, nevis saite uz tiešsaistes dokumentu, darbs ne…" at bounding box center [533, 271] width 671 height 44
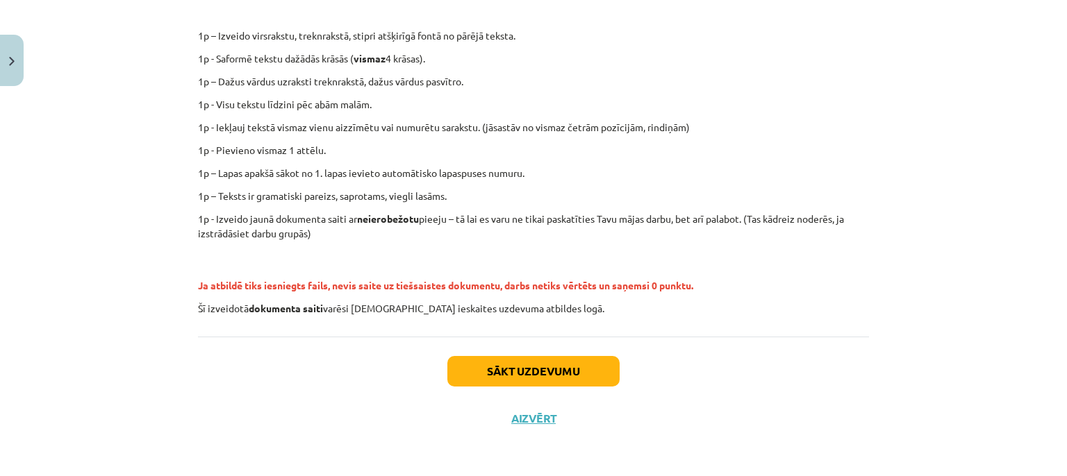
click at [276, 34] on p "1p – Izveido virsrakstu, treknrakstā, stipri atšķirīgā fontā no pārējā teksta." at bounding box center [579, 35] width 606 height 15
drag, startPoint x: 222, startPoint y: 34, endPoint x: 492, endPoint y: 51, distance: 270.7
click at [517, 33] on p "1p – Izveido virsrakstu, treknrakstā, stipri atšķirīgā fontā no pārējā teksta." at bounding box center [579, 35] width 606 height 15
click at [229, 58] on p "1p - Saformē tekstu dažādās krāsās ( vismaz 4 krāsas)." at bounding box center [533, 58] width 671 height 15
drag, startPoint x: 229, startPoint y: 58, endPoint x: 440, endPoint y: 60, distance: 211.1
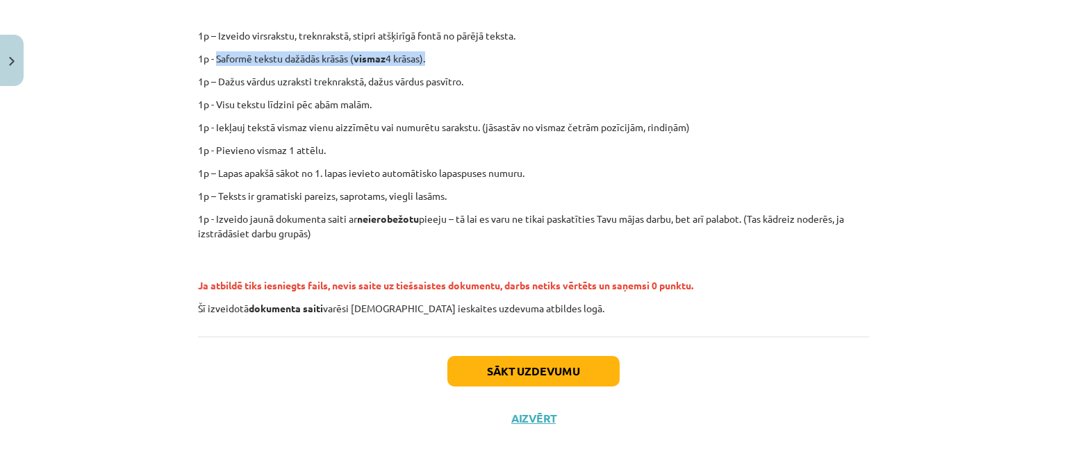
click at [440, 60] on p "1p - Saformē tekstu dažādās krāsās ( vismaz 4 krāsas)." at bounding box center [533, 58] width 671 height 15
click at [351, 102] on p "1p - Visu tekstu līdzini pēc abām malām." at bounding box center [533, 104] width 671 height 15
click at [221, 82] on p "1p – Dažus vārdus uzraksti treknrakstā, dažus vārdus pasvītro." at bounding box center [533, 81] width 671 height 15
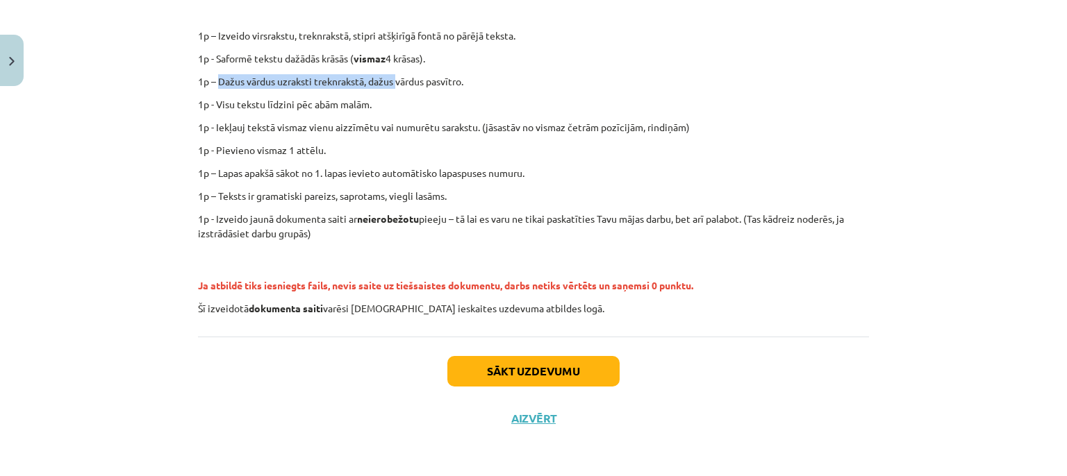
drag, startPoint x: 239, startPoint y: 82, endPoint x: 385, endPoint y: 82, distance: 145.8
click at [385, 82] on p "1p – Dažus vārdus uzraksti treknrakstā, dažus vārdus pasvītro." at bounding box center [533, 81] width 671 height 15
click at [373, 76] on p "1p – Dažus vārdus uzraksti treknrakstā, dažus vārdus pasvītro." at bounding box center [533, 81] width 671 height 15
drag, startPoint x: 373, startPoint y: 76, endPoint x: 459, endPoint y: 85, distance: 86.6
click at [459, 85] on p "1p – Dažus vārdus uzraksti treknrakstā, dažus vārdus pasvītro." at bounding box center [533, 81] width 671 height 15
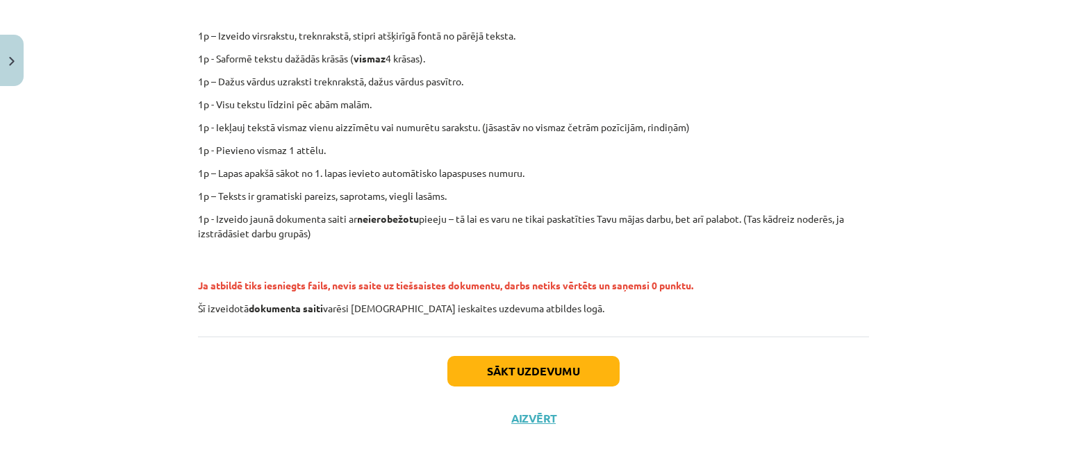
click at [215, 101] on p "1p - Visu tekstu līdzini pēc abām malām." at bounding box center [533, 104] width 671 height 15
drag, startPoint x: 215, startPoint y: 101, endPoint x: 386, endPoint y: 109, distance: 171.0
click at [385, 109] on p "1p - Visu tekstu līdzini pēc abām malām." at bounding box center [533, 104] width 671 height 15
click at [392, 109] on p "1p - Visu tekstu līdzini pēc abām malām." at bounding box center [533, 104] width 671 height 15
click at [228, 125] on p "1p - Iekļauj tekstā vismaz vienu aizzīmētu vai numurētu sarakstu. (jāsastāv no …" at bounding box center [533, 127] width 671 height 15
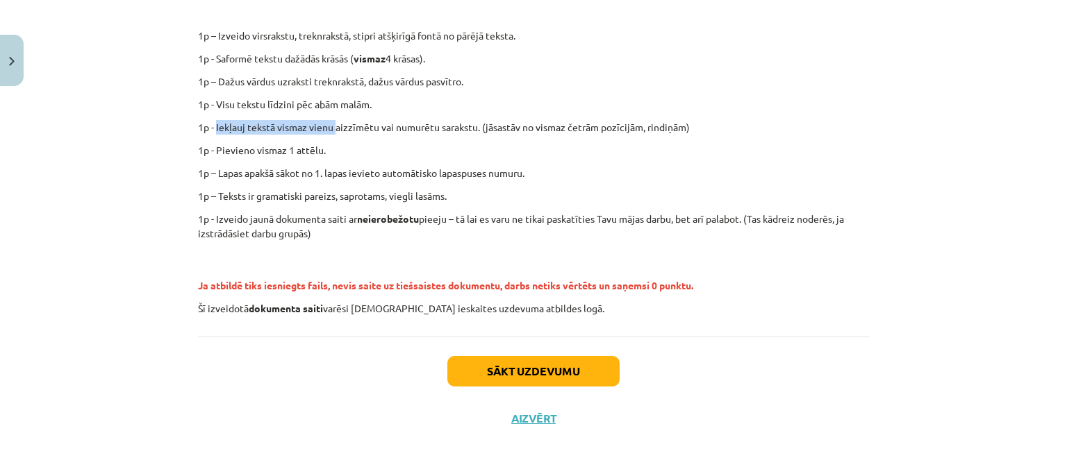
drag, startPoint x: 228, startPoint y: 125, endPoint x: 321, endPoint y: 129, distance: 92.4
click at [321, 129] on p "1p - Iekļauj tekstā vismaz vienu aizzīmētu vai numurētu sarakstu. (jāsastāv no …" at bounding box center [533, 127] width 671 height 15
click at [231, 126] on p "1p - Iekļauj tekstā vismaz vienu aizzīmētu vai numurētu sarakstu. (jāsastāv no …" at bounding box center [533, 127] width 671 height 15
drag, startPoint x: 229, startPoint y: 126, endPoint x: 304, endPoint y: 125, distance: 75.0
click at [304, 125] on p "1p - Iekļauj tekstā vismaz vienu aizzīmētu vai numurētu sarakstu. (jāsastāv no …" at bounding box center [533, 127] width 671 height 15
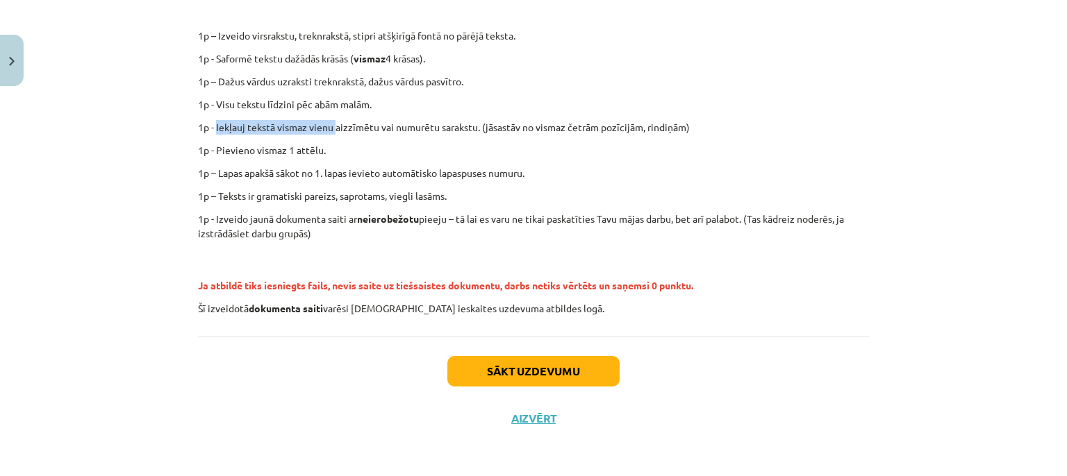
click at [231, 124] on p "1p - Iekļauj tekstā vismaz vienu aizzīmētu vai numurētu sarakstu. (jāsastāv no …" at bounding box center [533, 127] width 671 height 15
click at [226, 123] on p "1p - Iekļauj tekstā vismaz vienu aizzīmētu vai numurētu sarakstu. (jāsastāv no …" at bounding box center [533, 127] width 671 height 15
drag, startPoint x: 226, startPoint y: 123, endPoint x: 408, endPoint y: 124, distance: 181.2
click at [407, 124] on p "1p - Iekļauj tekstā vismaz vienu aizzīmētu vai numurētu sarakstu. (jāsastāv no …" at bounding box center [533, 127] width 671 height 15
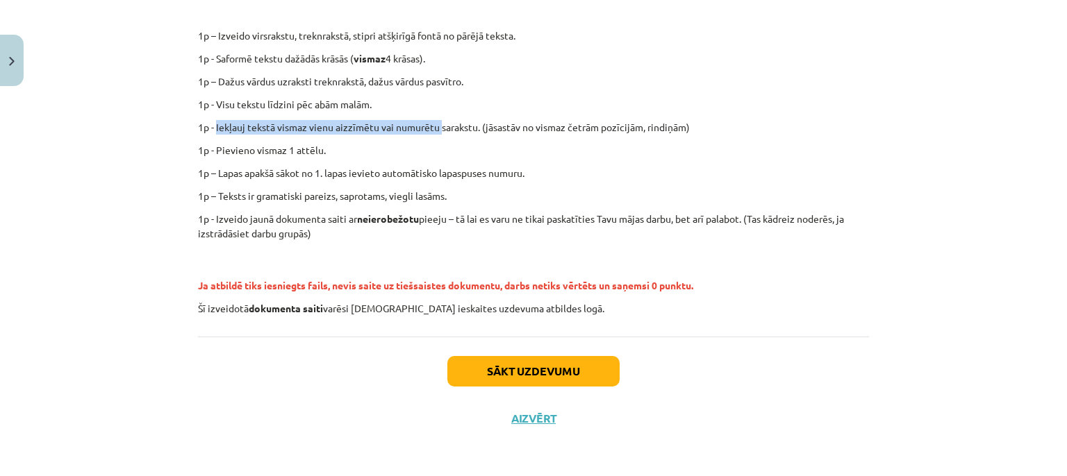
click at [380, 128] on p "1p - Iekļauj tekstā vismaz vienu aizzīmētu vai numurētu sarakstu. (jāsastāv no …" at bounding box center [533, 127] width 671 height 15
drag, startPoint x: 385, startPoint y: 128, endPoint x: 467, endPoint y: 127, distance: 82.6
click at [454, 126] on p "1p - Iekļauj tekstā vismaz vienu aizzīmētu vai numurētu sarakstu. (jāsastāv no …" at bounding box center [533, 127] width 671 height 15
click at [506, 126] on p "1p - Iekļauj tekstā vismaz vienu aizzīmētu vai numurētu sarakstu. (jāsastāv no …" at bounding box center [533, 127] width 671 height 15
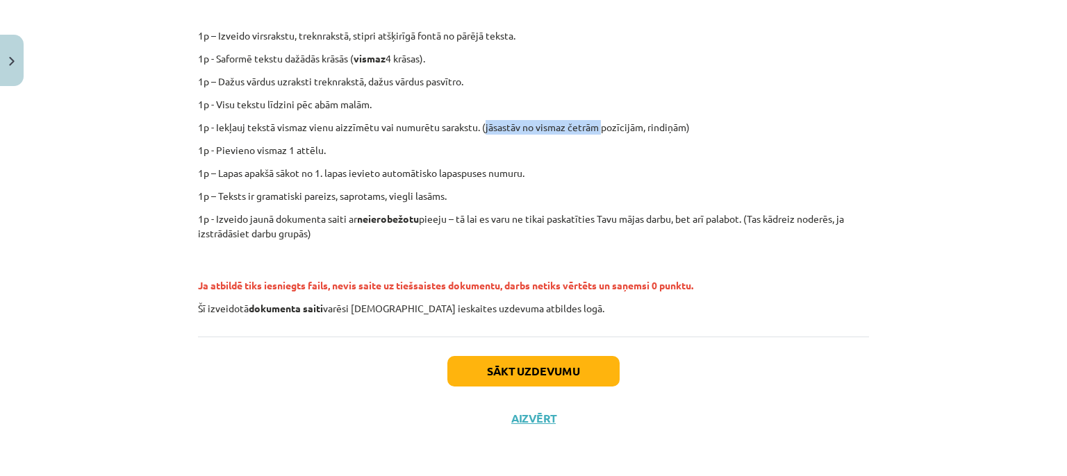
drag, startPoint x: 506, startPoint y: 126, endPoint x: 569, endPoint y: 124, distance: 63.3
click at [569, 124] on p "1p - Iekļauj tekstā vismaz vienu aizzīmētu vai numurētu sarakstu. (jāsastāv no …" at bounding box center [533, 127] width 671 height 15
click at [229, 150] on p "1p - Pievieno vismaz 1 attēlu." at bounding box center [533, 150] width 671 height 15
drag, startPoint x: 228, startPoint y: 150, endPoint x: 335, endPoint y: 150, distance: 106.2
click at [335, 150] on p "1p - Pievieno vismaz 1 attēlu." at bounding box center [533, 150] width 671 height 15
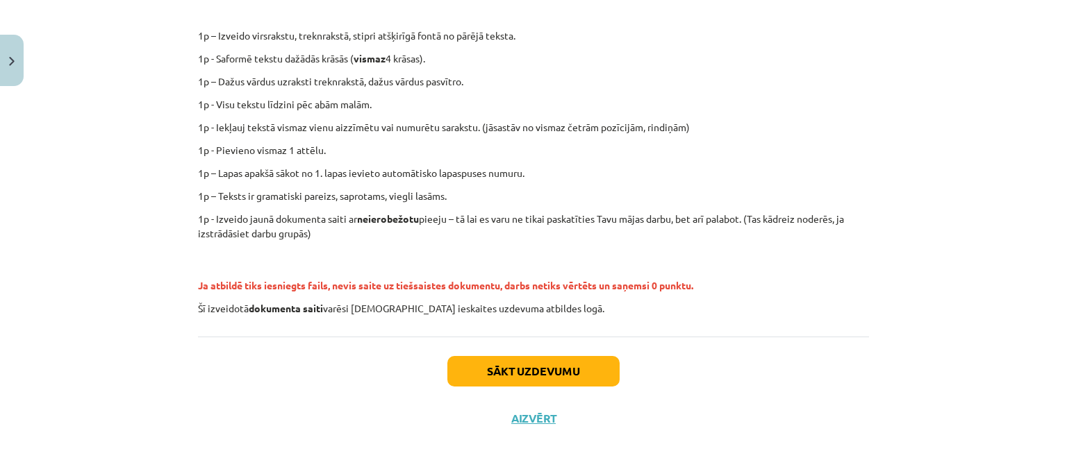
click at [226, 174] on p "1p – Lapas apakšā sākot no 1. lapas ievieto automātisko lapaspuses numuru." at bounding box center [533, 173] width 671 height 15
drag, startPoint x: 226, startPoint y: 174, endPoint x: 325, endPoint y: 162, distance: 99.2
click at [325, 162] on div "Ieskaitē būs uzdevums iesniegt tiešsaistē veidotu dokumentu, tāpēc pirms ieskai…" at bounding box center [533, 117] width 671 height 398
click at [362, 174] on p "1p – Lapas apakšā sākot no 1. lapas ievieto automātisko lapaspuses numuru." at bounding box center [533, 173] width 671 height 15
drag, startPoint x: 362, startPoint y: 174, endPoint x: 528, endPoint y: 174, distance: 166.7
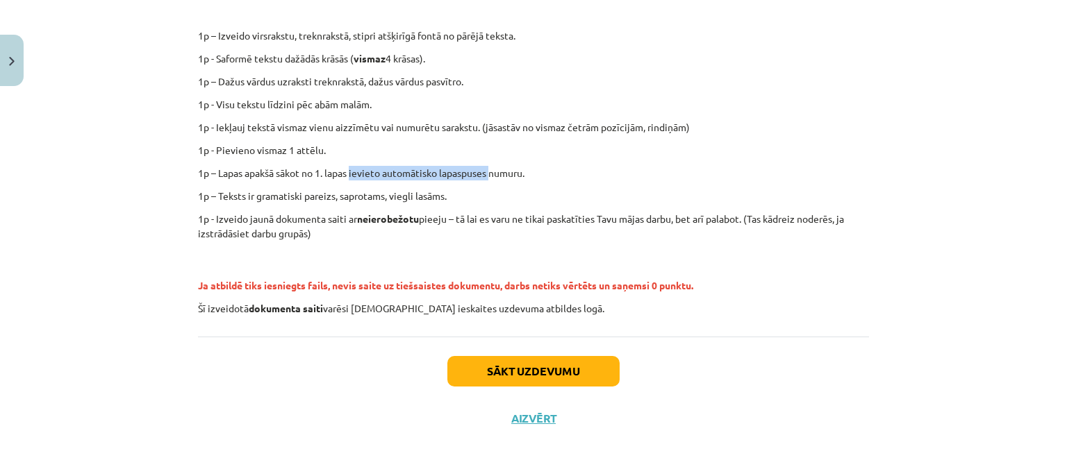
click at [505, 174] on p "1p – Lapas apakšā sākot no 1. lapas ievieto automātisko lapaspuses numuru." at bounding box center [533, 173] width 671 height 15
click at [497, 173] on p "1p – Lapas apakšā sākot no 1. lapas ievieto automātisko lapaspuses numuru." at bounding box center [533, 173] width 671 height 15
click at [232, 174] on p "1p – Lapas apakšā sākot no 1. lapas ievieto automātisko lapaspuses numuru." at bounding box center [533, 173] width 671 height 15
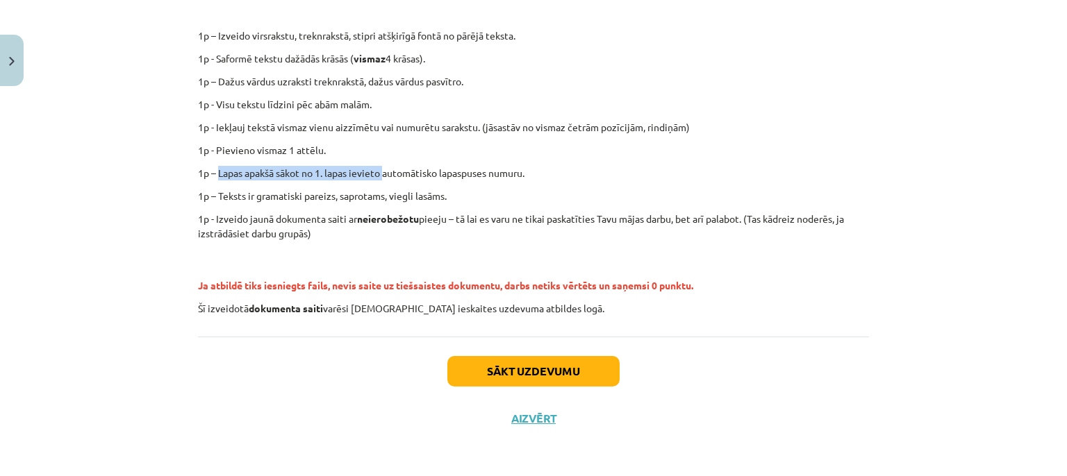
drag, startPoint x: 232, startPoint y: 174, endPoint x: 369, endPoint y: 174, distance: 136.8
click at [369, 174] on p "1p – Lapas apakšā sākot no 1. lapas ievieto automātisko lapaspuses numuru." at bounding box center [533, 173] width 671 height 15
click at [332, 168] on p "1p – Lapas apakšā sākot no 1. lapas ievieto automātisko lapaspuses numuru." at bounding box center [533, 173] width 671 height 15
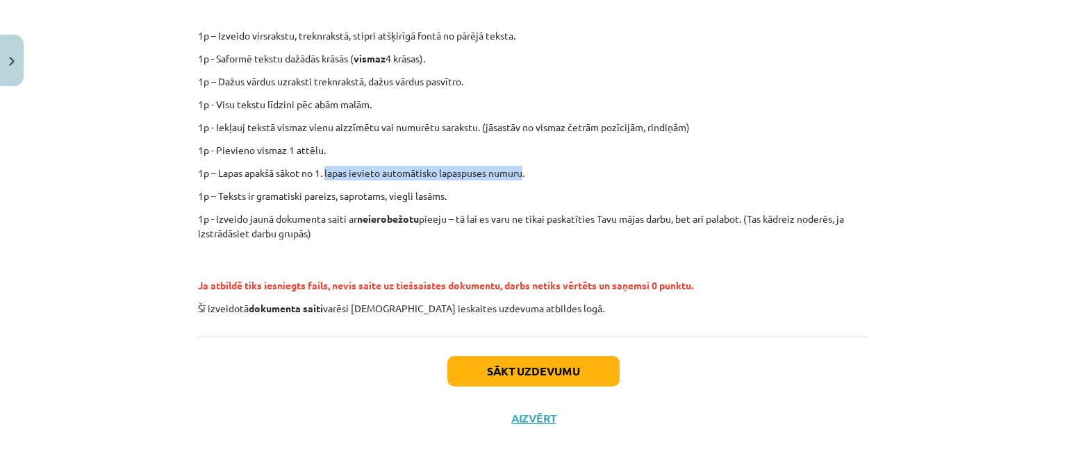
drag, startPoint x: 332, startPoint y: 168, endPoint x: 504, endPoint y: 172, distance: 172.3
click at [504, 172] on p "1p – Lapas apakšā sākot no 1. lapas ievieto automātisko lapaspuses numuru." at bounding box center [533, 173] width 671 height 15
click at [226, 192] on p "1p – Teksts ir gramatiski pareizs, saprotams, viegli lasāms." at bounding box center [533, 196] width 671 height 15
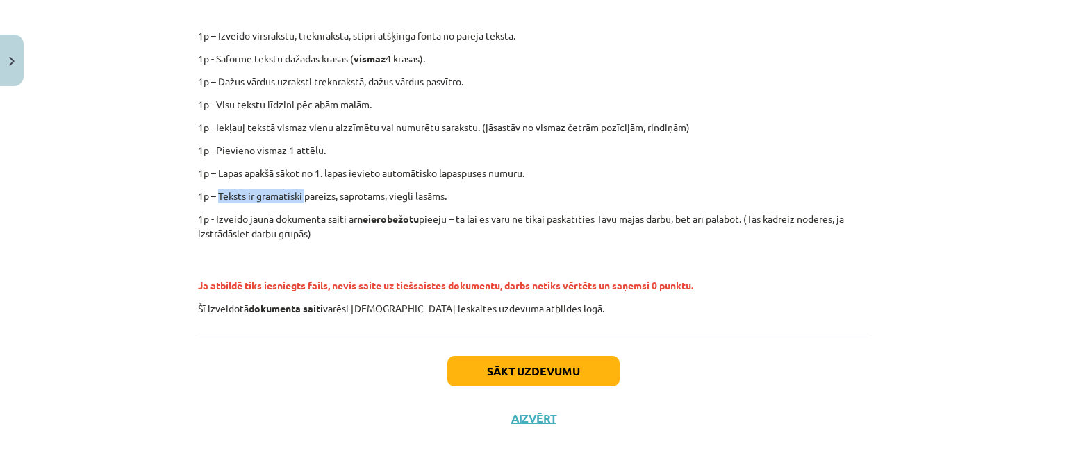
drag, startPoint x: 225, startPoint y: 192, endPoint x: 292, endPoint y: 194, distance: 67.4
click at [292, 194] on p "1p – Teksts ir gramatiski pareizs, saprotams, viegli lasāms." at bounding box center [533, 196] width 671 height 15
click at [358, 192] on p "1p – Teksts ir gramatiski pareizs, saprotams, viegli lasāms." at bounding box center [533, 196] width 671 height 15
drag, startPoint x: 358, startPoint y: 192, endPoint x: 449, endPoint y: 192, distance: 90.3
click at [449, 192] on p "1p – Teksts ir gramatiski pareizs, saprotams, viegli lasāms." at bounding box center [533, 196] width 671 height 15
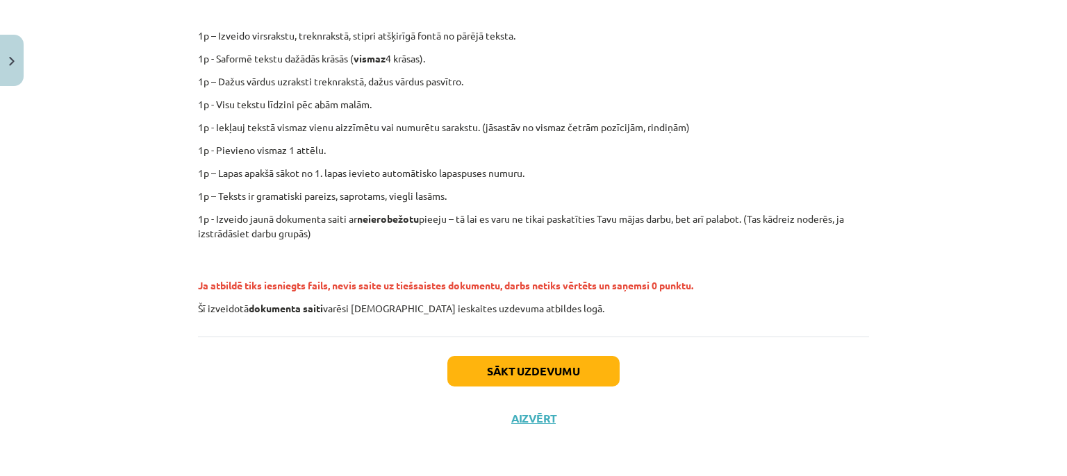
click at [222, 215] on p "1p - Izveido jaunā dokumenta saiti ar neierobežotu pieeju – tā lai es varu ne t…" at bounding box center [533, 226] width 671 height 29
drag, startPoint x: 222, startPoint y: 215, endPoint x: 399, endPoint y: 219, distance: 177.1
click at [374, 219] on p "1p - Izveido jaunā dokumenta saiti ar neierobežotu pieeju – tā lai es varu ne t…" at bounding box center [533, 226] width 671 height 29
click at [388, 226] on p "1p - Izveido jaunā dokumenta saiti ar neierobežotu pieeju – tā lai es varu ne t…" at bounding box center [533, 226] width 671 height 29
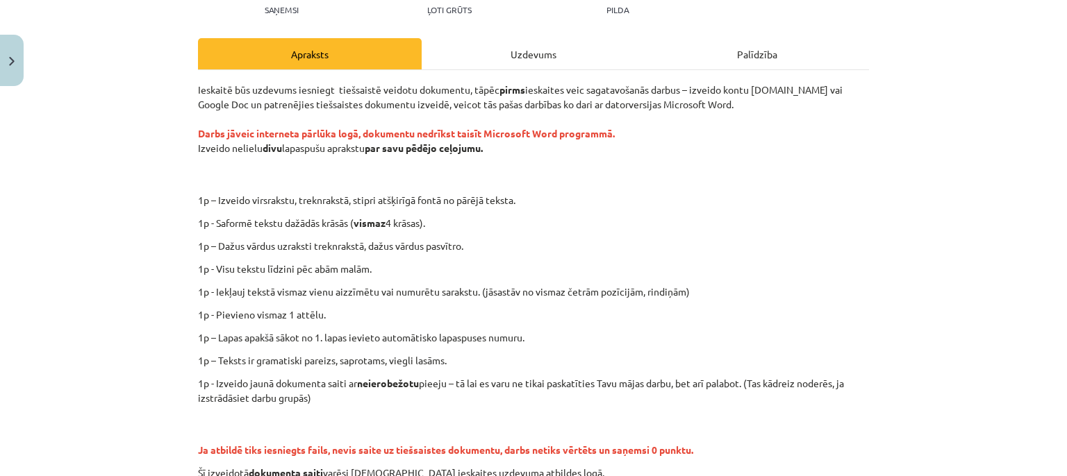
scroll to position [190, 0]
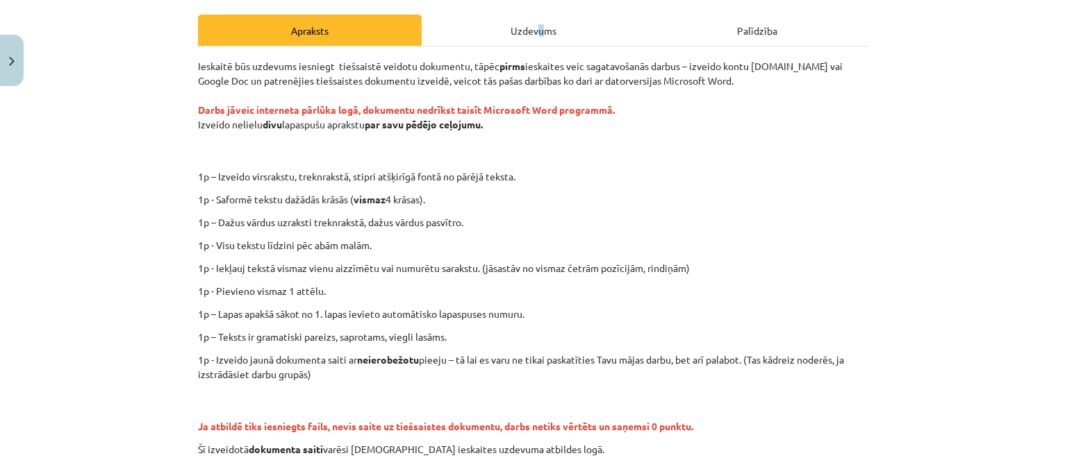
click at [535, 37] on div "Uzdevums" at bounding box center [533, 30] width 224 height 31
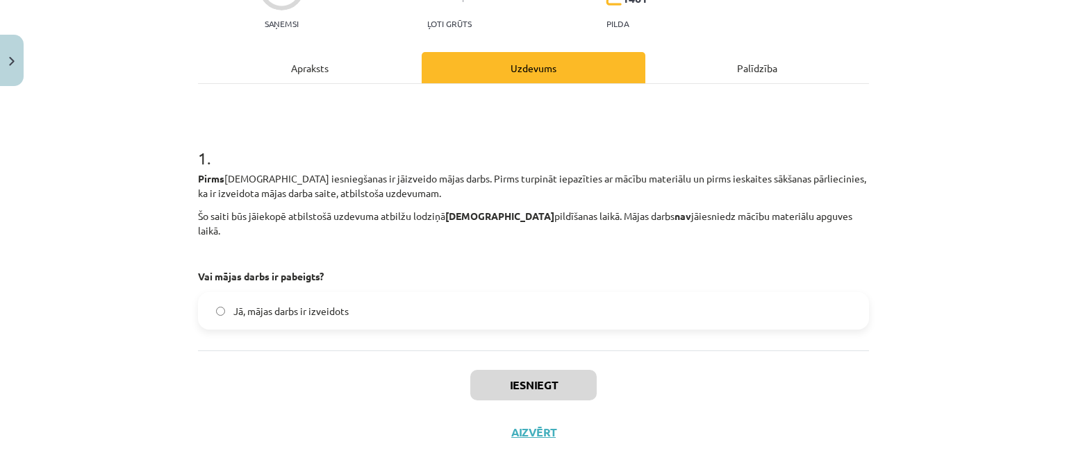
click at [317, 61] on div "Apraksts" at bounding box center [310, 67] width 224 height 31
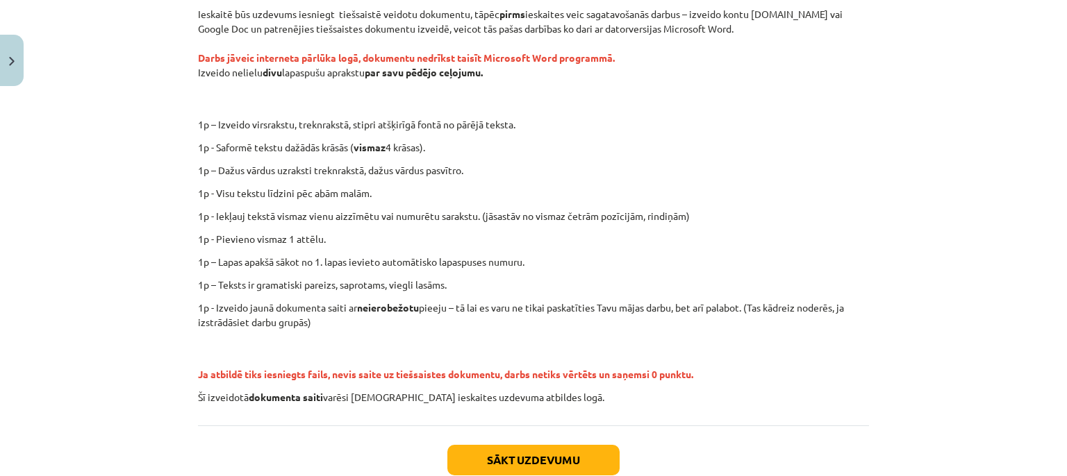
scroll to position [288, 0]
